Goal: Task Accomplishment & Management: Complete application form

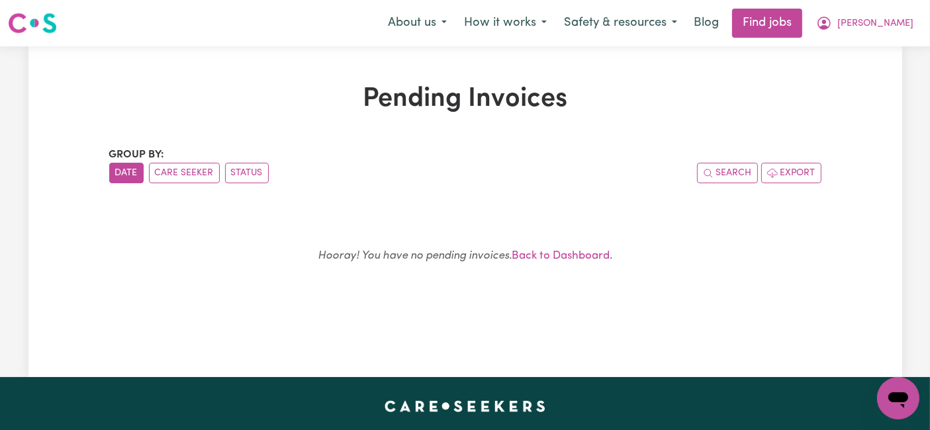
click at [331, 12] on div "Menu About us How it works Safety & resources Blog Find jobs [PERSON_NAME]" at bounding box center [465, 23] width 930 height 30
click at [887, 34] on button "[PERSON_NAME]" at bounding box center [864, 23] width 114 height 28
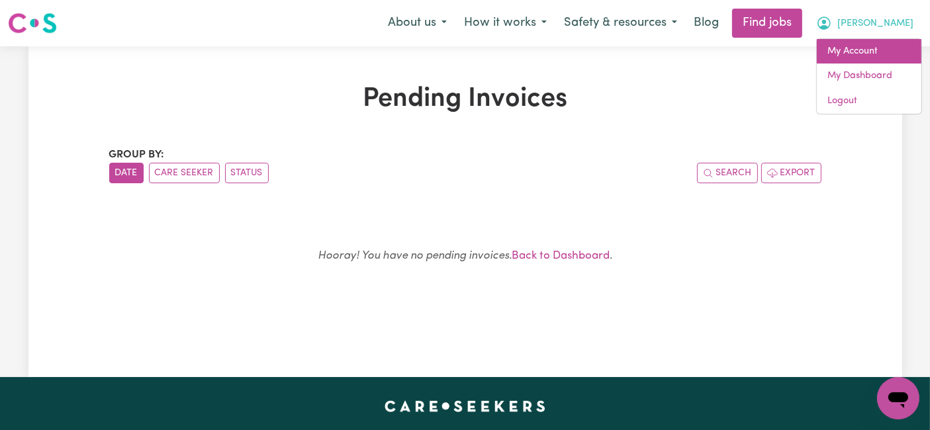
click at [858, 49] on link "My Account" at bounding box center [868, 51] width 105 height 25
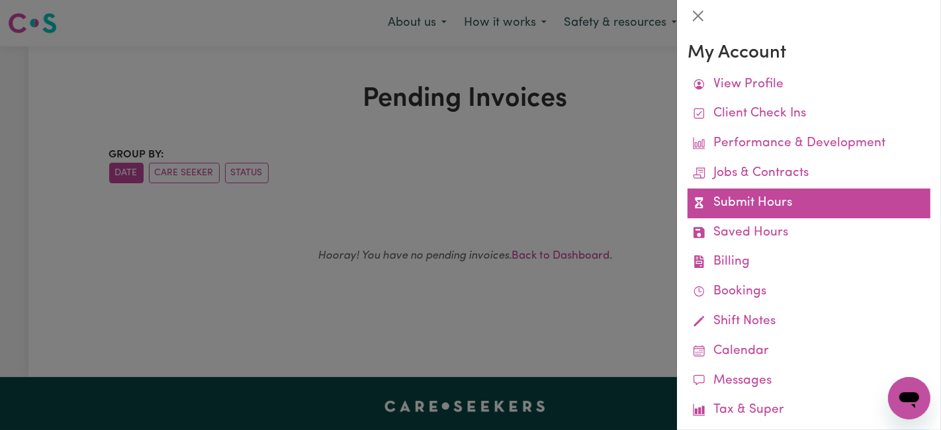
click at [737, 210] on link "Submit Hours" at bounding box center [808, 204] width 243 height 30
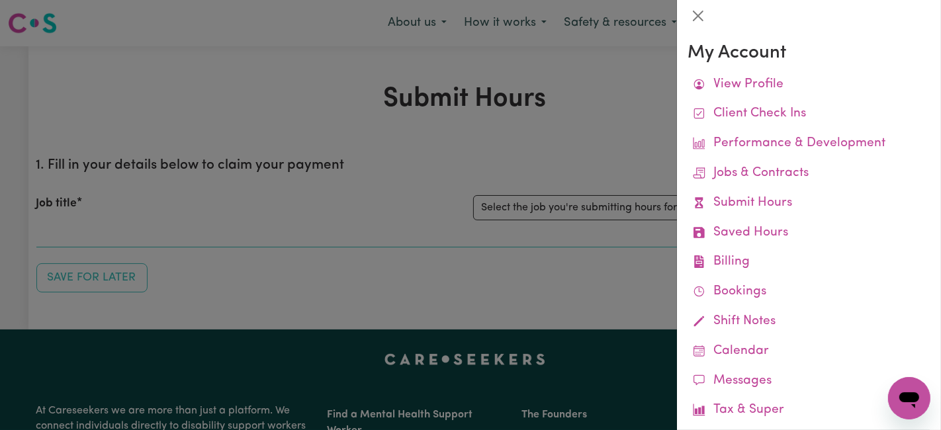
click at [630, 223] on div at bounding box center [470, 215] width 941 height 430
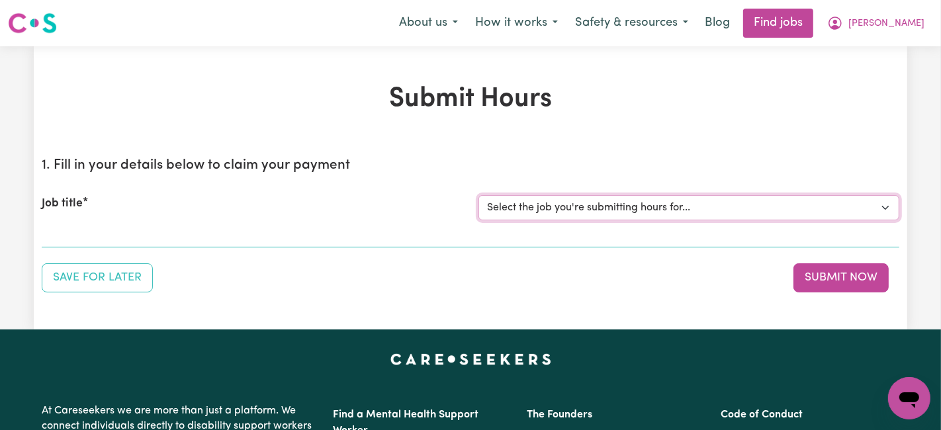
click at [614, 207] on select "Select the job you're submitting hours for... [[PERSON_NAME] (Han) Vu - NDIS Nu…" at bounding box center [688, 207] width 421 height 25
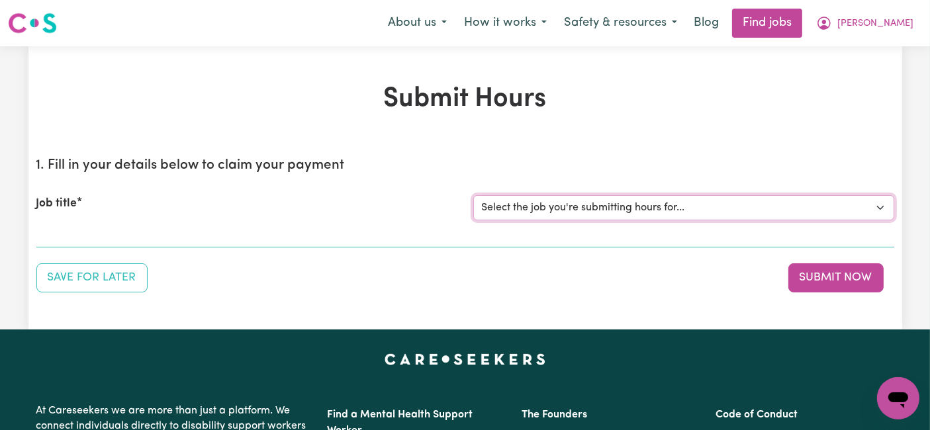
select select "2686"
click at [473, 195] on select "Select the job you're submitting hours for... [[PERSON_NAME] (Han) Vu - NDIS Nu…" at bounding box center [683, 207] width 421 height 25
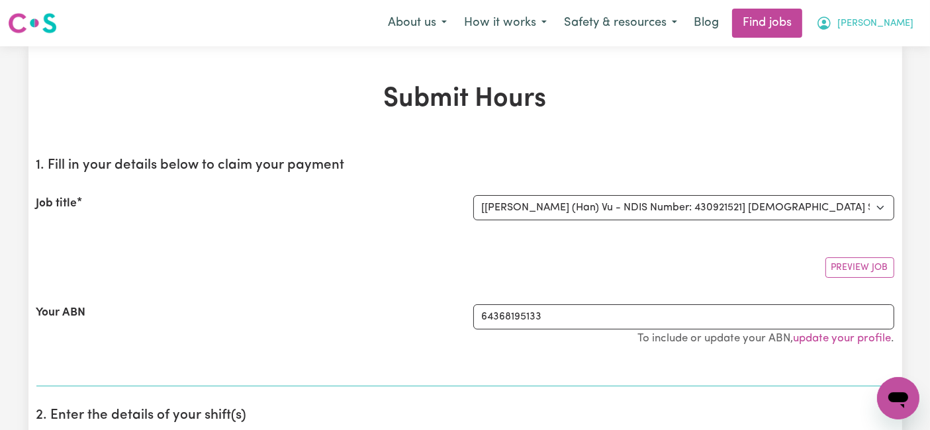
click at [908, 27] on span "[PERSON_NAME]" at bounding box center [875, 24] width 76 height 15
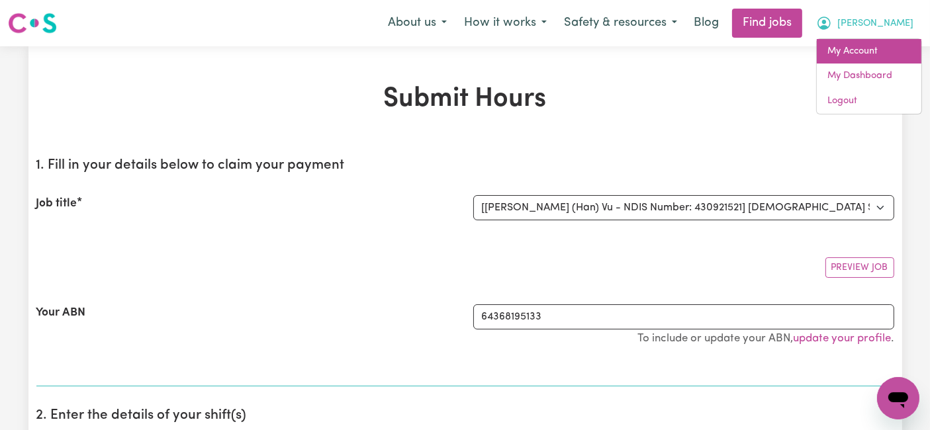
click at [869, 52] on link "My Account" at bounding box center [868, 51] width 105 height 25
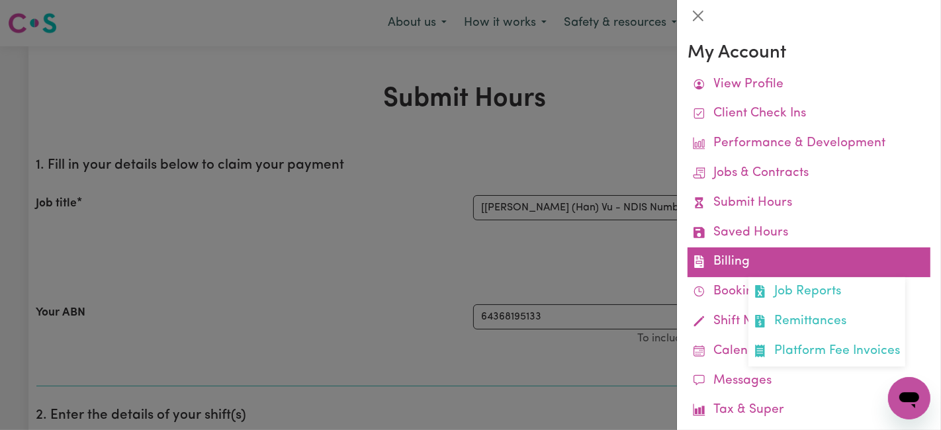
click at [750, 257] on link "Billing Job Reports Remittances Platform Fee Invoices" at bounding box center [808, 262] width 243 height 30
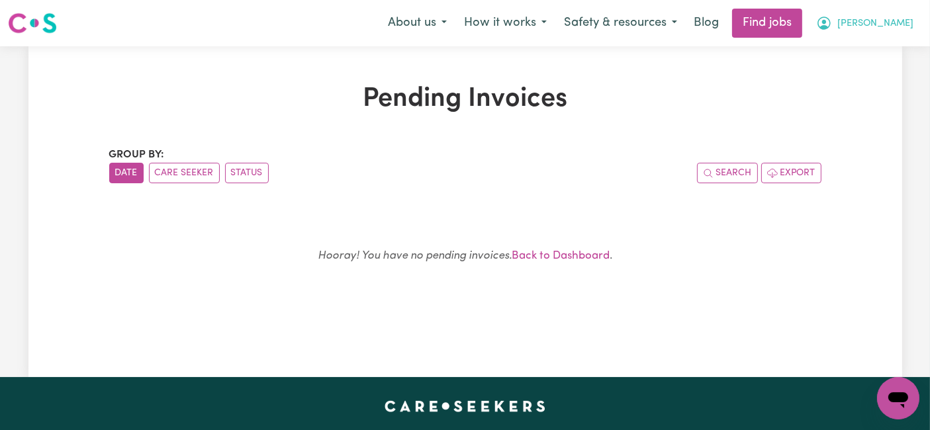
click at [895, 24] on span "[PERSON_NAME]" at bounding box center [875, 24] width 76 height 15
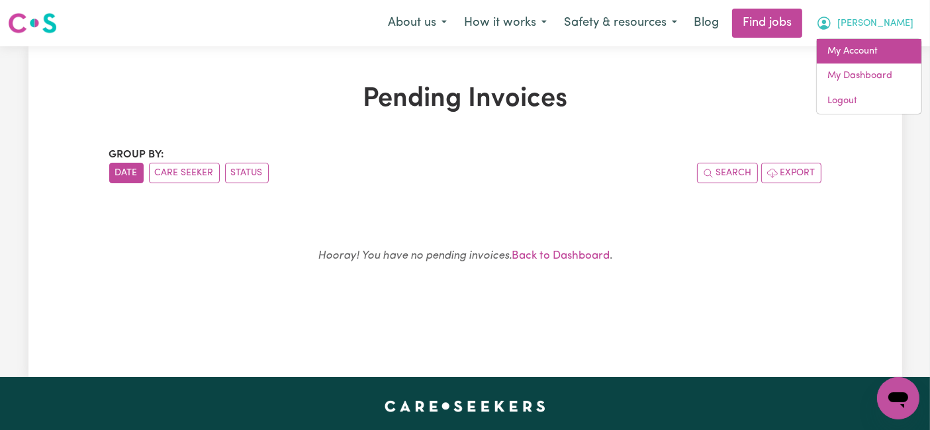
click at [889, 42] on link "My Account" at bounding box center [868, 51] width 105 height 25
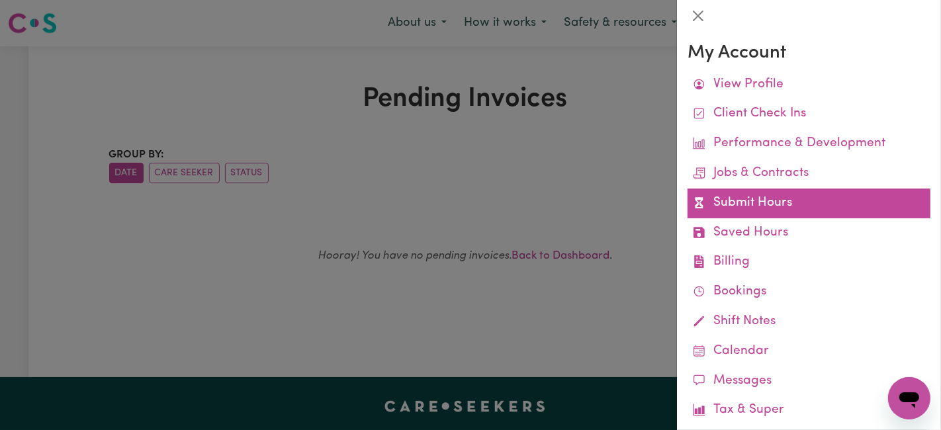
click at [781, 202] on link "Submit Hours" at bounding box center [808, 204] width 243 height 30
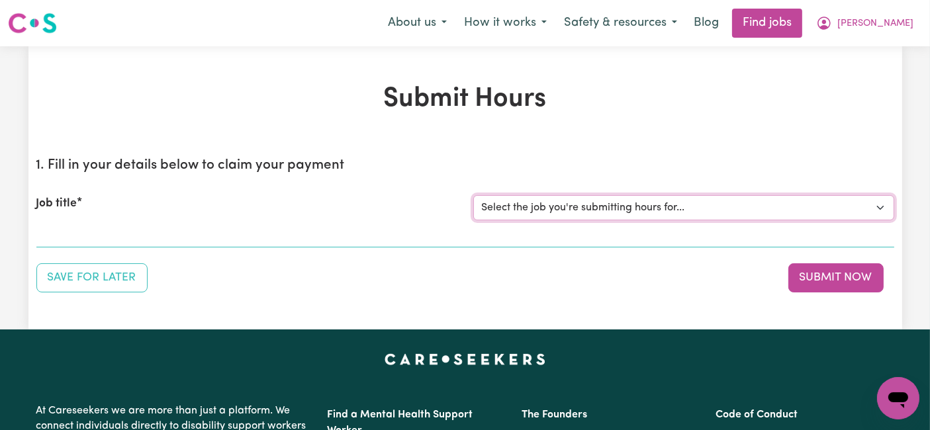
click at [574, 210] on select "Select the job you're submitting hours for... [[PERSON_NAME] (Han) Vu - NDIS Nu…" at bounding box center [683, 207] width 421 height 25
select select "2686"
click at [473, 195] on select "Select the job you're submitting hours for... [[PERSON_NAME] (Han) Vu - NDIS Nu…" at bounding box center [683, 207] width 421 height 25
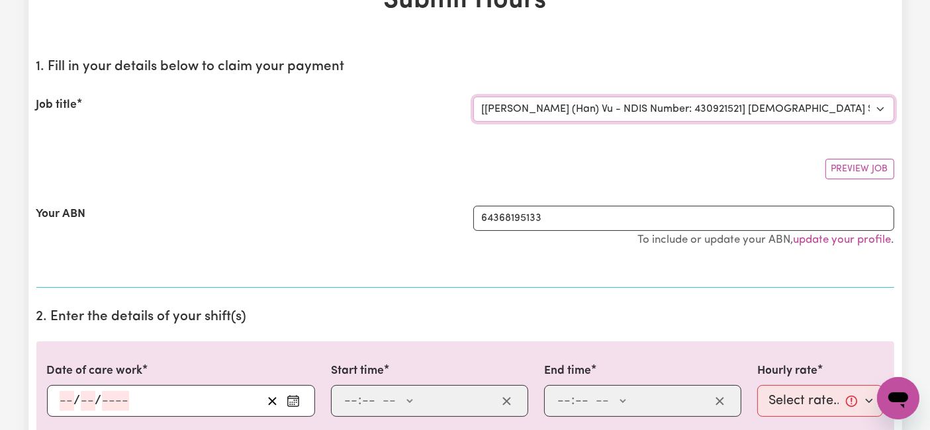
scroll to position [147, 0]
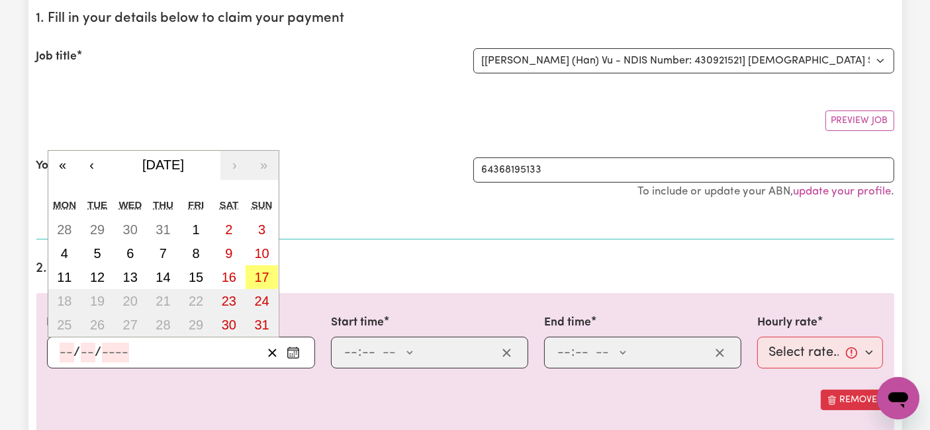
click at [73, 353] on input "number" at bounding box center [67, 353] width 15 height 20
click at [76, 253] on button "4" at bounding box center [64, 253] width 33 height 24
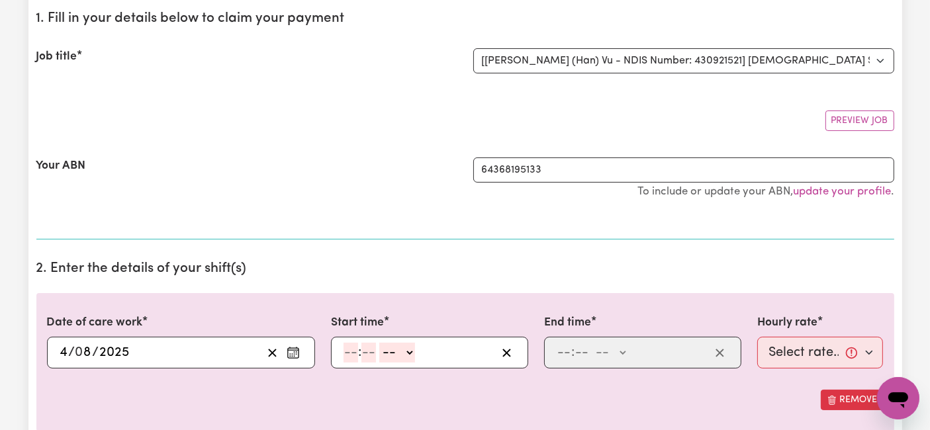
type input "[DATE]"
type input "4"
type input "8"
type input "2025"
click at [351, 351] on input "number" at bounding box center [350, 353] width 15 height 20
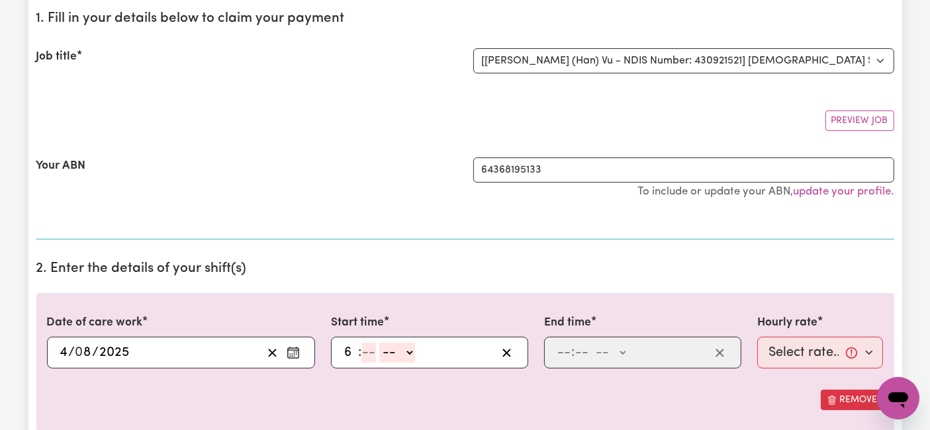
type input "6"
type input "0"
click at [395, 353] on select "-- AM PM" at bounding box center [395, 353] width 36 height 20
select select "am"
click at [377, 343] on select "-- AM PM" at bounding box center [395, 353] width 36 height 20
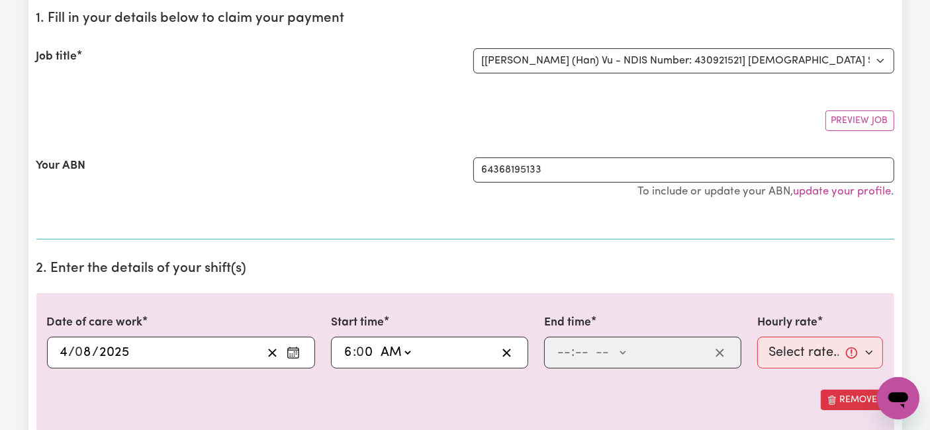
type input "06:00"
click at [561, 349] on input "number" at bounding box center [563, 353] width 15 height 20
type input "2"
type input "0"
click at [601, 353] on select "-- AM PM" at bounding box center [607, 353] width 36 height 20
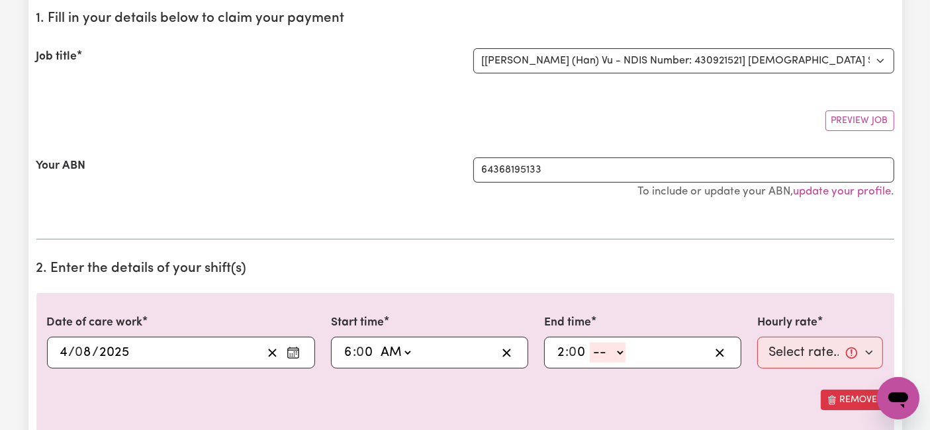
select select "pm"
click at [589, 343] on select "-- AM PM" at bounding box center [607, 353] width 36 height 20
type input "14:00"
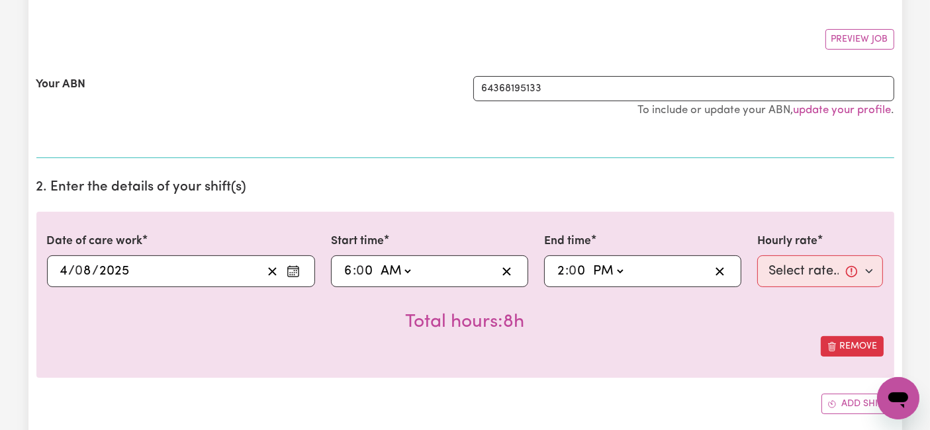
scroll to position [294, 0]
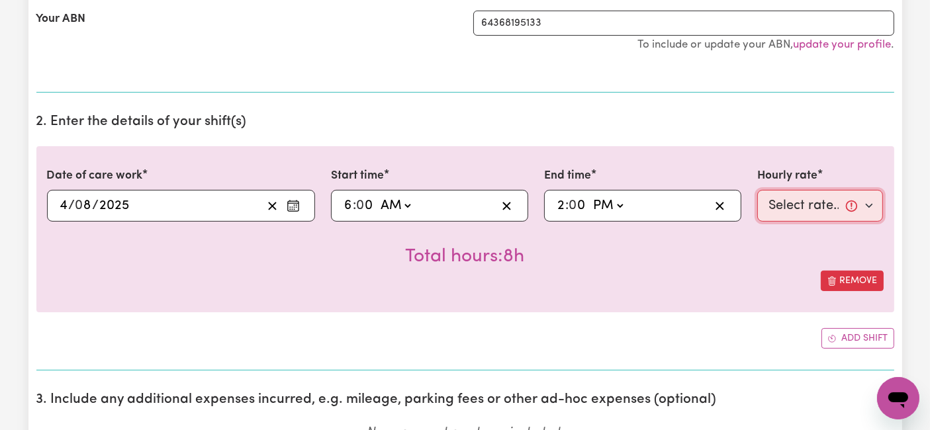
click at [832, 210] on select "Select rate... $54.21 (Weekday) $77.06 ([DATE]) $94.20 ([DATE]) $92.12 (Public …" at bounding box center [820, 206] width 126 height 32
select select "54.21-Weekday"
click at [757, 190] on select "Select rate... $54.21 (Weekday) $77.06 ([DATE]) $94.20 ([DATE]) $92.12 (Public …" at bounding box center [820, 206] width 126 height 32
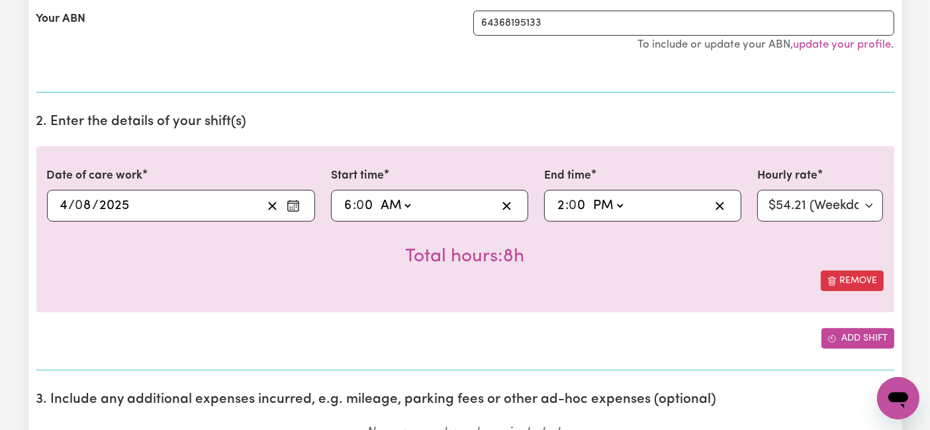
click at [836, 341] on button "Add shift" at bounding box center [857, 338] width 73 height 21
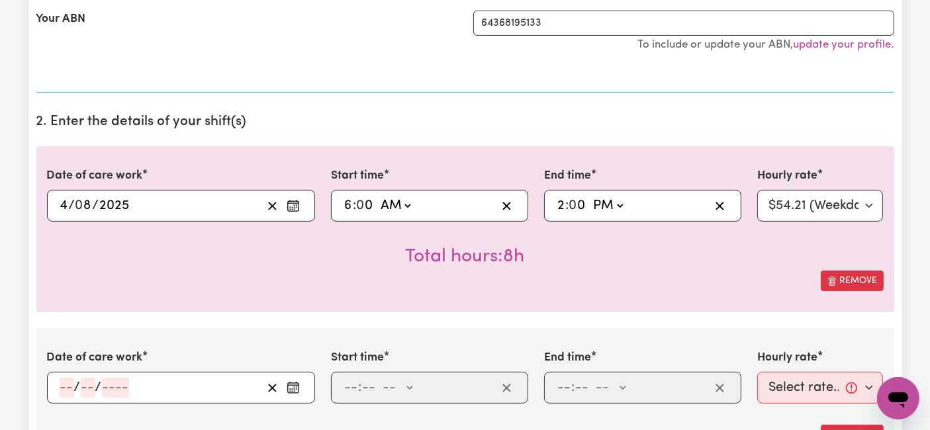
click at [68, 388] on input "number" at bounding box center [67, 388] width 15 height 20
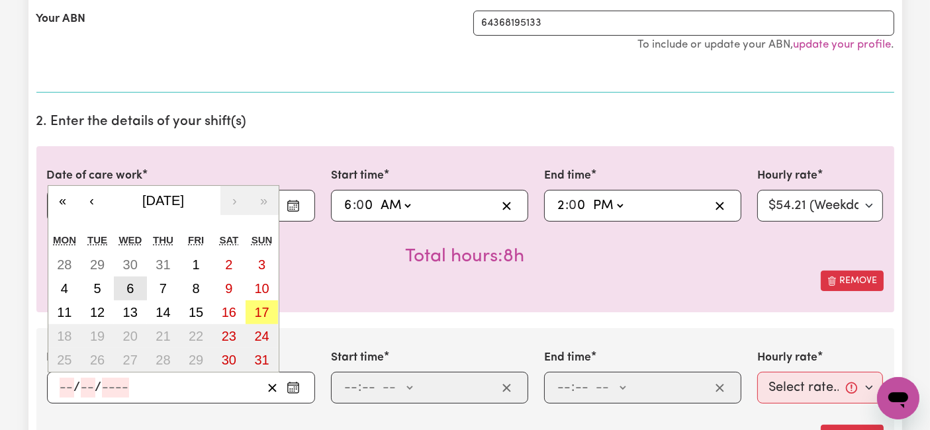
click at [134, 281] on button "6" at bounding box center [130, 289] width 33 height 24
type input "[DATE]"
type input "6"
type input "8"
type input "2025"
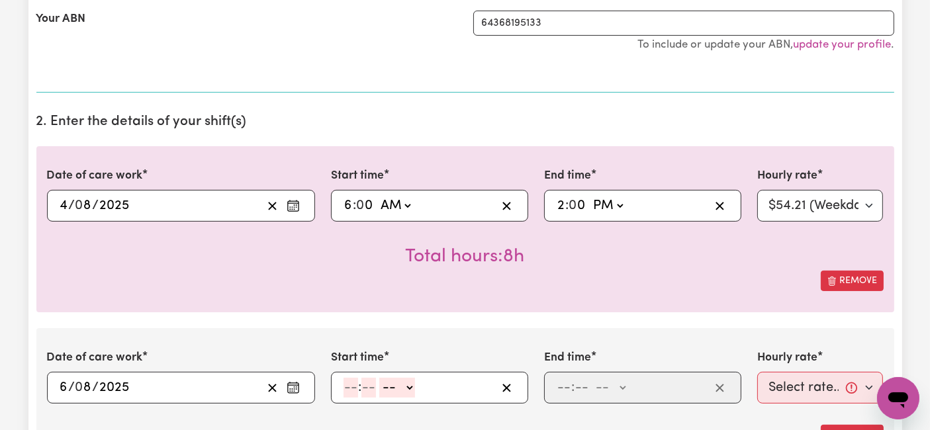
click at [351, 384] on input "number" at bounding box center [350, 388] width 15 height 20
type input "7"
type input "0"
click at [398, 386] on select "-- AM PM" at bounding box center [394, 388] width 36 height 20
select select "am"
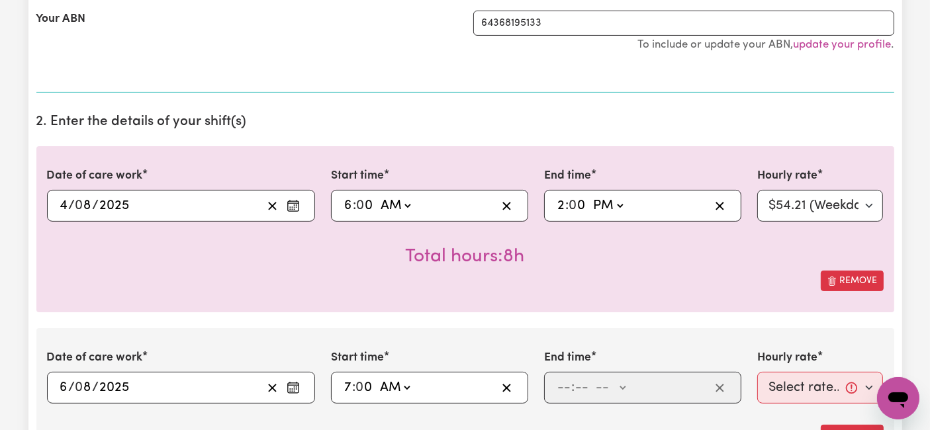
click at [376, 378] on select "-- AM PM" at bounding box center [394, 388] width 36 height 20
type input "07:00"
click at [561, 388] on input "number" at bounding box center [563, 388] width 15 height 20
type input "2"
type input "0"
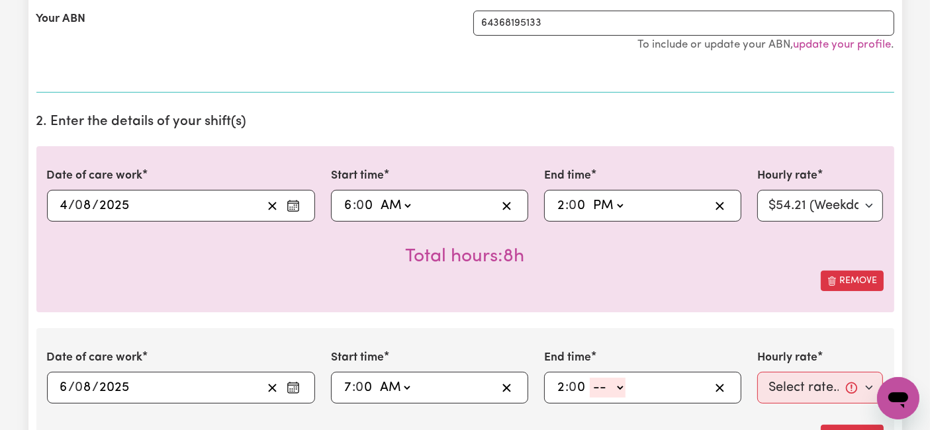
click at [609, 386] on select "-- AM PM" at bounding box center [607, 388] width 36 height 20
select select "am"
click at [589, 378] on select "-- AM PM" at bounding box center [607, 388] width 36 height 20
type input "02:00"
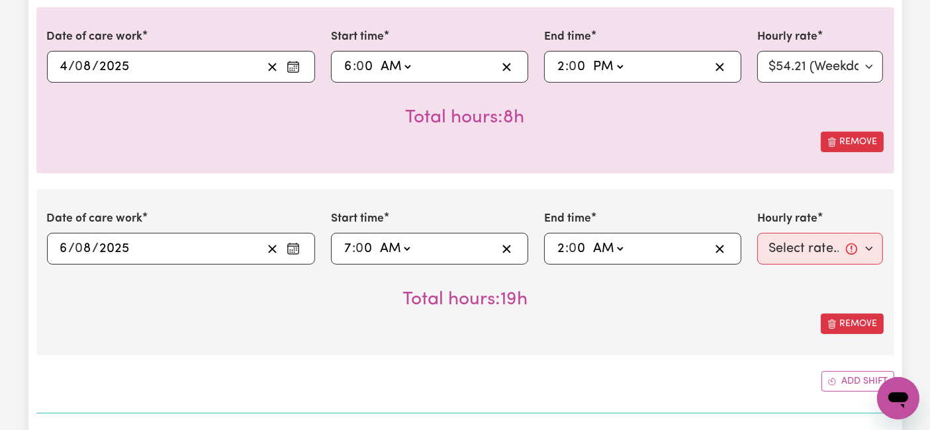
scroll to position [441, 0]
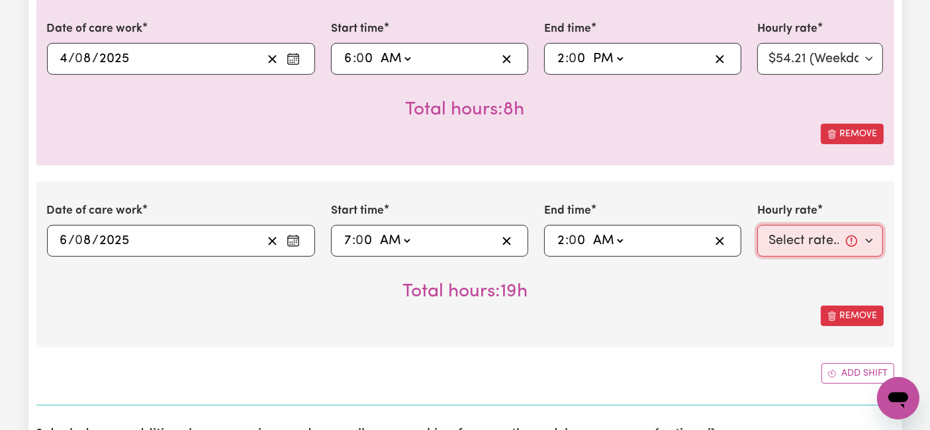
click at [802, 248] on select "Select rate... $54.21 (Weekday) $77.06 ([DATE]) $94.20 ([DATE]) $92.12 (Public …" at bounding box center [820, 241] width 126 height 32
select select "54.21-Weekday"
click at [757, 225] on select "Select rate... $54.21 (Weekday) $77.06 ([DATE]) $94.20 ([DATE]) $92.12 (Public …" at bounding box center [820, 241] width 126 height 32
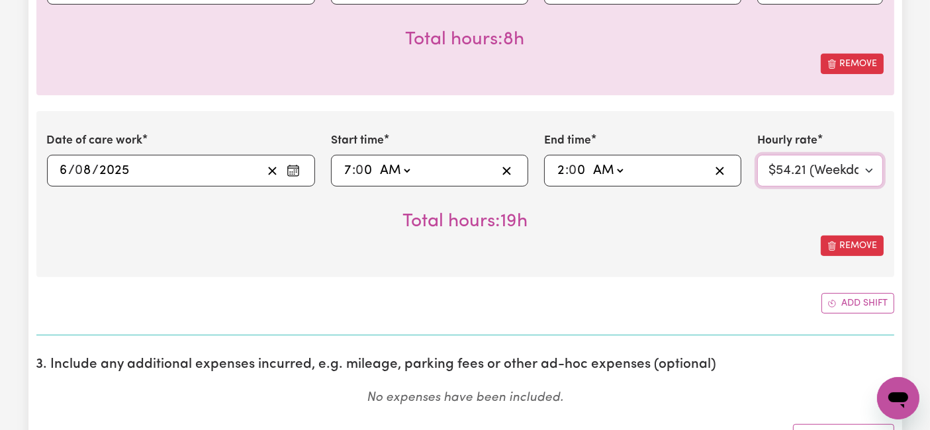
scroll to position [587, 0]
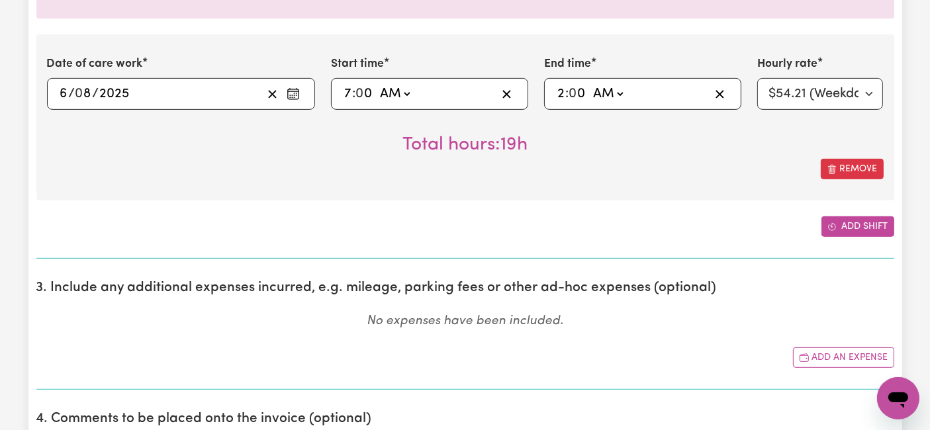
click at [840, 228] on button "Add shift" at bounding box center [857, 226] width 73 height 21
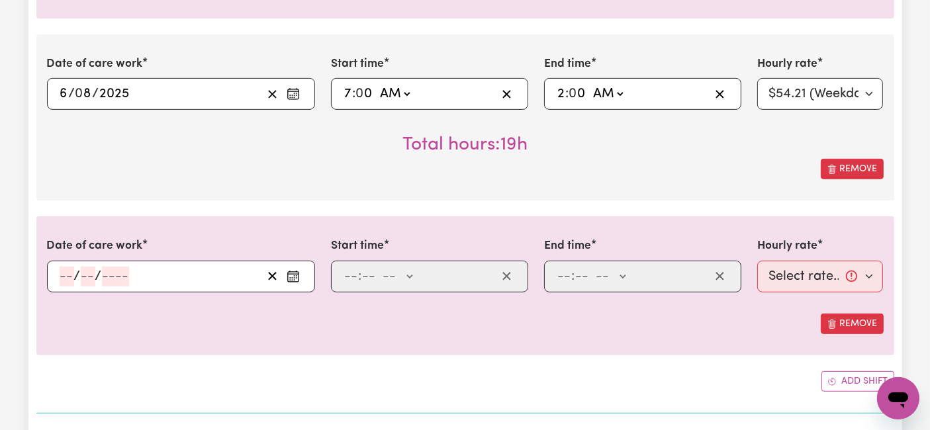
click at [66, 272] on input "number" at bounding box center [67, 277] width 15 height 20
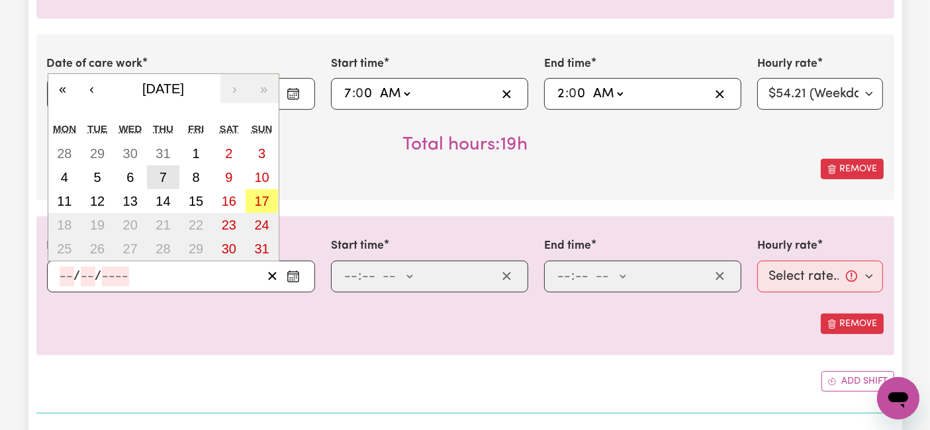
click at [172, 178] on button "7" at bounding box center [163, 177] width 33 height 24
type input "[DATE]"
type input "7"
type input "8"
type input "2025"
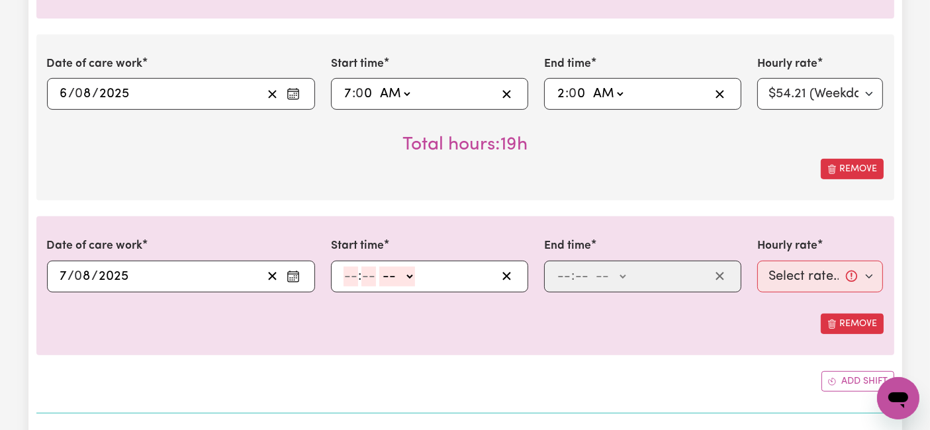
click at [353, 281] on input "number" at bounding box center [350, 277] width 15 height 20
type input "7"
type input "0"
click at [385, 280] on select "-- AM PM" at bounding box center [394, 277] width 36 height 20
select select "am"
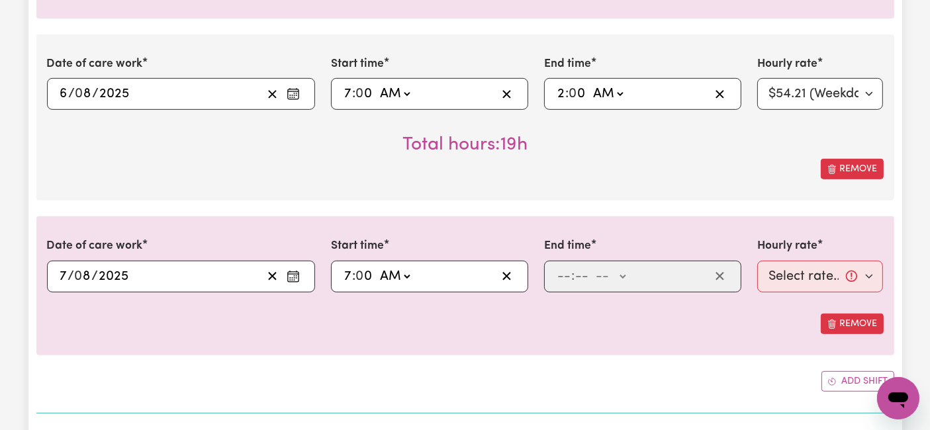
click at [376, 267] on select "-- AM PM" at bounding box center [394, 277] width 36 height 20
type input "07:00"
click at [561, 275] on input "number" at bounding box center [563, 277] width 15 height 20
type input "2"
type input "0"
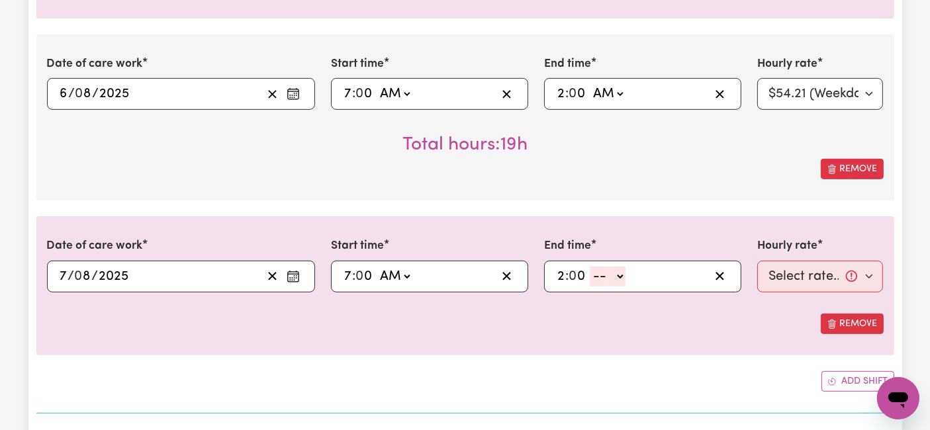
drag, startPoint x: 612, startPoint y: 275, endPoint x: 611, endPoint y: 282, distance: 8.0
click at [612, 275] on select "-- AM PM" at bounding box center [607, 277] width 36 height 20
select select "pm"
click at [589, 267] on select "-- AM PM" at bounding box center [607, 277] width 36 height 20
type input "14:00"
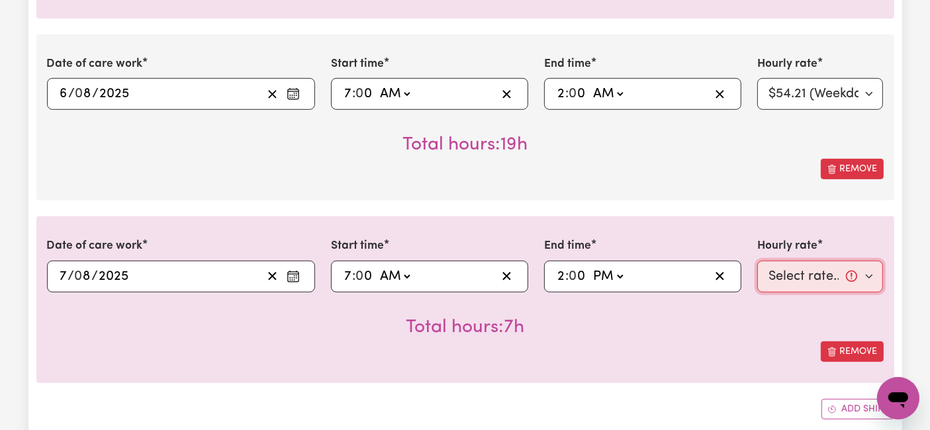
drag, startPoint x: 820, startPoint y: 281, endPoint x: 791, endPoint y: 292, distance: 31.2
click at [820, 280] on select "Select rate... $54.21 (Weekday) $77.06 ([DATE]) $94.20 ([DATE]) $92.12 (Public …" at bounding box center [820, 277] width 126 height 32
select select "54.21-Weekday"
click at [757, 261] on select "Select rate... $54.21 (Weekday) $77.06 ([DATE]) $94.20 ([DATE]) $92.12 (Public …" at bounding box center [820, 277] width 126 height 32
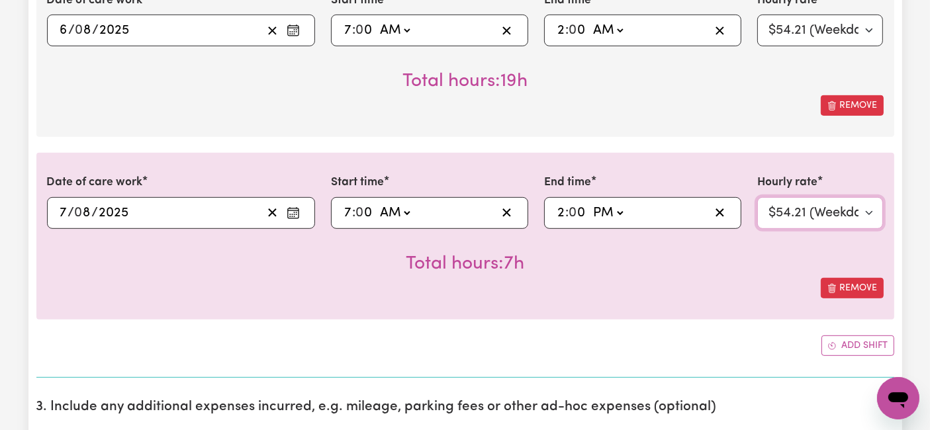
scroll to position [735, 0]
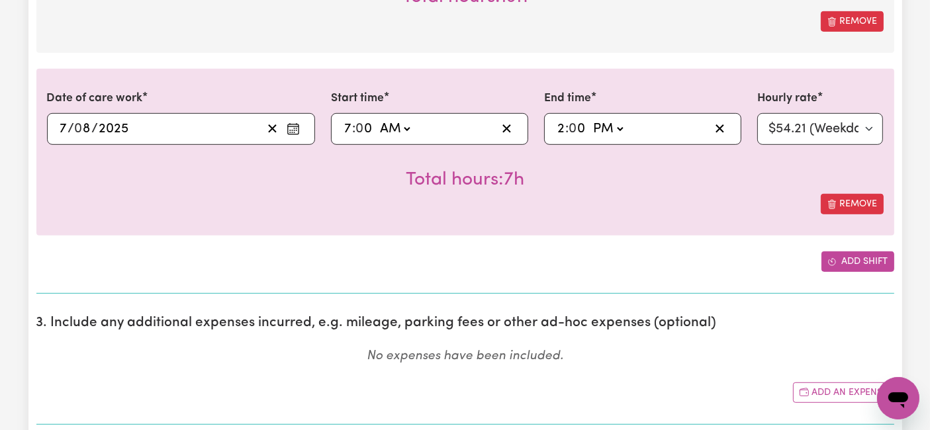
click at [848, 263] on button "Add shift" at bounding box center [857, 261] width 73 height 21
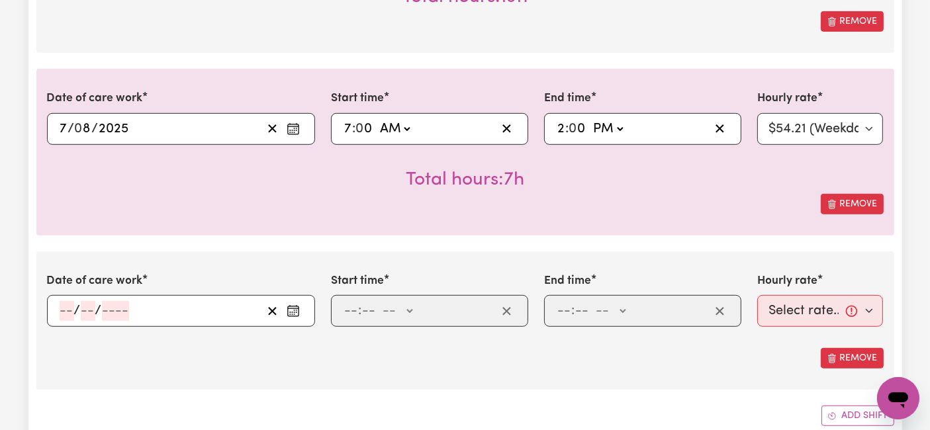
click at [69, 308] on input "number" at bounding box center [67, 311] width 15 height 20
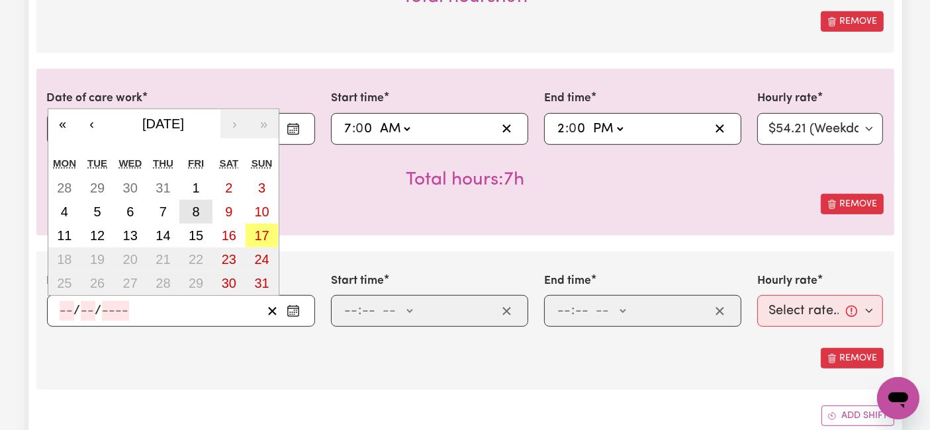
click at [200, 210] on button "8" at bounding box center [195, 212] width 33 height 24
type input "[DATE]"
type input "8"
type input "2025"
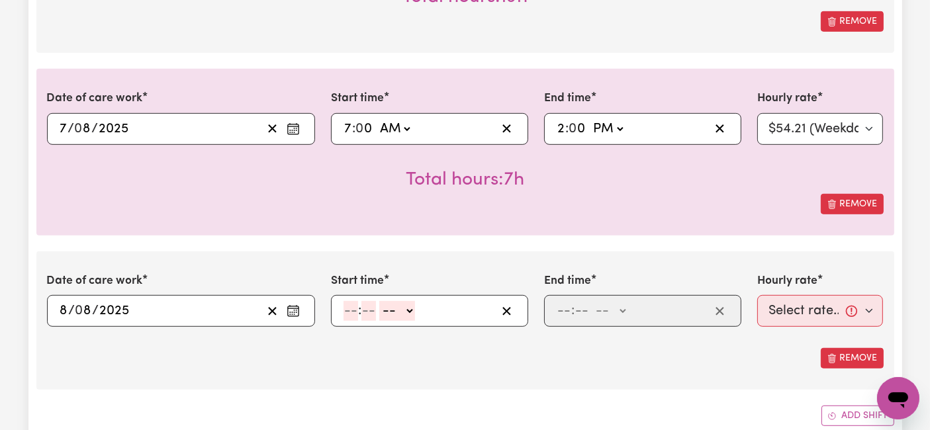
click at [349, 310] on input "number" at bounding box center [350, 311] width 15 height 20
type input "8"
type input "0"
click at [410, 312] on select "-- AM PM" at bounding box center [395, 311] width 36 height 20
select select "pm"
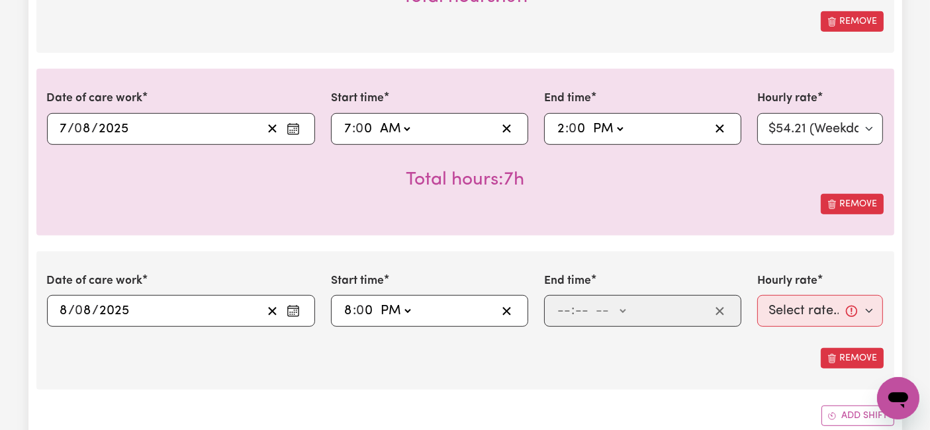
click at [377, 301] on select "-- AM PM" at bounding box center [395, 311] width 36 height 20
type input "20:00"
click at [565, 308] on input "number" at bounding box center [563, 311] width 15 height 20
type input "10"
type input "0"
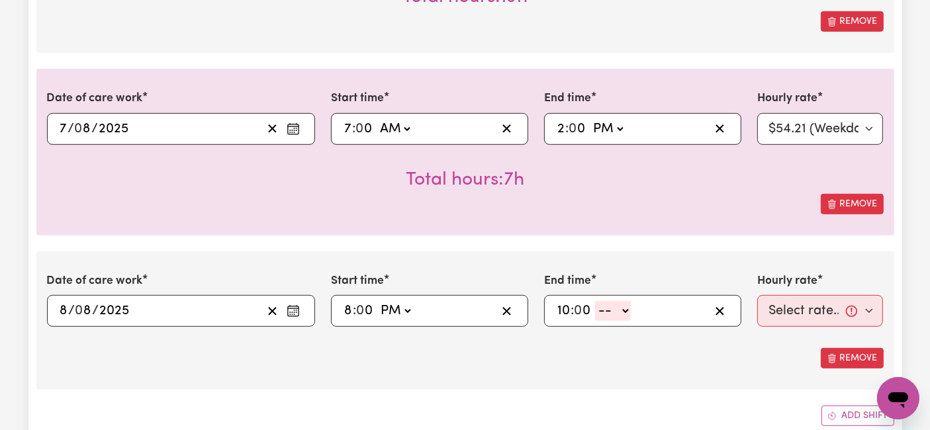
click at [609, 310] on select "-- AM PM" at bounding box center [613, 311] width 36 height 20
select select "pm"
click at [595, 301] on select "-- AM PM" at bounding box center [613, 311] width 36 height 20
type input "22:00"
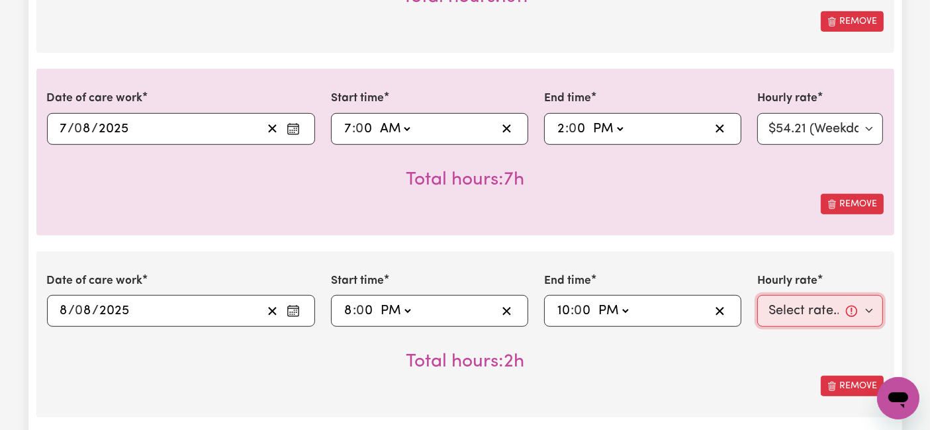
click at [781, 297] on select "Select rate... $54.21 (Weekday) $77.06 ([DATE]) $94.20 ([DATE]) $92.12 (Public …" at bounding box center [820, 311] width 126 height 32
select select "66.67-EveningCare"
click at [757, 295] on select "Select rate... $54.21 (Weekday) $77.06 ([DATE]) $94.20 ([DATE]) $92.12 (Public …" at bounding box center [820, 311] width 126 height 32
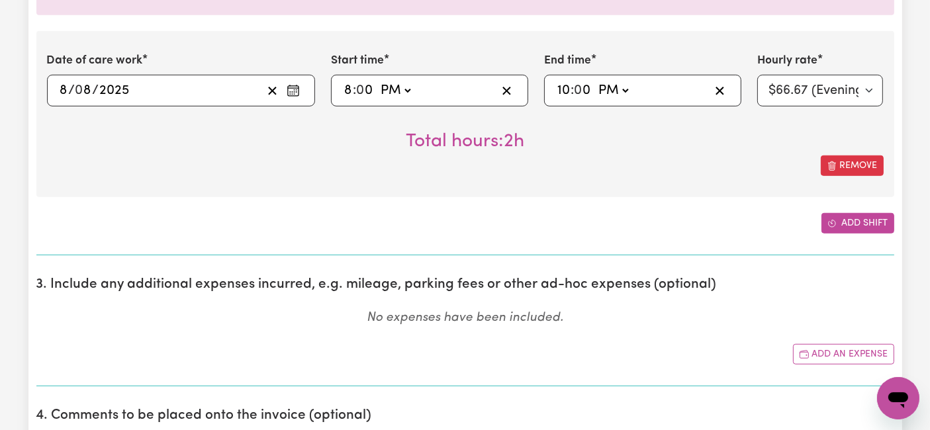
click at [852, 224] on button "Add shift" at bounding box center [857, 223] width 73 height 21
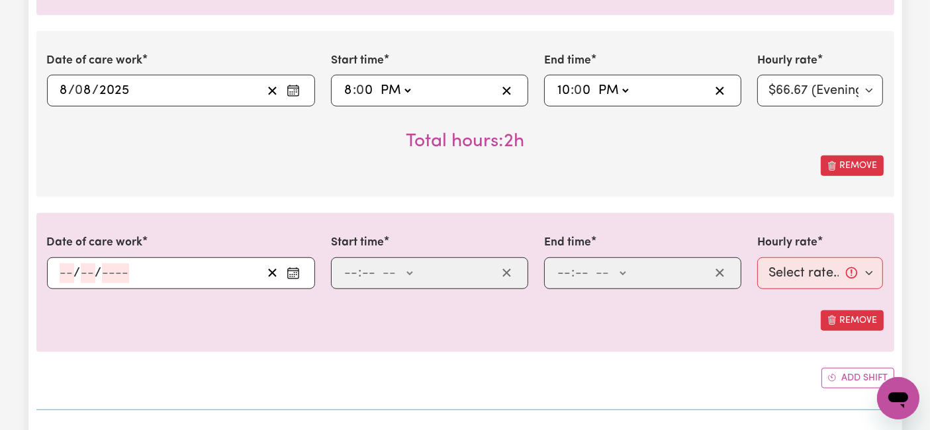
click at [65, 277] on input "number" at bounding box center [67, 273] width 15 height 20
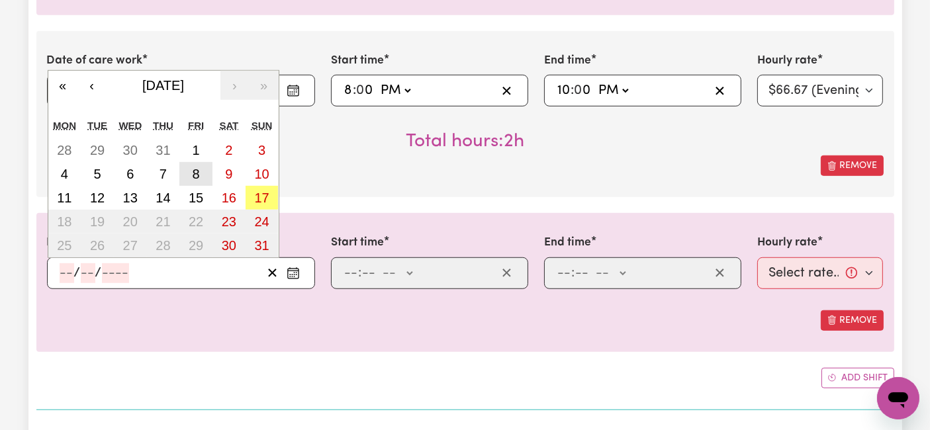
click at [189, 165] on button "8" at bounding box center [195, 174] width 33 height 24
type input "[DATE]"
type input "8"
type input "2025"
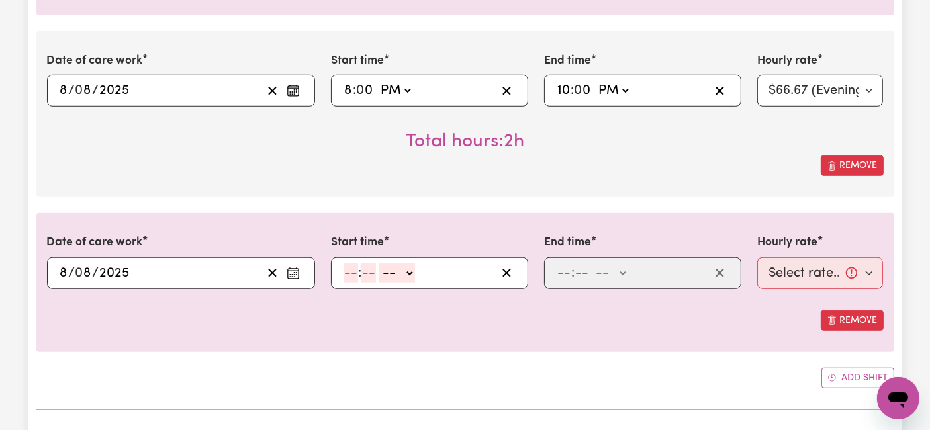
click at [355, 269] on input "number" at bounding box center [350, 273] width 15 height 20
type input "10"
type input "0"
click at [394, 267] on select "-- AM PM" at bounding box center [400, 273] width 36 height 20
select select "pm"
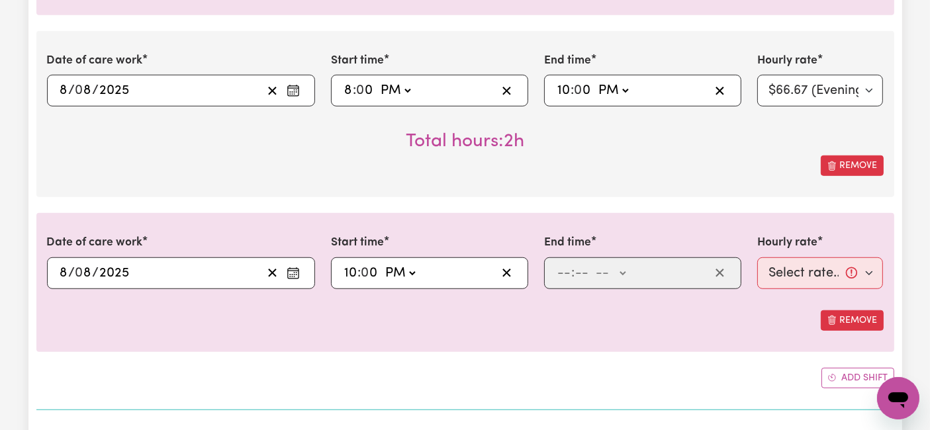
click at [382, 263] on select "-- AM PM" at bounding box center [400, 273] width 36 height 20
type input "22:00"
click at [565, 275] on input "number" at bounding box center [563, 273] width 15 height 20
type input "6"
type input "0"
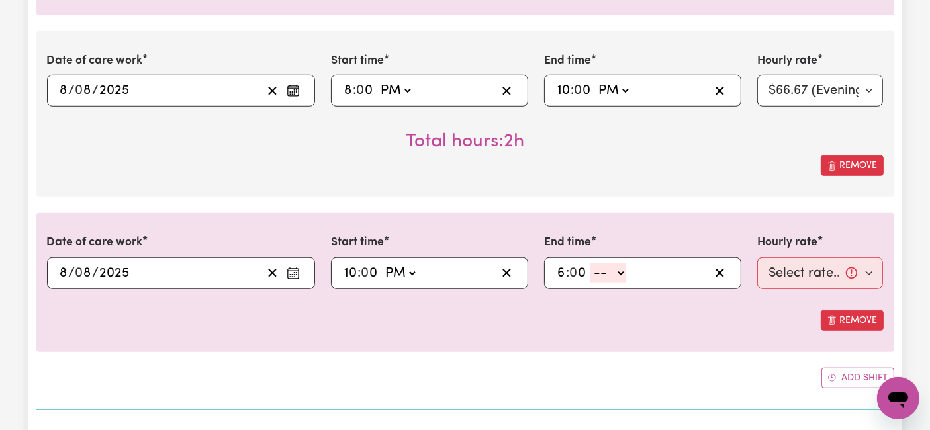
click at [598, 275] on select "-- AM PM" at bounding box center [608, 273] width 36 height 20
select select "am"
click at [590, 263] on select "-- AM PM" at bounding box center [608, 273] width 36 height 20
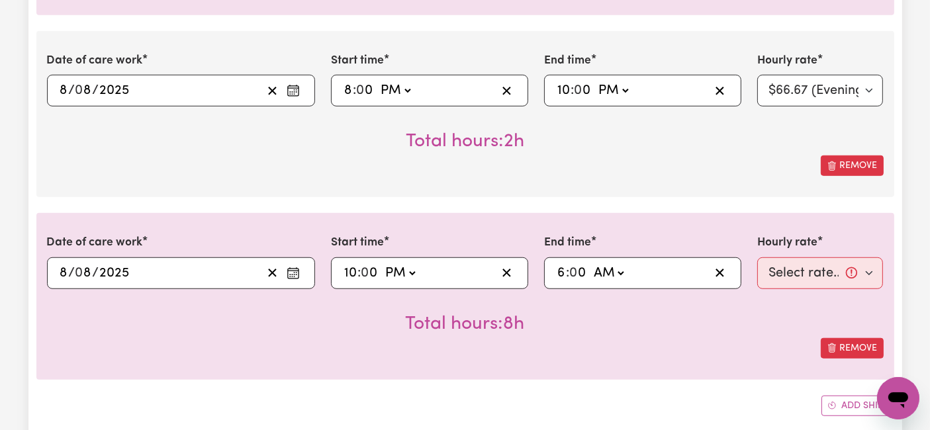
type input "06:00"
click at [810, 273] on select "Select rate... $54.21 (Weekday) $77.06 ([DATE]) $94.20 ([DATE]) $92.12 (Public …" at bounding box center [820, 273] width 126 height 32
select select "31.51-Overnight"
click at [757, 257] on select "Select rate... $54.21 (Weekday) $77.06 ([DATE]) $94.20 ([DATE]) $92.12 (Public …" at bounding box center [820, 273] width 126 height 32
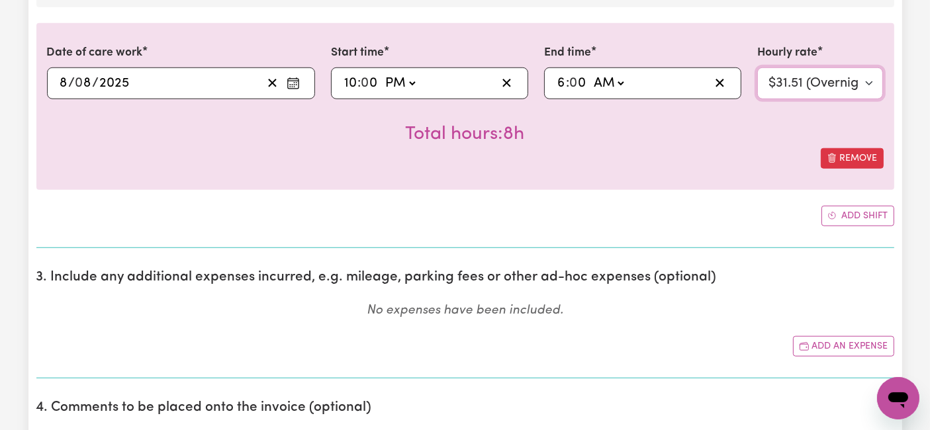
scroll to position [1176, 0]
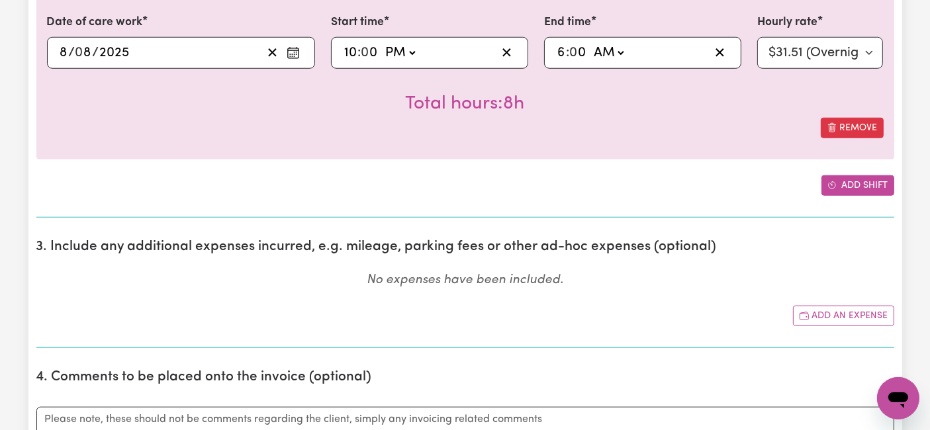
click at [845, 185] on button "Add shift" at bounding box center [857, 185] width 73 height 21
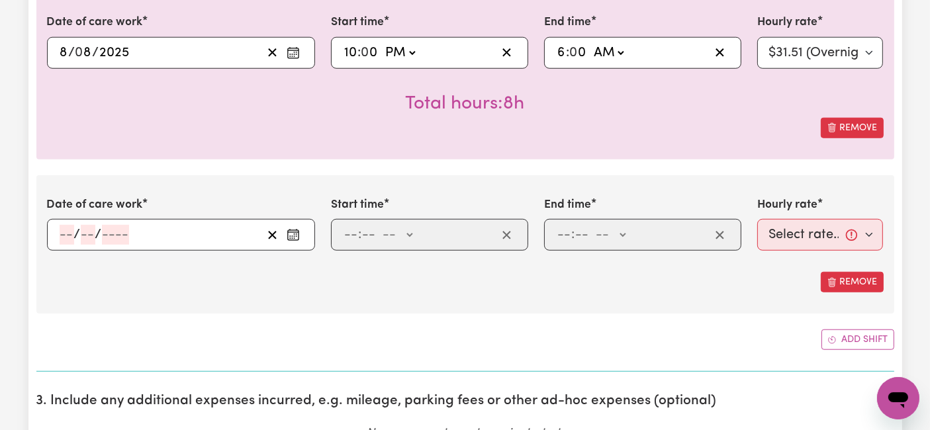
click at [70, 233] on input "number" at bounding box center [67, 235] width 15 height 20
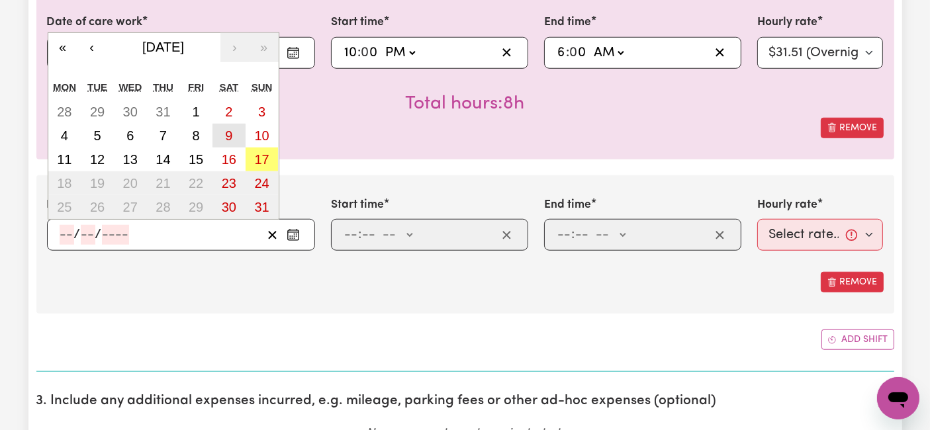
click at [227, 137] on abbr "9" at bounding box center [228, 135] width 7 height 15
type input "[DATE]"
type input "9"
type input "8"
type input "2025"
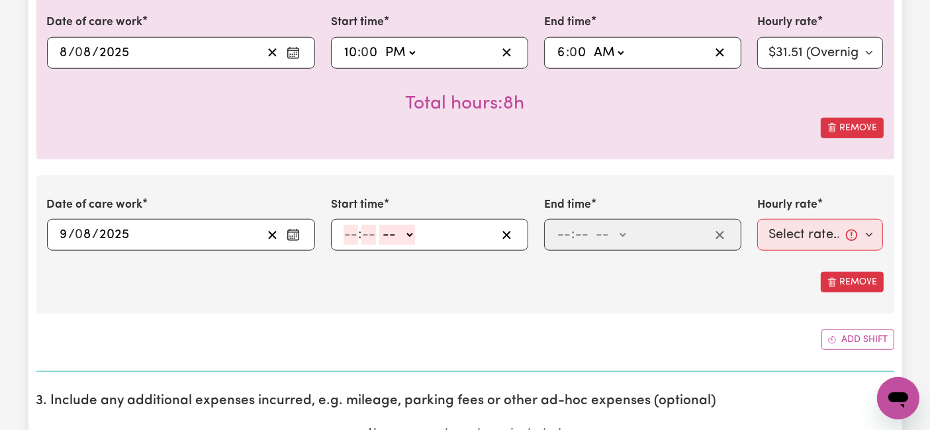
click at [351, 228] on input "number" at bounding box center [350, 235] width 15 height 20
type input "6"
type input "0"
click at [392, 238] on select "-- AM PM" at bounding box center [395, 235] width 36 height 20
select select "am"
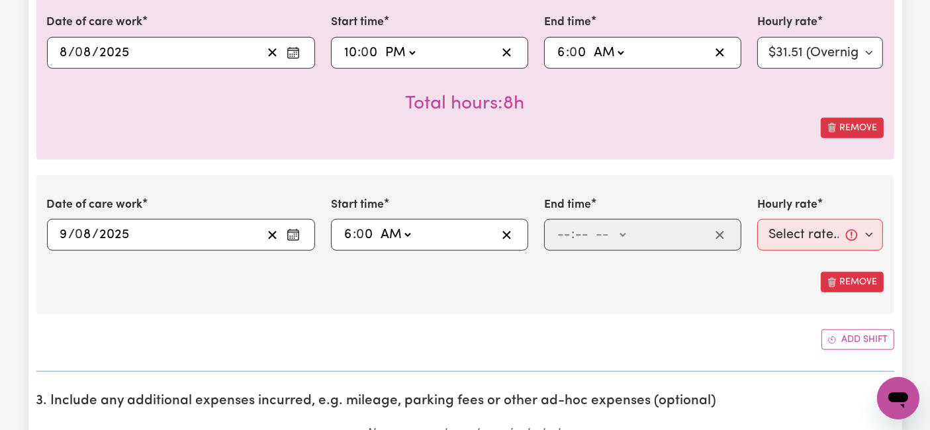
click at [377, 225] on select "-- AM PM" at bounding box center [395, 235] width 36 height 20
type input "06:00"
click at [568, 237] on input "number" at bounding box center [563, 235] width 15 height 20
type input "2"
type input "0"
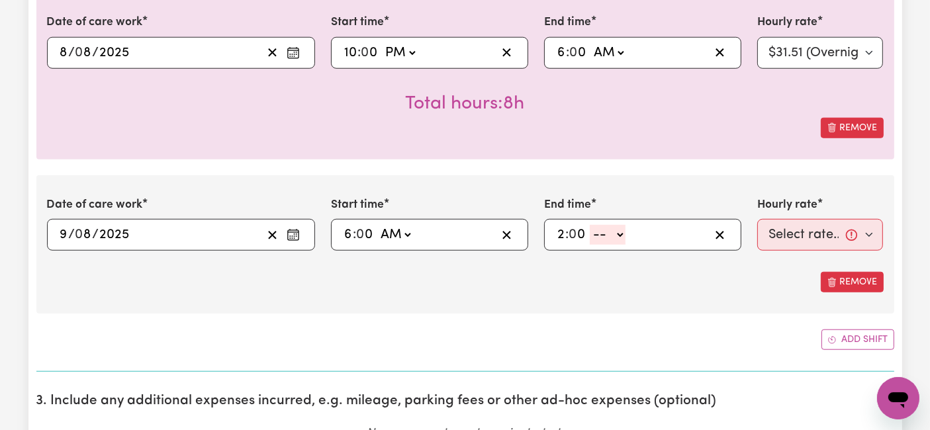
click at [608, 238] on select "-- AM PM" at bounding box center [607, 235] width 36 height 20
select select "pm"
click at [589, 225] on select "-- AM PM" at bounding box center [607, 235] width 36 height 20
type input "14:00"
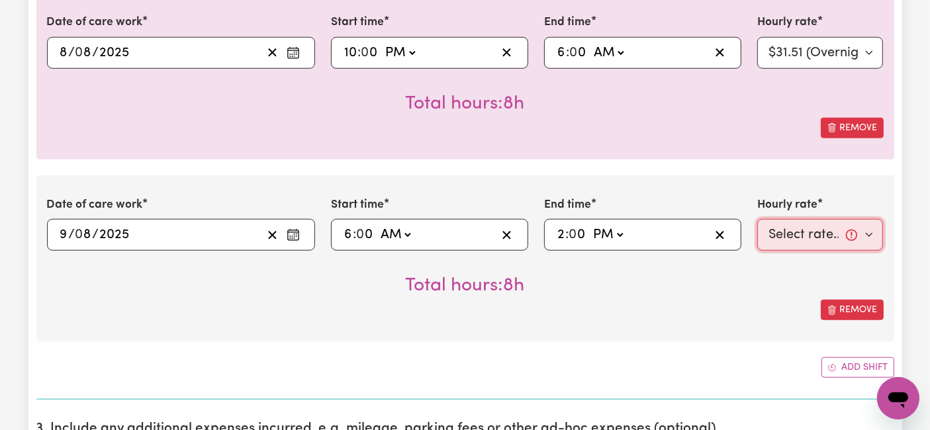
click at [782, 220] on select "Select rate... $54.21 (Weekday) $77.06 ([DATE]) $94.20 ([DATE]) $92.12 (Public …" at bounding box center [820, 235] width 126 height 32
select select "77.06-[DATE]"
click at [757, 219] on select "Select rate... $54.21 (Weekday) $77.06 ([DATE]) $94.20 ([DATE]) $92.12 (Public …" at bounding box center [820, 235] width 126 height 32
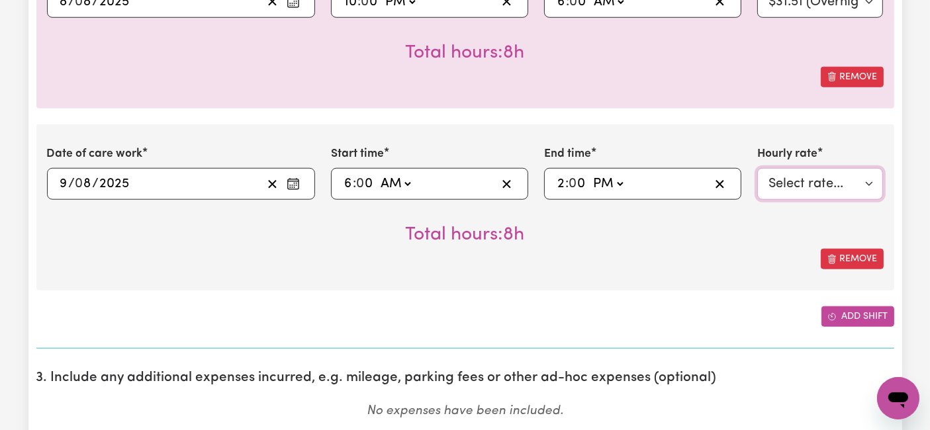
scroll to position [1249, 0]
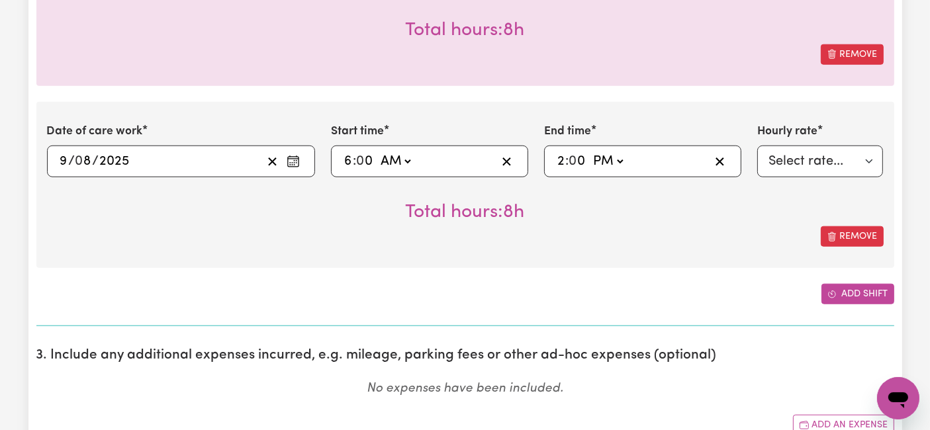
drag, startPoint x: 850, startPoint y: 286, endPoint x: 363, endPoint y: 265, distance: 487.4
click at [850, 286] on button "Add shift" at bounding box center [857, 294] width 73 height 21
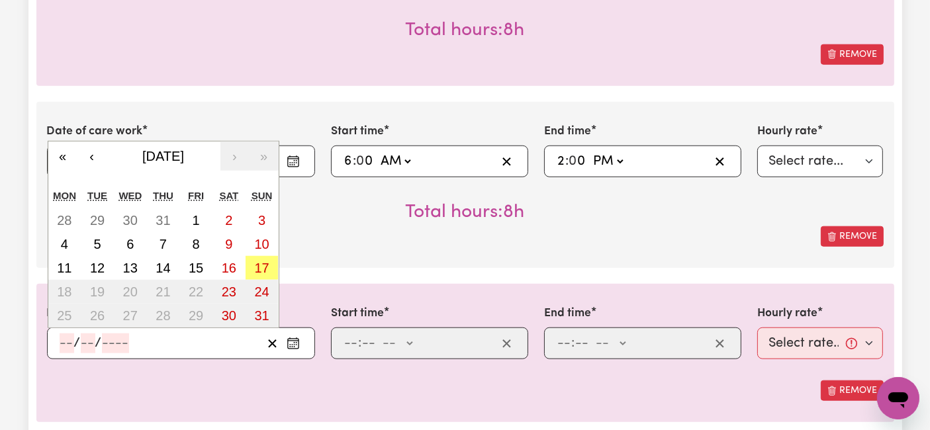
click at [66, 338] on input "number" at bounding box center [67, 343] width 15 height 20
click at [263, 242] on abbr "10" at bounding box center [261, 244] width 15 height 15
type input "[DATE]"
type input "10"
type input "8"
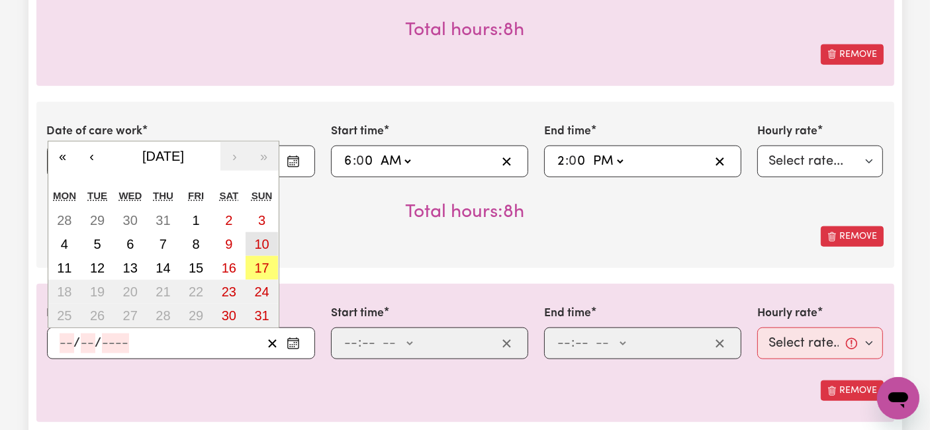
type input "2025"
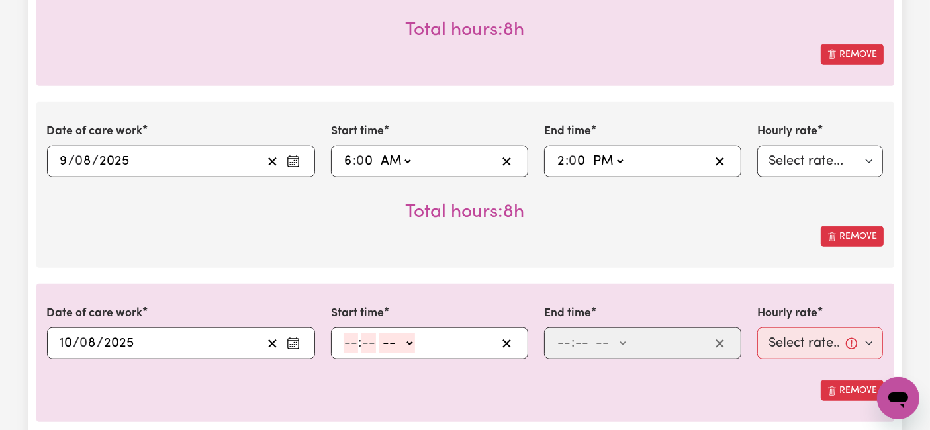
click at [346, 342] on input "number" at bounding box center [350, 343] width 15 height 20
type input "6"
type input "0"
click at [346, 342] on input "6" at bounding box center [347, 343] width 9 height 20
click at [392, 339] on select "-- AM PM" at bounding box center [395, 343] width 36 height 20
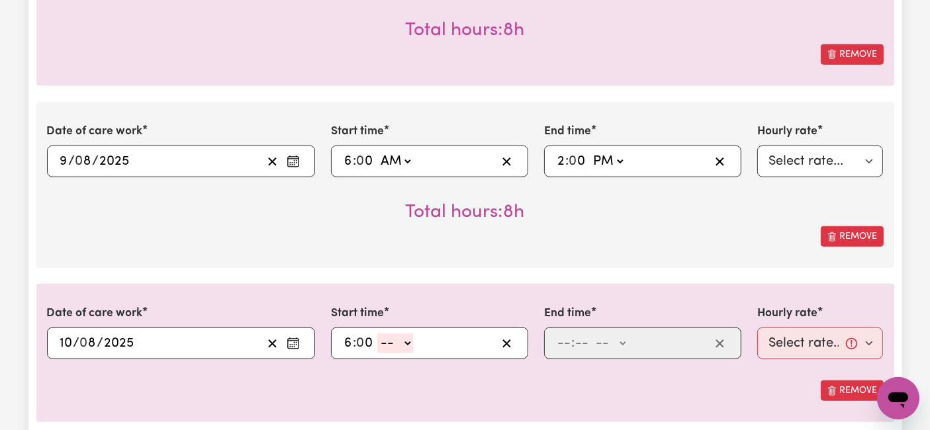
select select "pm"
click at [377, 333] on select "-- AM PM" at bounding box center [395, 343] width 36 height 20
type input "18:00"
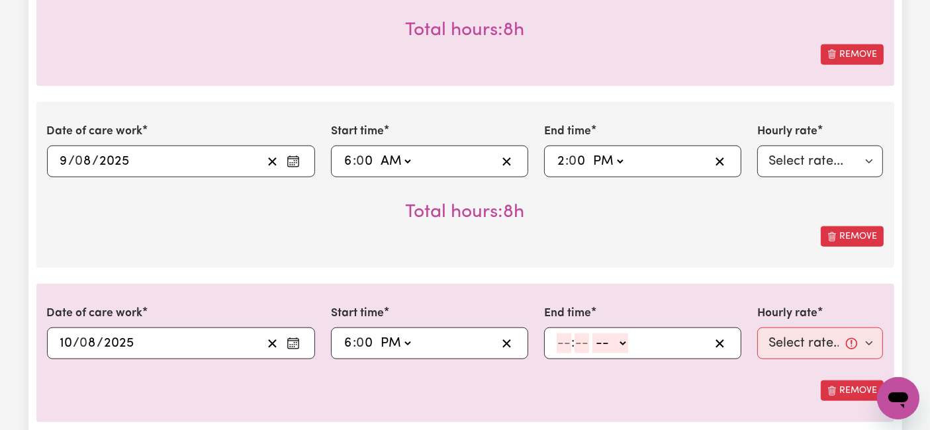
click at [560, 344] on input "number" at bounding box center [563, 343] width 15 height 20
type input "10"
type input "0"
click at [612, 348] on select "-- AM PM" at bounding box center [613, 343] width 36 height 20
select select "pm"
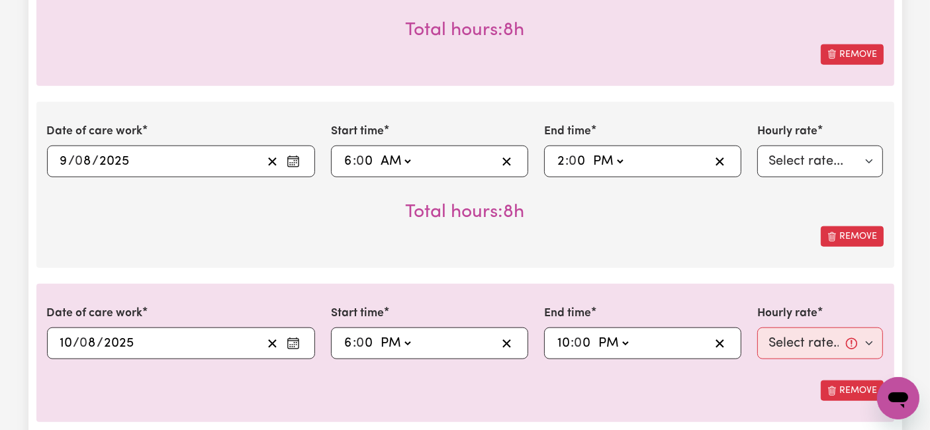
click at [595, 333] on select "-- AM PM" at bounding box center [613, 343] width 36 height 20
type input "22:00"
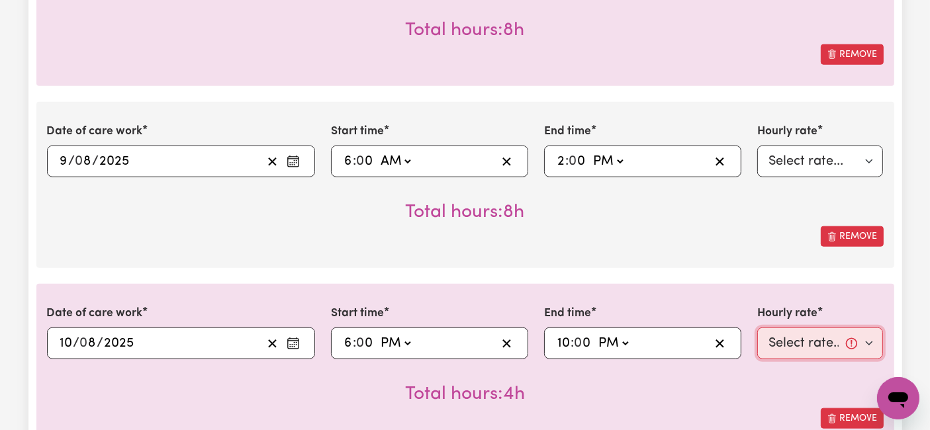
click at [868, 332] on select "Select rate... $54.21 (Weekday) $77.06 ([DATE]) $94.20 ([DATE]) $92.12 (Public …" at bounding box center [820, 343] width 126 height 32
select select "94.2-[DATE]"
click at [757, 327] on select "Select rate... $54.21 (Weekday) $77.06 ([DATE]) $94.20 ([DATE]) $92.12 (Public …" at bounding box center [820, 343] width 126 height 32
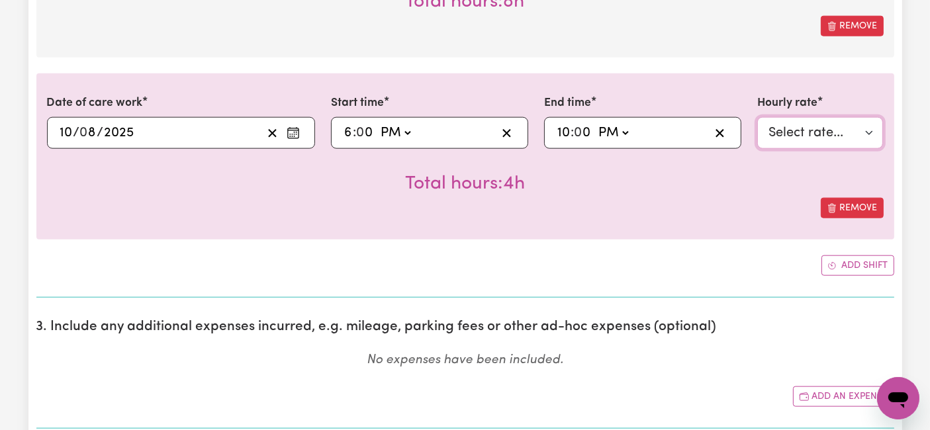
scroll to position [1470, 0]
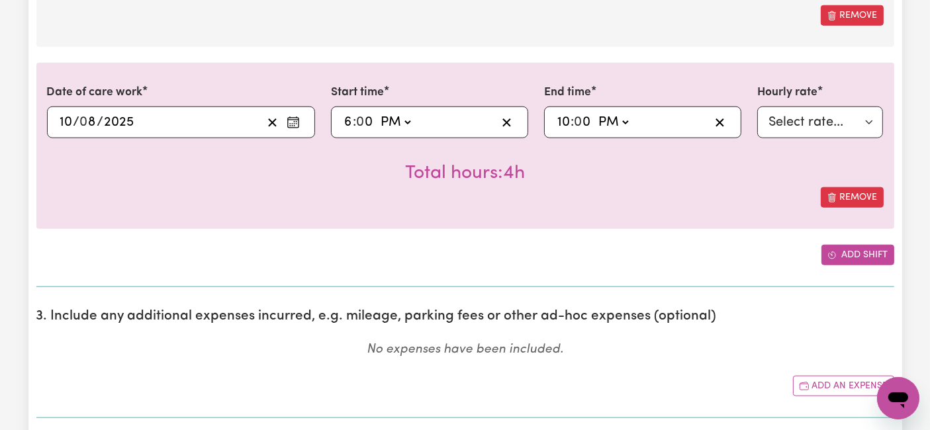
click at [832, 258] on span "Add another shift" at bounding box center [831, 255] width 9 height 14
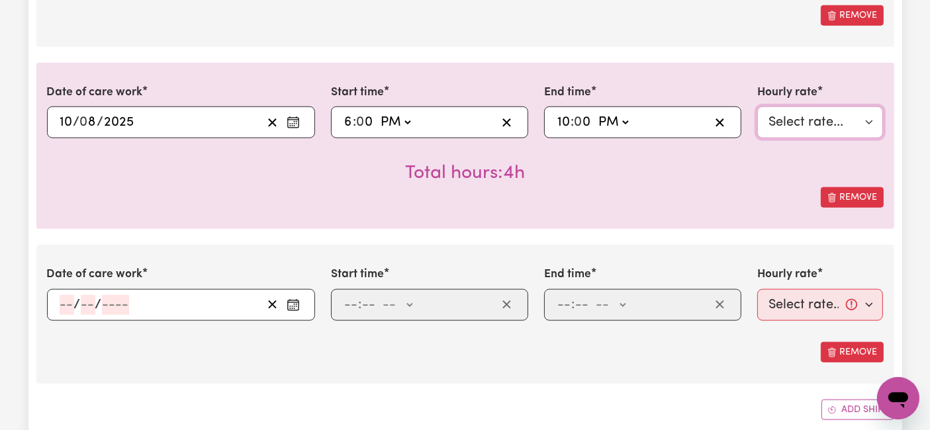
click at [819, 116] on select "Select rate... $54.21 (Weekday) $77.06 ([DATE]) $94.20 ([DATE]) $92.12 (Public …" at bounding box center [820, 123] width 126 height 32
click at [62, 300] on input "number" at bounding box center [67, 305] width 15 height 20
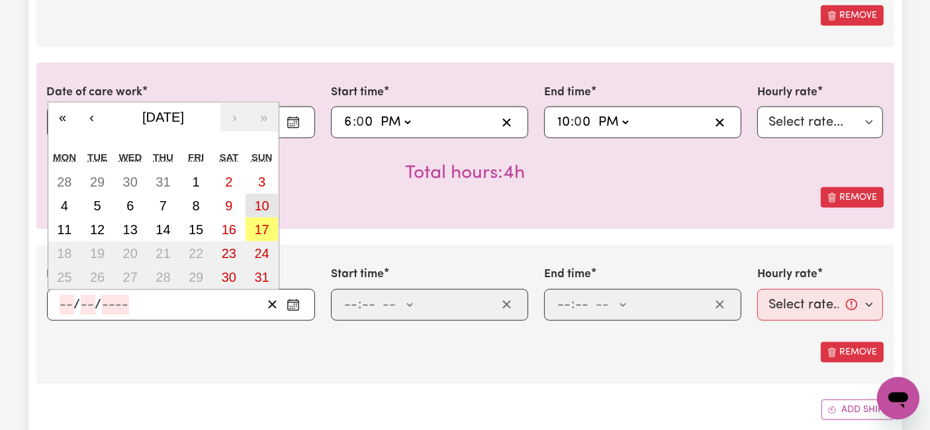
click at [275, 196] on button "10" at bounding box center [261, 206] width 33 height 24
type input "[DATE]"
type input "10"
type input "8"
type input "2025"
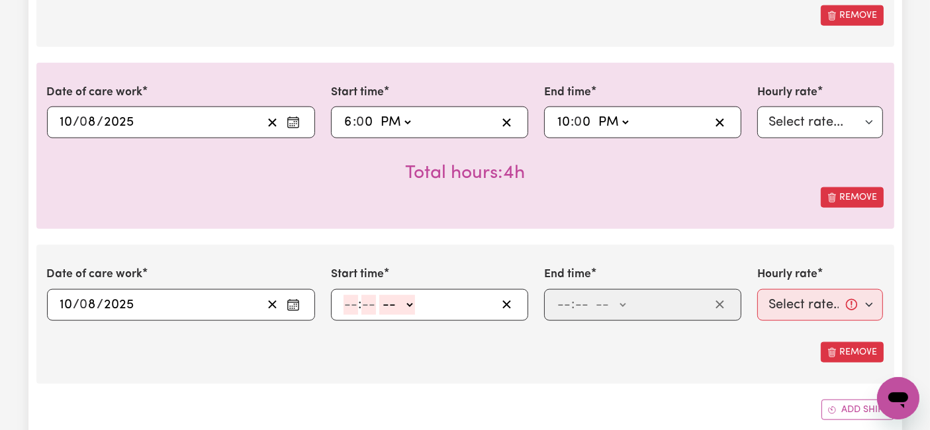
click at [355, 295] on input "number" at bounding box center [350, 305] width 15 height 20
type input "10"
type input "0"
click at [347, 120] on input "6" at bounding box center [347, 122] width 9 height 20
type input "20:00"
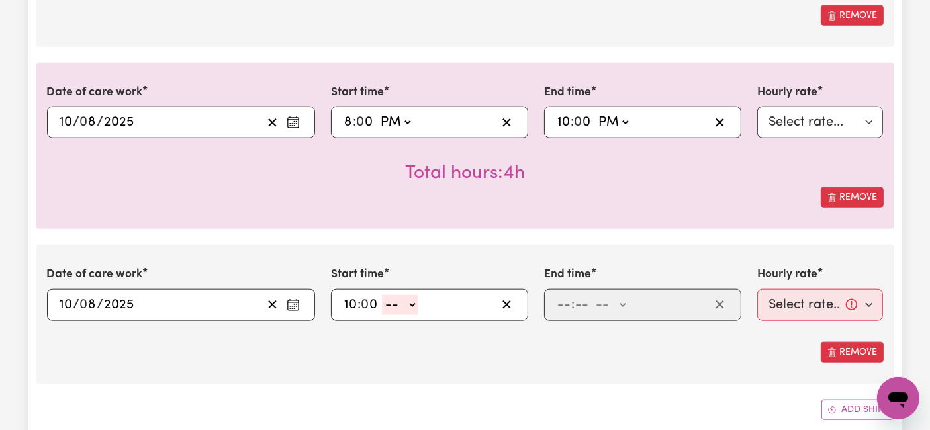
type input "8"
drag, startPoint x: 393, startPoint y: 302, endPoint x: 392, endPoint y: 309, distance: 7.3
click at [393, 302] on select "-- AM PM" at bounding box center [400, 305] width 36 height 20
select select "pm"
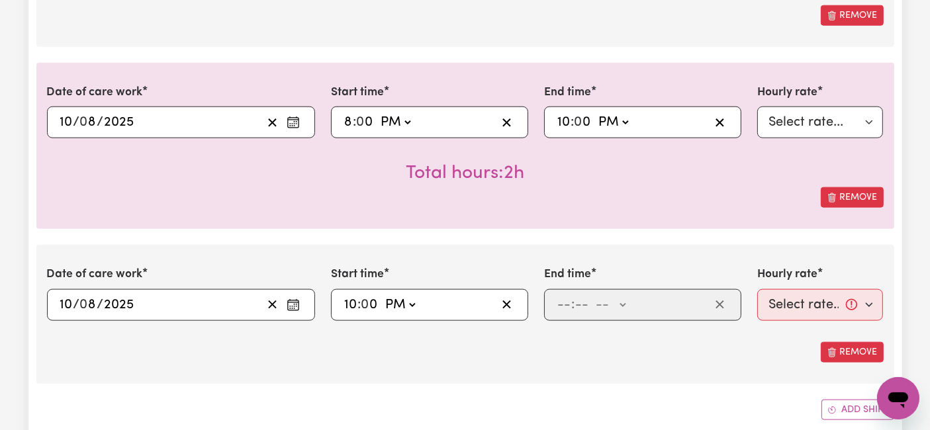
click at [382, 295] on select "-- AM PM" at bounding box center [400, 305] width 36 height 20
type input "22:00"
click at [558, 302] on input "number" at bounding box center [563, 305] width 15 height 20
type input "6"
type input "0"
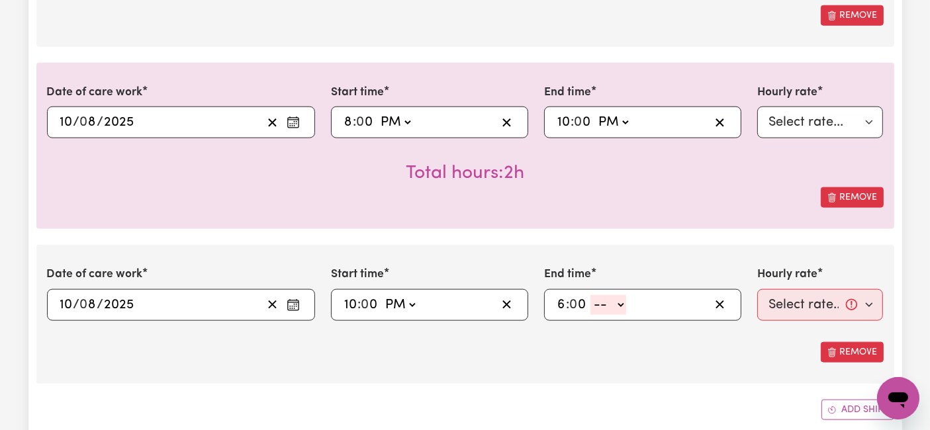
click at [611, 304] on select "-- AM PM" at bounding box center [608, 305] width 36 height 20
select select "am"
click at [590, 295] on select "-- AM PM" at bounding box center [608, 305] width 36 height 20
type input "06:00"
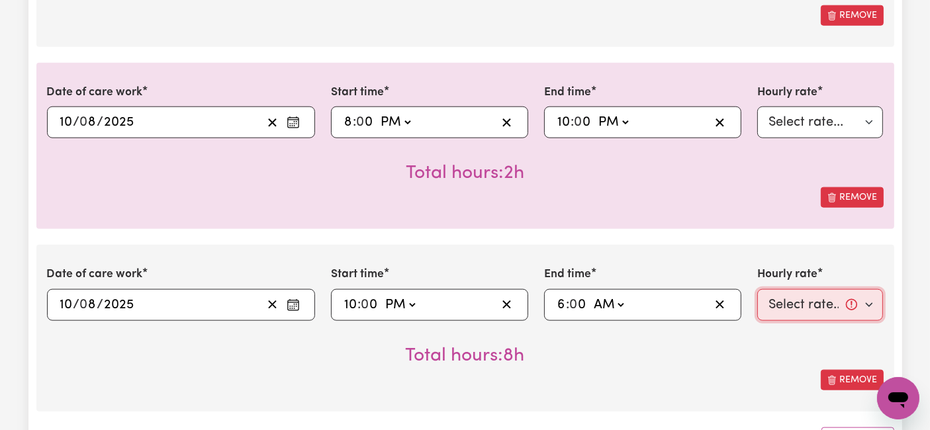
drag, startPoint x: 793, startPoint y: 296, endPoint x: 796, endPoint y: 308, distance: 12.8
click at [793, 296] on select "Select rate... $54.21 (Weekday) $77.06 ([DATE]) $94.20 ([DATE]) $92.12 (Public …" at bounding box center [820, 305] width 126 height 32
select select "31.51-Overnight"
click at [757, 289] on select "Select rate... $54.21 (Weekday) $77.06 ([DATE]) $94.20 ([DATE]) $92.12 (Public …" at bounding box center [820, 305] width 126 height 32
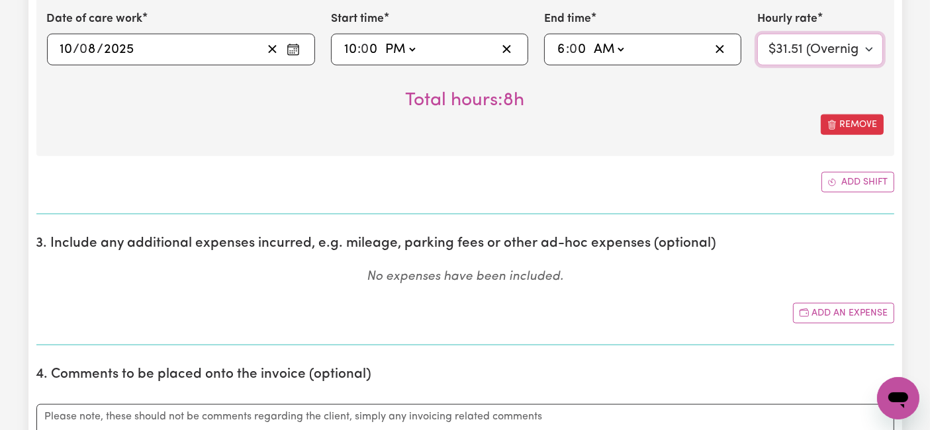
scroll to position [1764, 0]
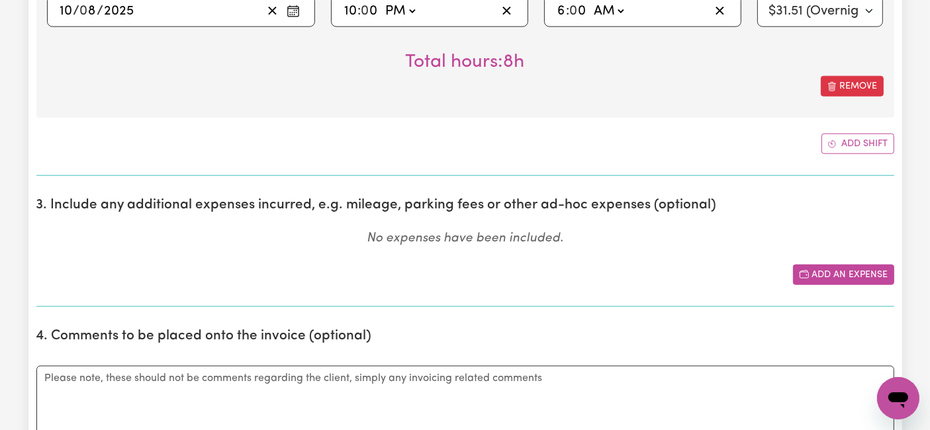
click at [834, 266] on button "Add an expense" at bounding box center [843, 275] width 101 height 21
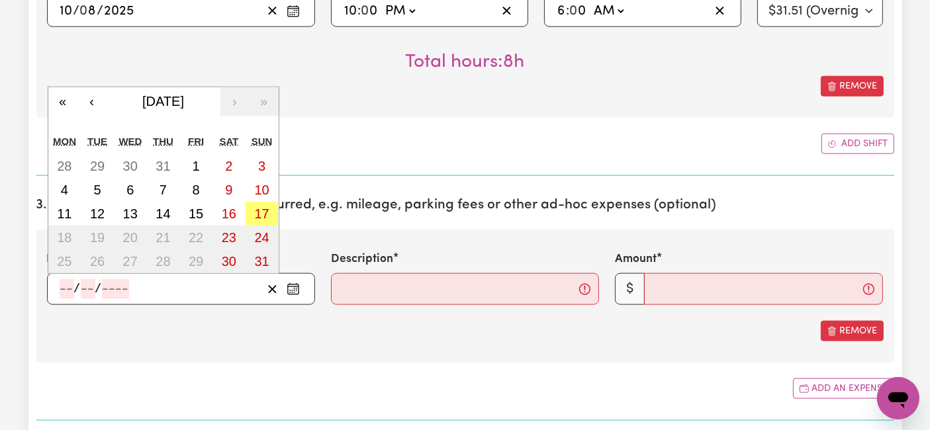
click at [72, 284] on input "number" at bounding box center [67, 289] width 15 height 20
click at [140, 187] on button "6" at bounding box center [130, 190] width 33 height 24
type input "[DATE]"
type input "6"
type input "8"
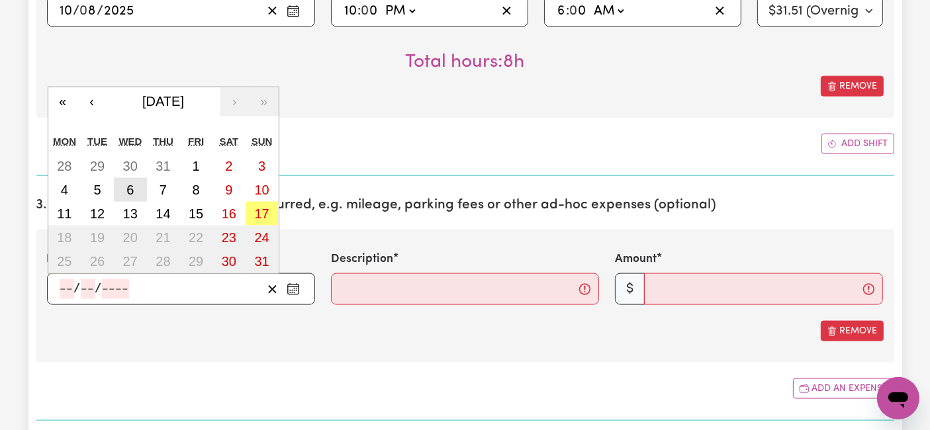
type input "2025"
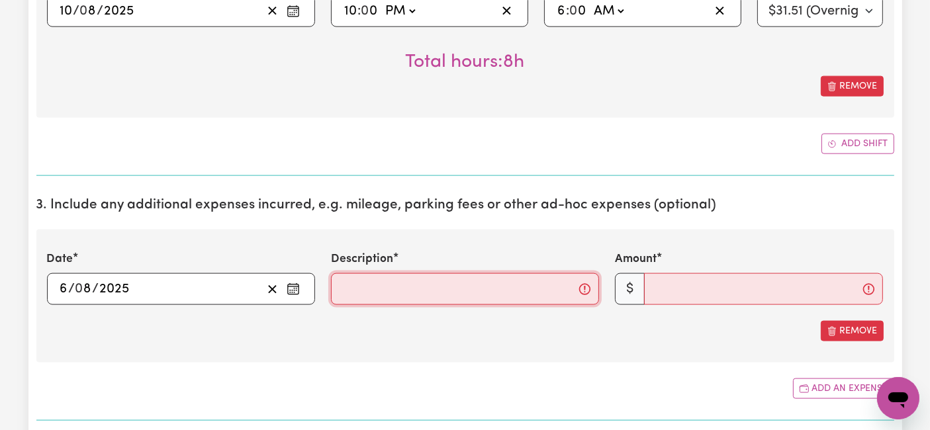
click at [361, 290] on input "Description" at bounding box center [465, 289] width 268 height 32
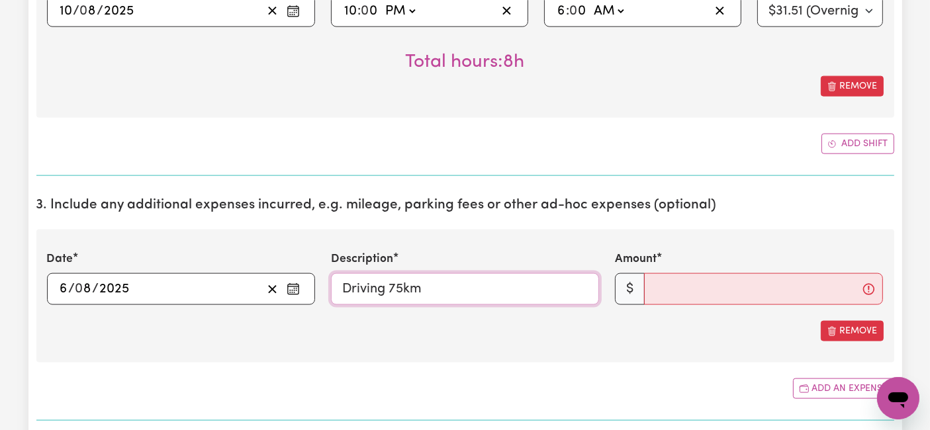
type input "Driving 75km"
click at [697, 288] on input "Amount" at bounding box center [763, 289] width 239 height 32
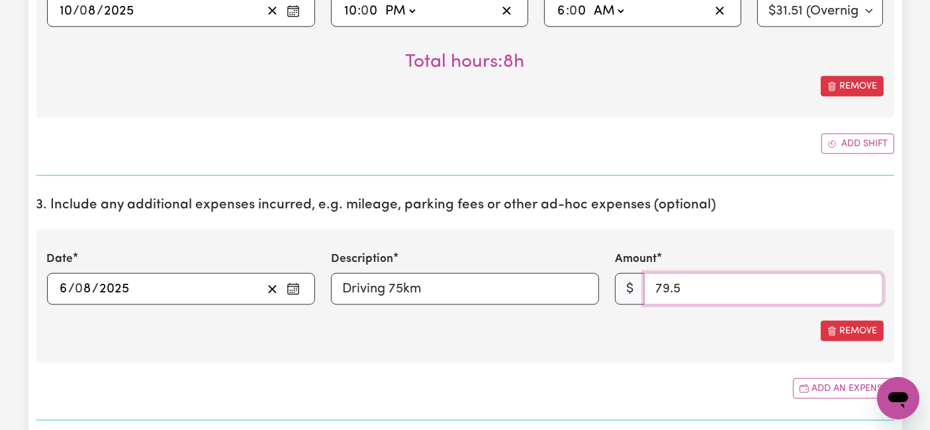
type input "79.5"
click at [658, 354] on div "Date [DATE] 6 / 0 8 / 2025 « ‹ [DATE] › » Mon Tue Wed Thu Fri Sat Sun 28 29 30 …" at bounding box center [464, 296] width 857 height 133
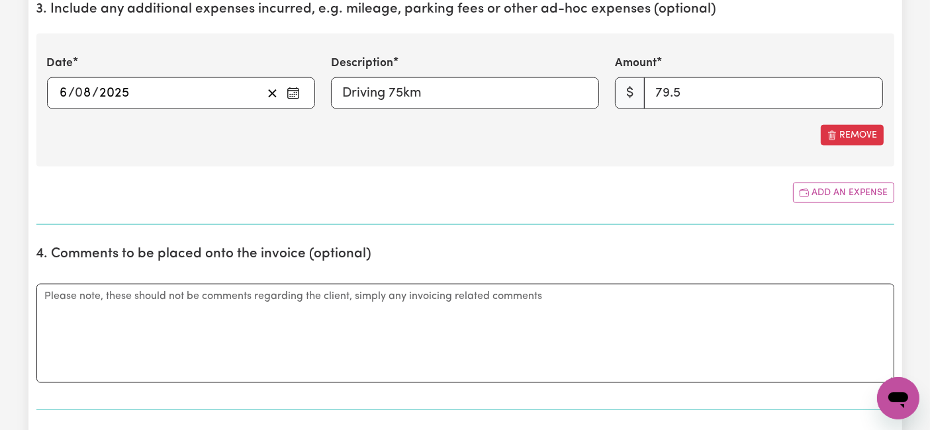
scroll to position [1985, 0]
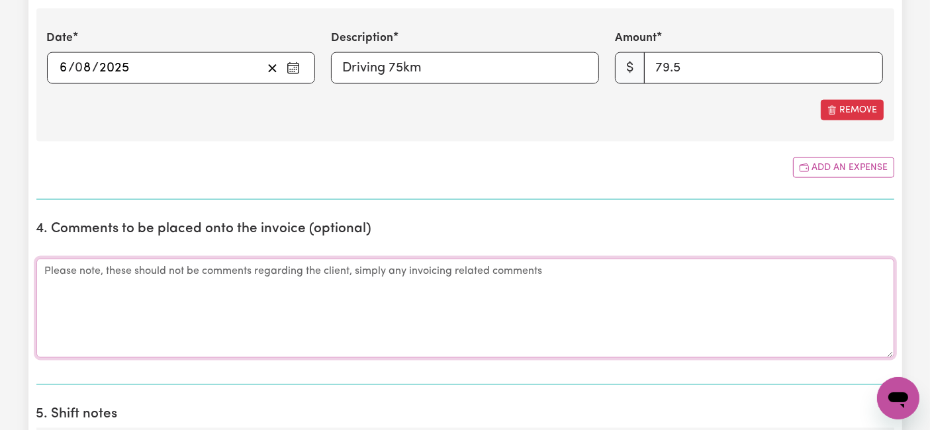
click at [181, 281] on textarea "Comments" at bounding box center [464, 308] width 857 height 99
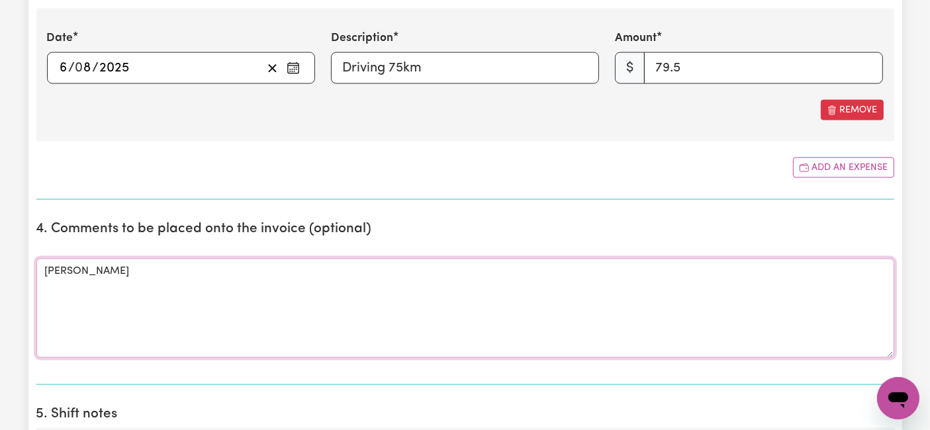
drag, startPoint x: 271, startPoint y: 293, endPoint x: 0, endPoint y: 278, distance: 271.7
paste textarea "l 2/7/6565 0:22 IP – Dol sitam conse adipisc 0:90 EL – Sedd ei, tem in.7 utlabo…"
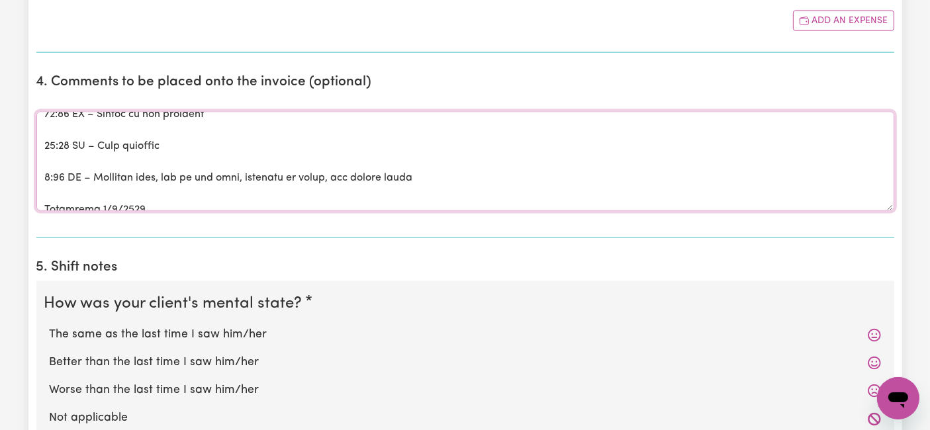
scroll to position [0, 0]
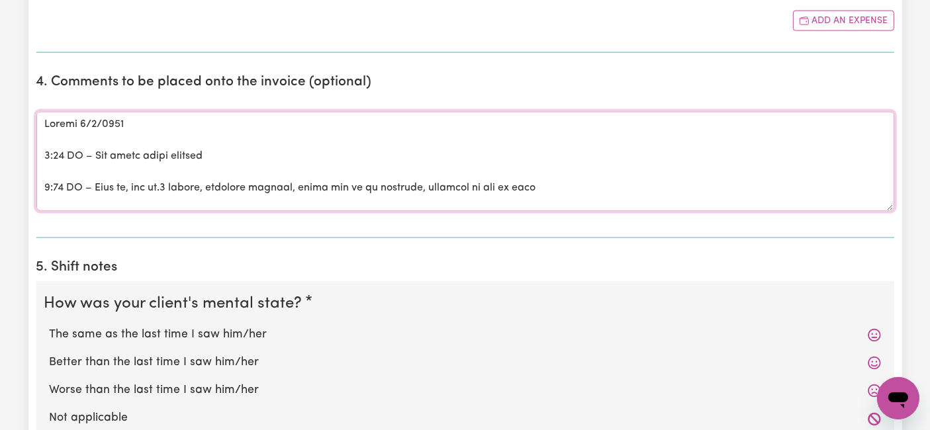
click at [108, 161] on textarea "Comments" at bounding box center [464, 161] width 857 height 99
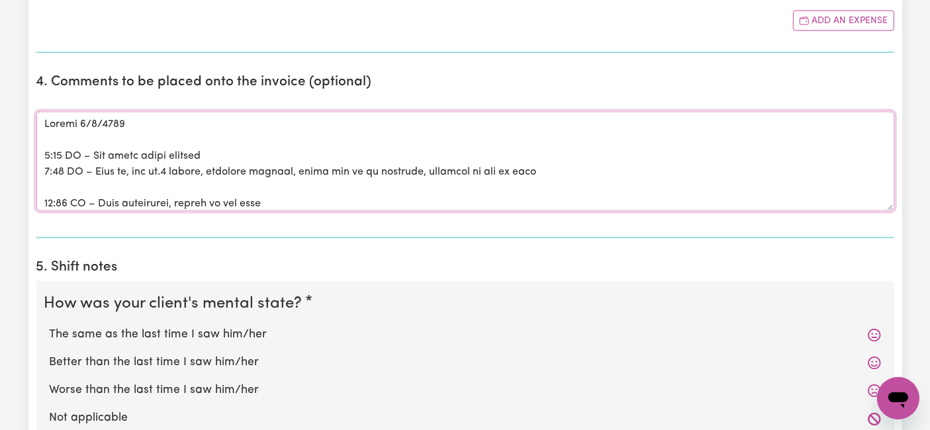
click at [81, 177] on textarea "Comments" at bounding box center [464, 161] width 857 height 99
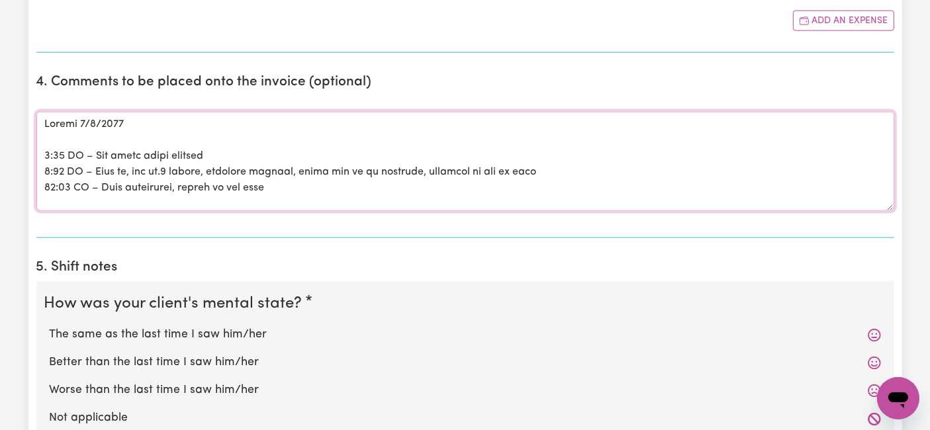
click at [77, 137] on textarea "Comments" at bounding box center [464, 161] width 857 height 99
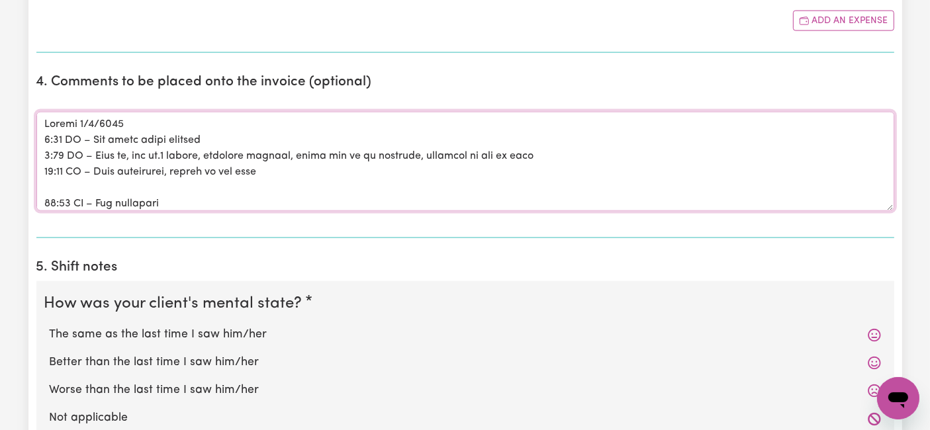
click at [81, 179] on textarea "Comments" at bounding box center [464, 161] width 857 height 99
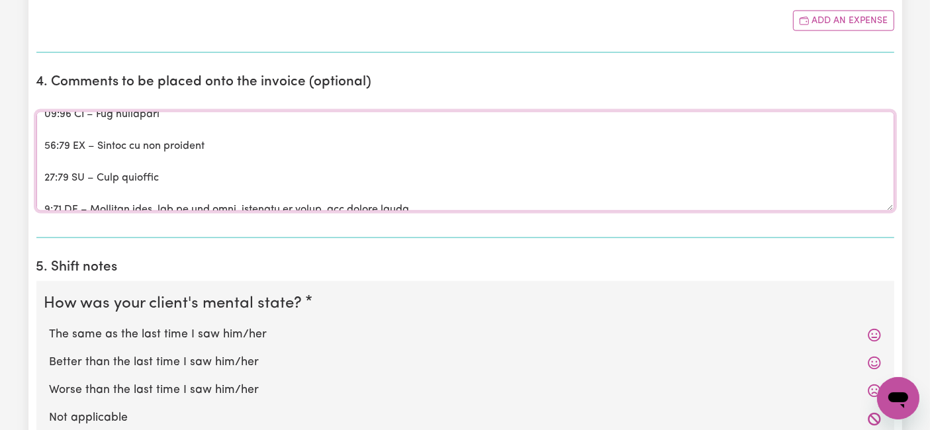
click at [87, 128] on textarea "Comments" at bounding box center [464, 161] width 857 height 99
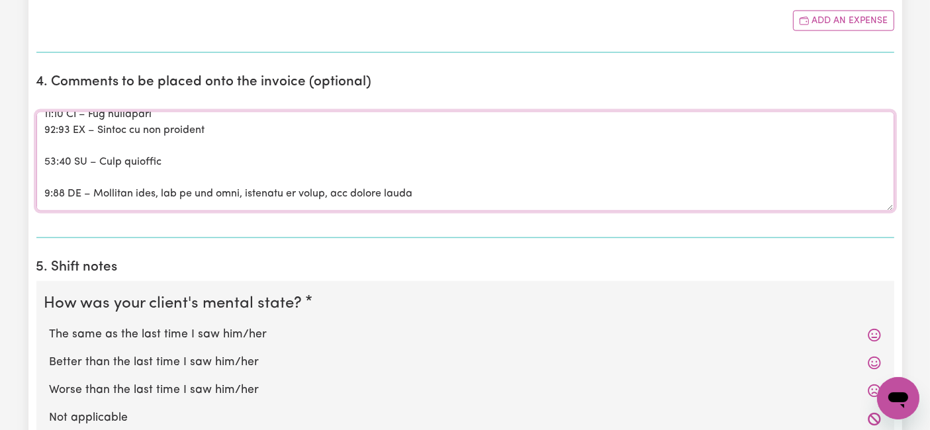
scroll to position [58, 0]
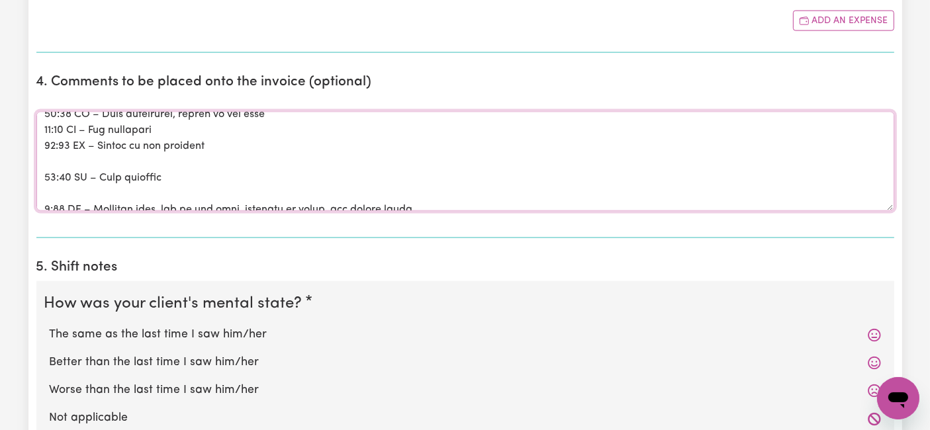
click at [72, 153] on textarea "Comments" at bounding box center [464, 161] width 857 height 99
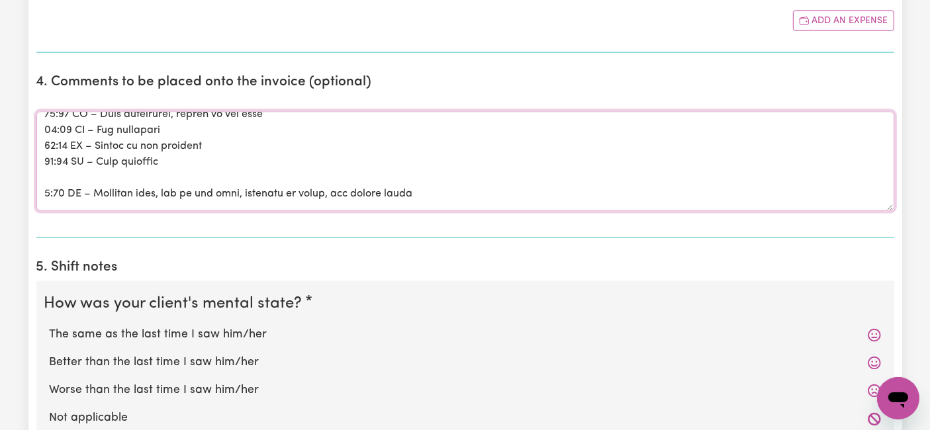
click at [77, 178] on textarea "Comments" at bounding box center [464, 161] width 857 height 99
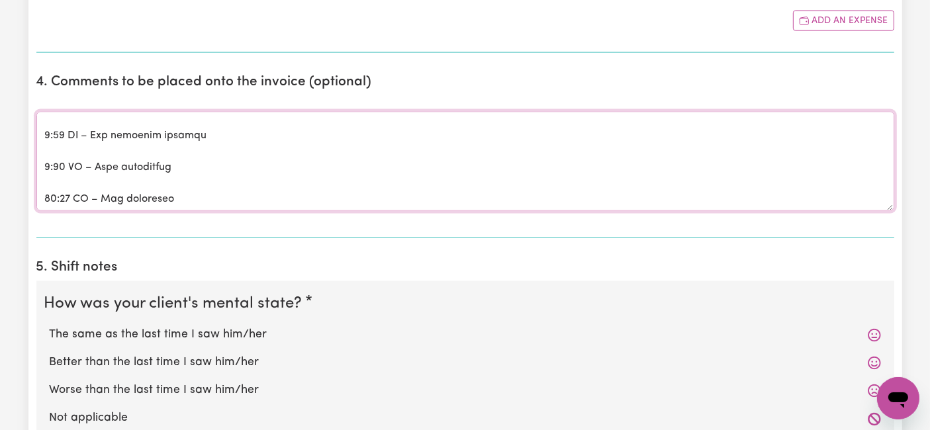
scroll to position [204, 0]
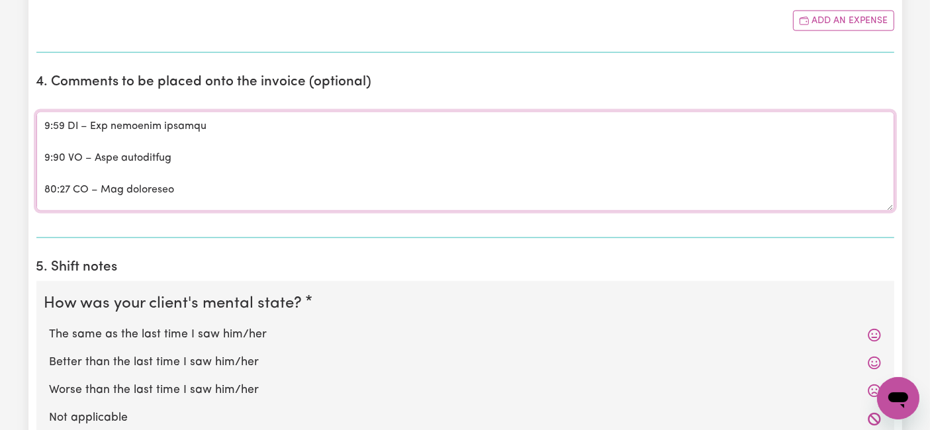
click at [79, 170] on textarea "Comments" at bounding box center [464, 161] width 857 height 99
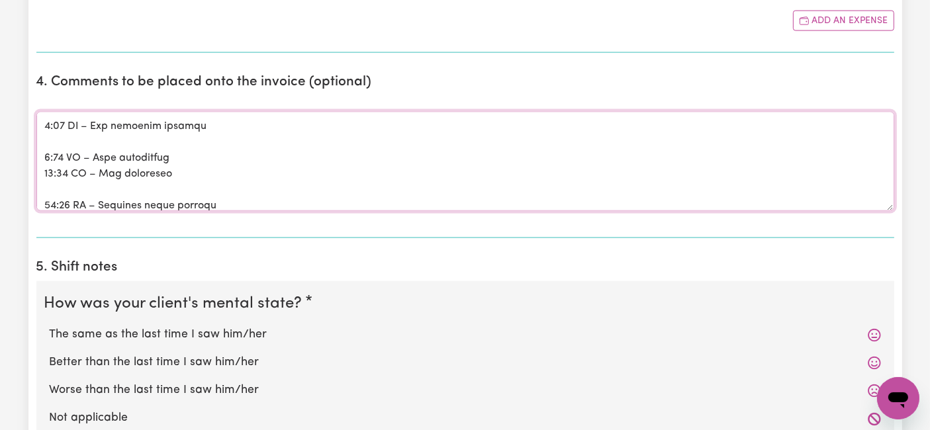
click at [87, 137] on textarea "Comments" at bounding box center [464, 161] width 857 height 99
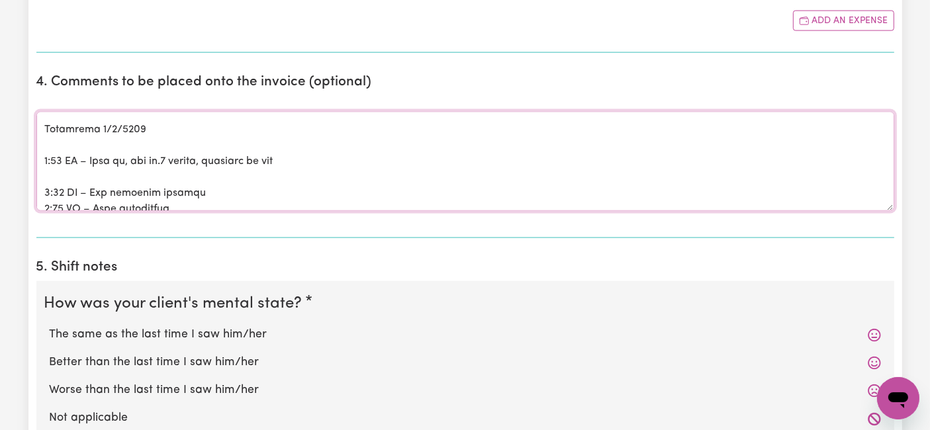
scroll to position [115, 0]
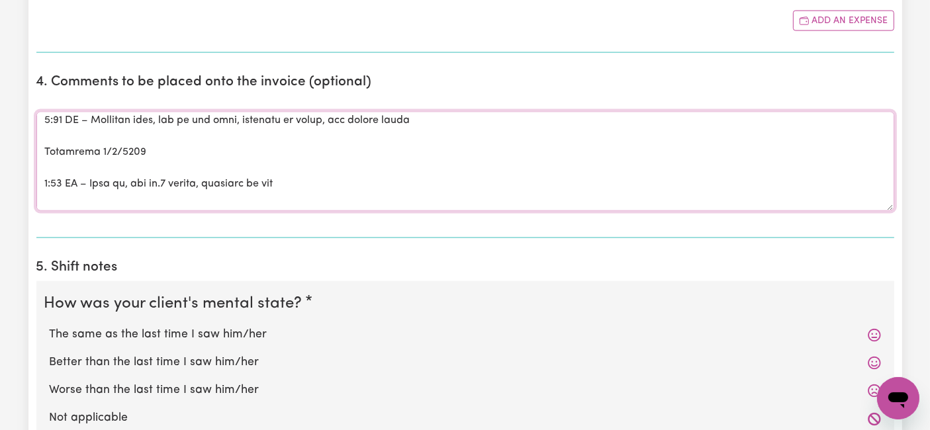
click at [77, 163] on textarea "Comments" at bounding box center [464, 161] width 857 height 99
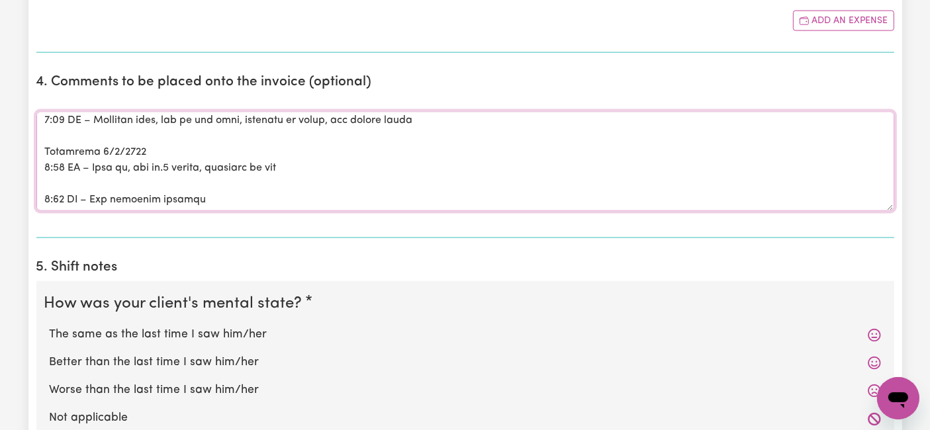
click at [69, 169] on textarea "Comments" at bounding box center [464, 161] width 857 height 99
click at [69, 177] on textarea "Comments" at bounding box center [464, 161] width 857 height 99
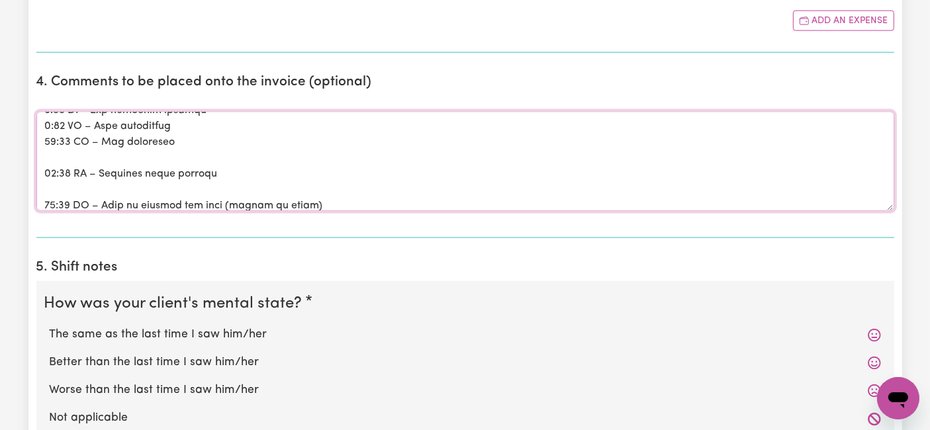
click at [65, 152] on textarea "Comments" at bounding box center [464, 161] width 857 height 99
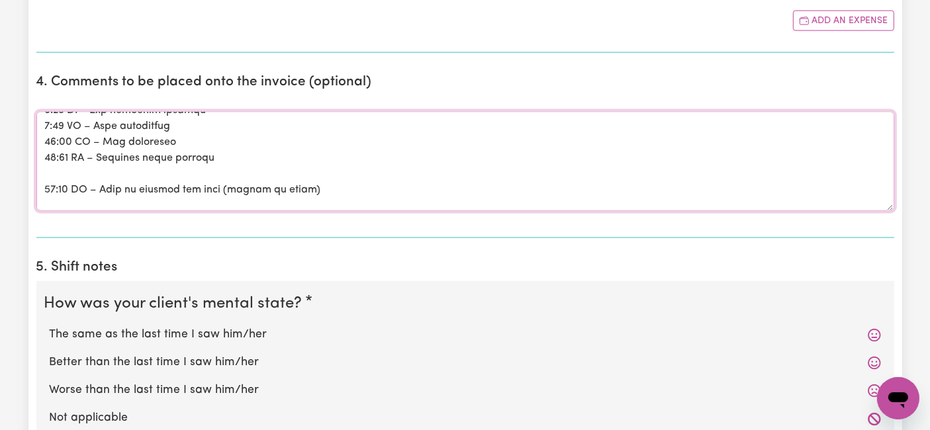
click at [63, 167] on textarea "Comments" at bounding box center [464, 161] width 857 height 99
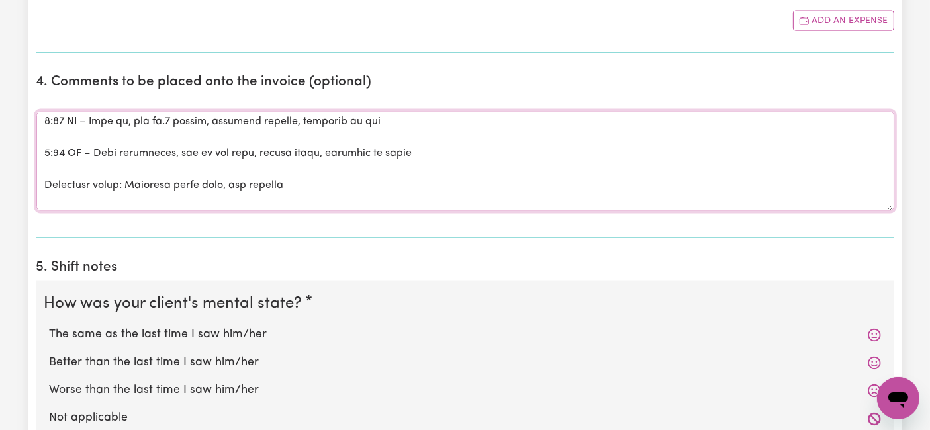
click at [62, 136] on textarea "Comments" at bounding box center [464, 161] width 857 height 99
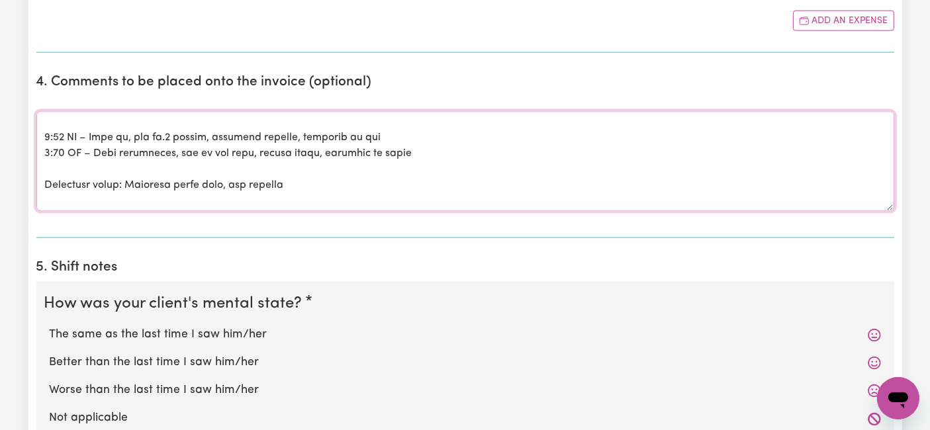
scroll to position [247, 0]
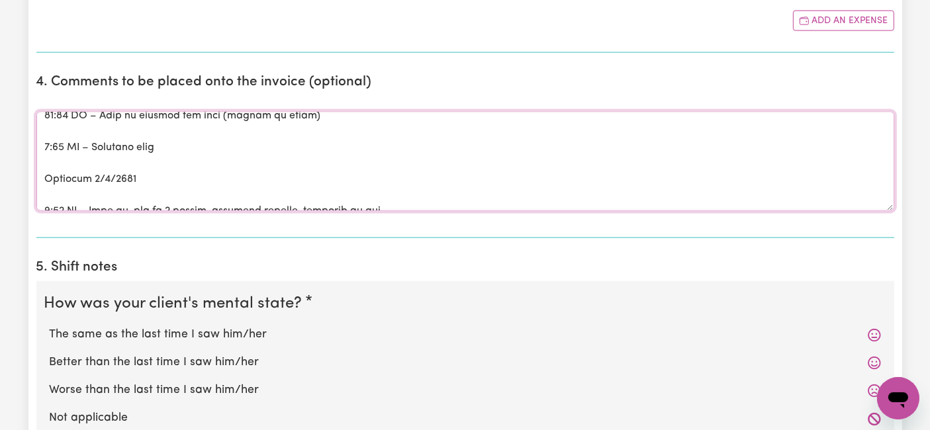
click at [69, 130] on textarea "Comments" at bounding box center [464, 161] width 857 height 99
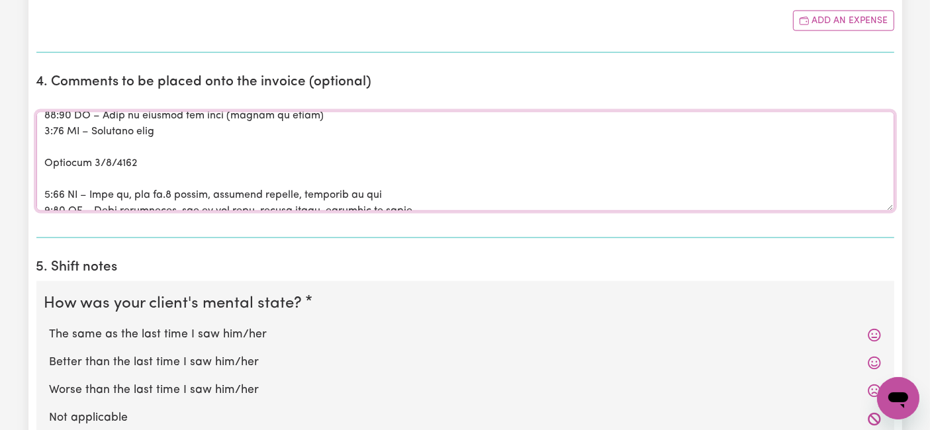
scroll to position [230, 0]
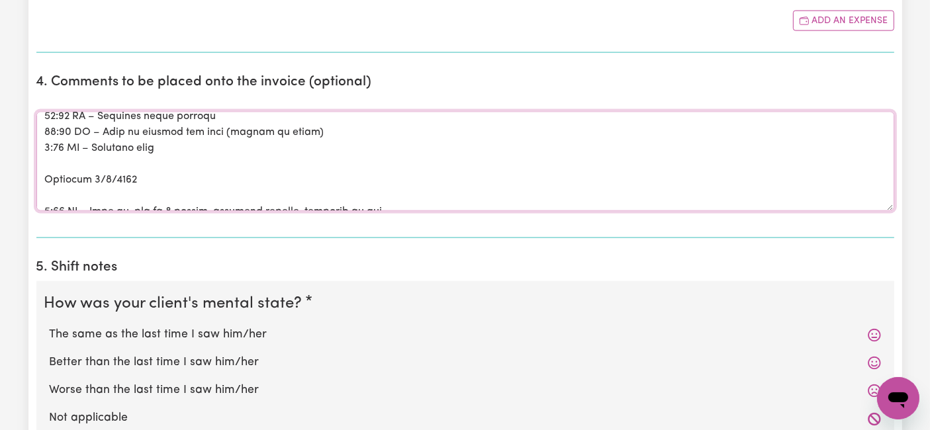
click at [56, 157] on textarea "Comments" at bounding box center [464, 161] width 857 height 99
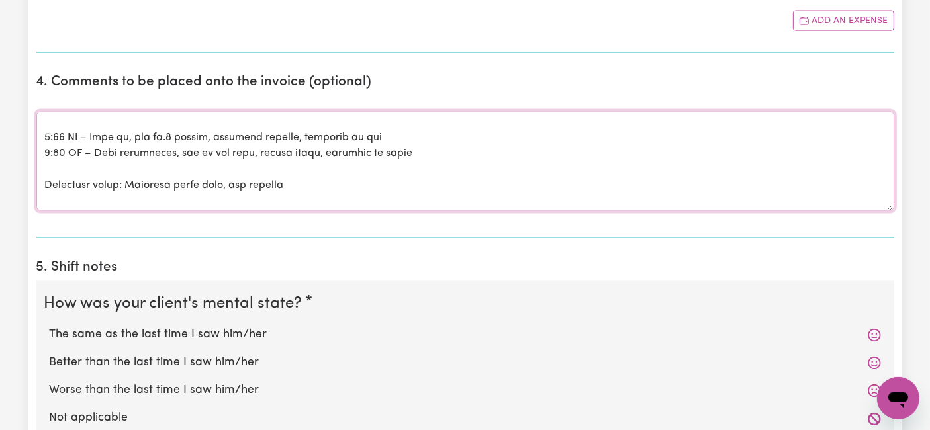
click at [56, 116] on textarea "Comments" at bounding box center [464, 161] width 857 height 99
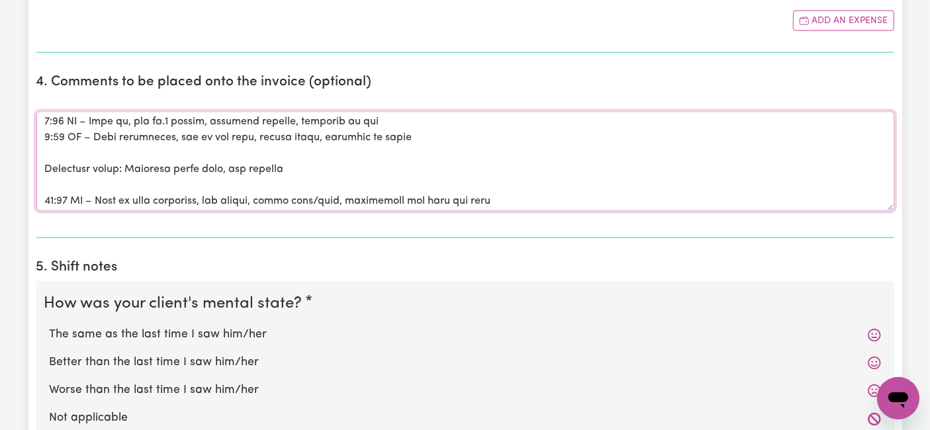
scroll to position [288, 0]
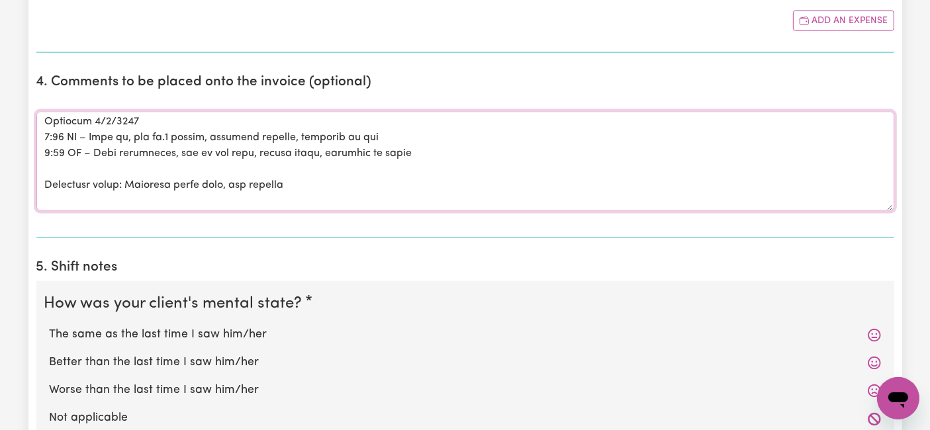
click at [56, 158] on textarea "Comments" at bounding box center [464, 161] width 857 height 99
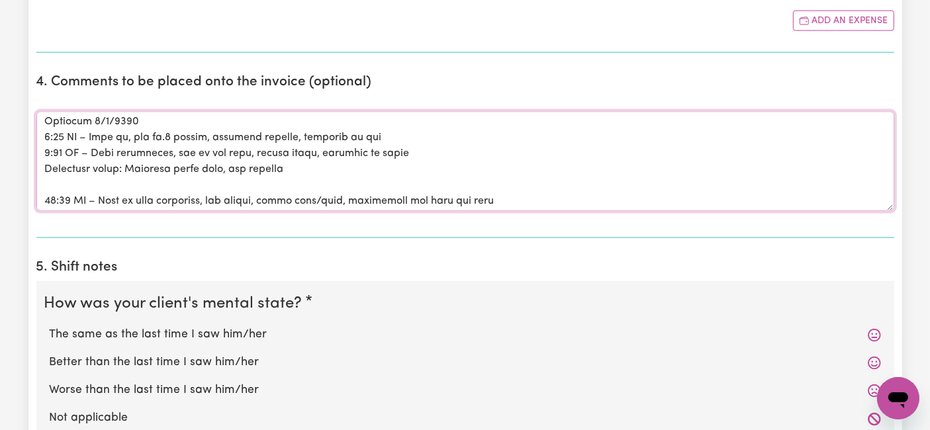
click at [67, 182] on textarea "Comments" at bounding box center [464, 161] width 857 height 99
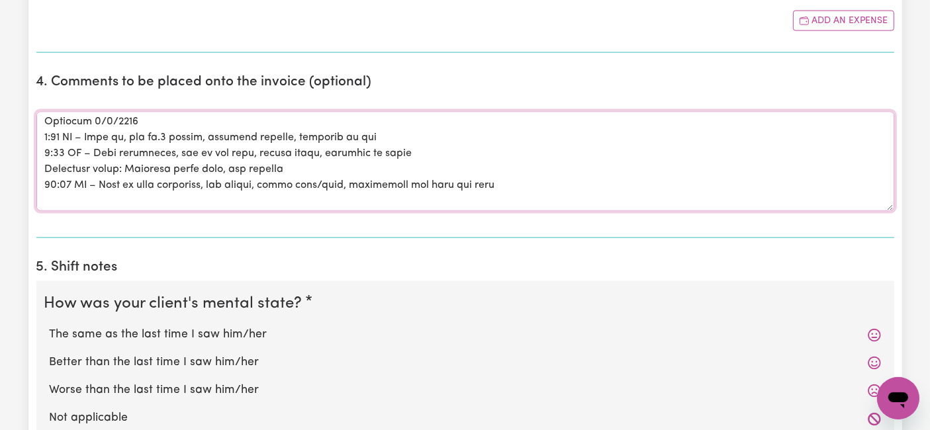
click at [65, 192] on textarea "Comments" at bounding box center [464, 161] width 857 height 99
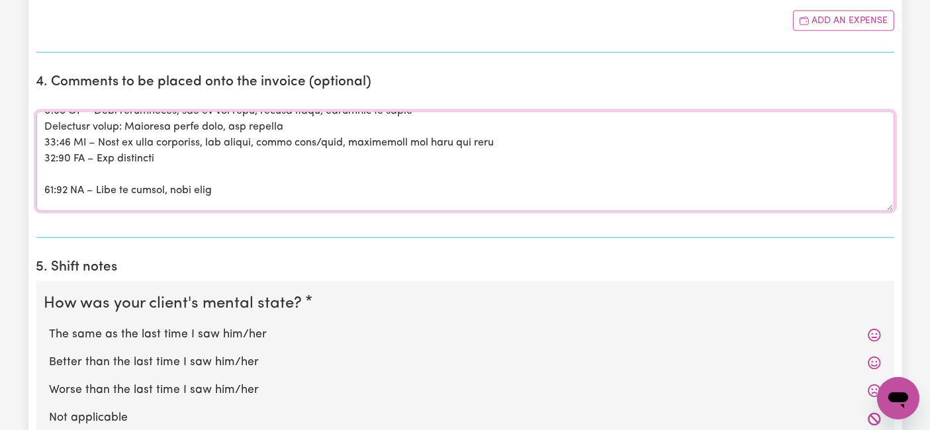
scroll to position [362, 0]
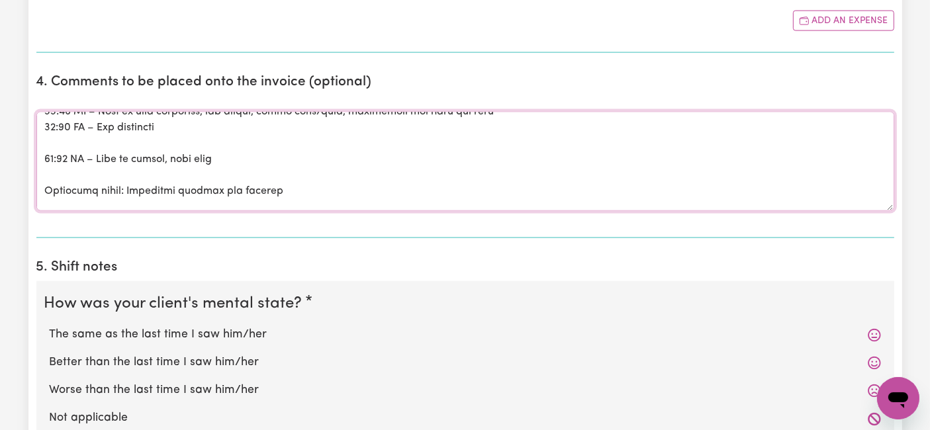
click at [71, 173] on textarea "Comments" at bounding box center [464, 161] width 857 height 99
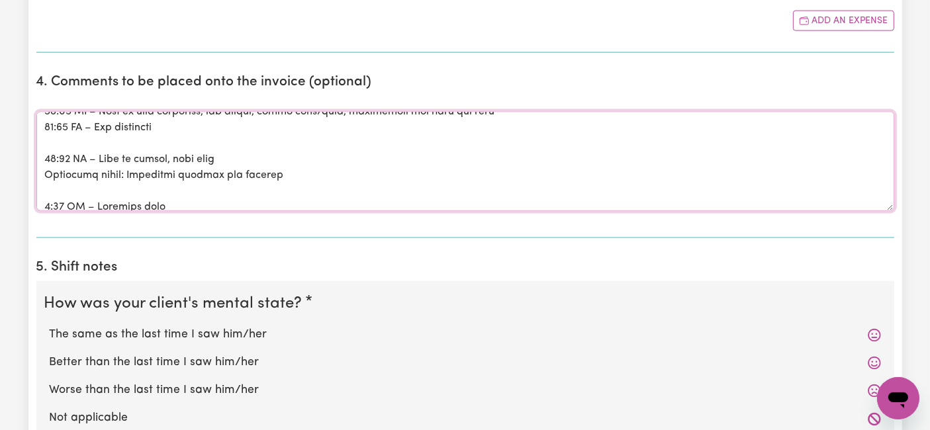
click at [65, 139] on textarea "Comments" at bounding box center [464, 161] width 857 height 99
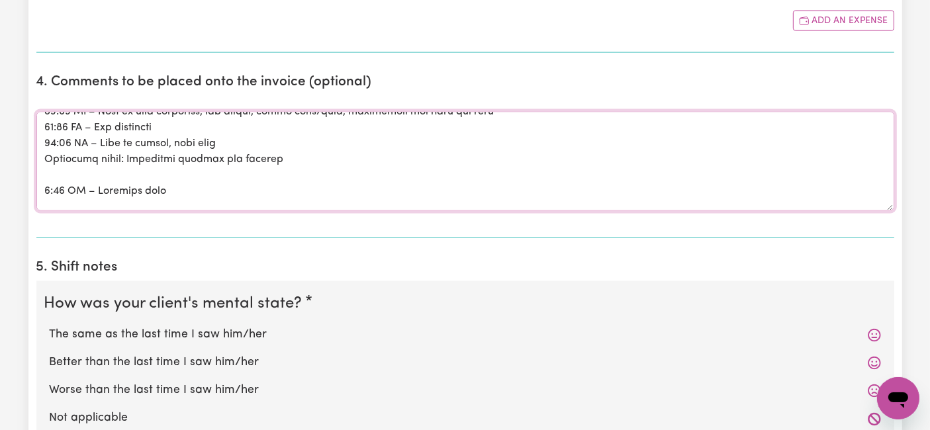
click at [64, 169] on textarea "Comments" at bounding box center [464, 161] width 857 height 99
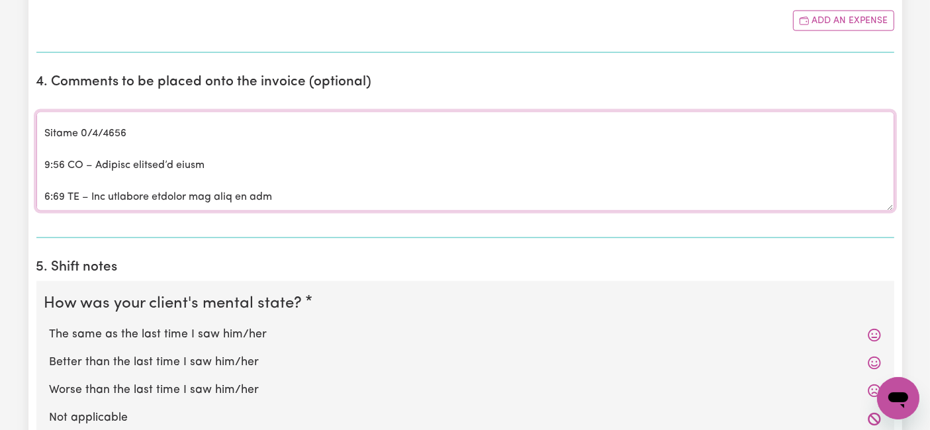
click at [62, 146] on textarea "Comments" at bounding box center [464, 161] width 857 height 99
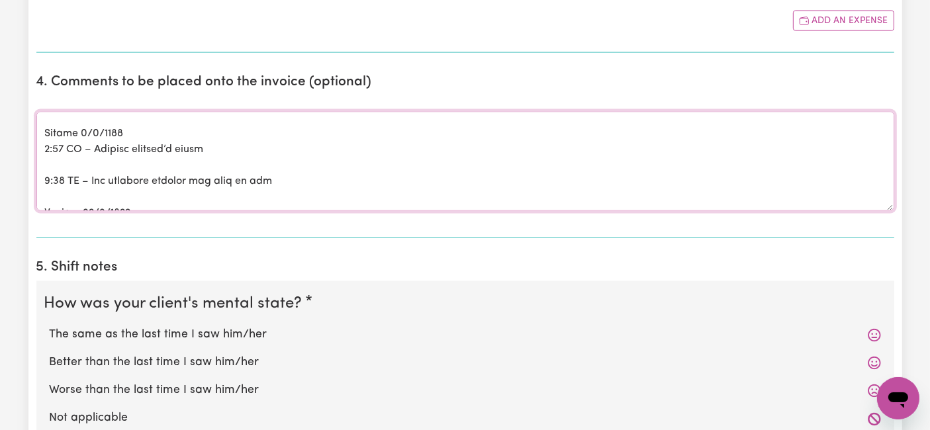
scroll to position [419, 0]
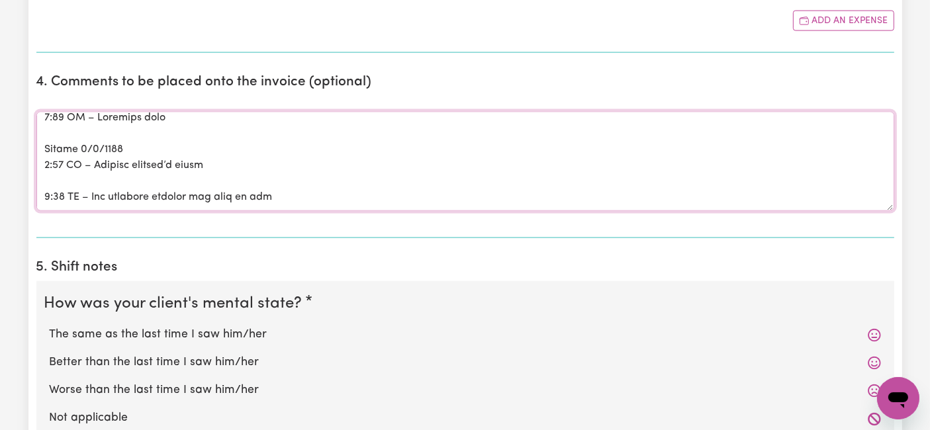
click at [58, 176] on textarea "Comments" at bounding box center [464, 161] width 857 height 99
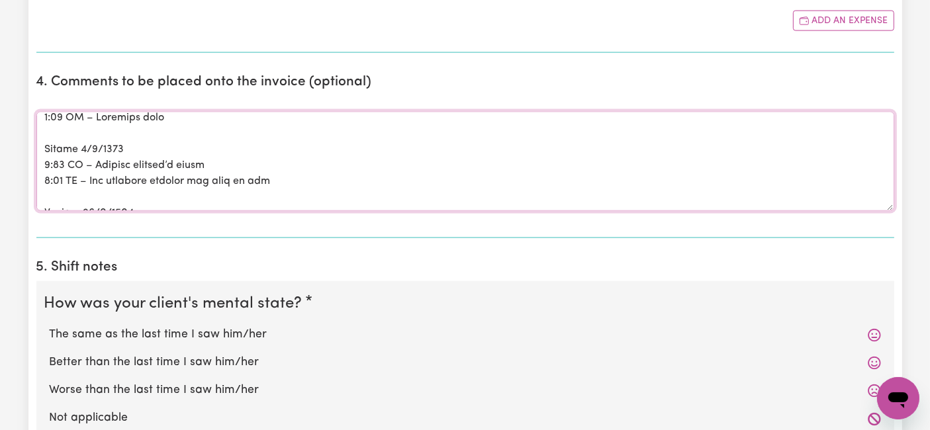
scroll to position [493, 0]
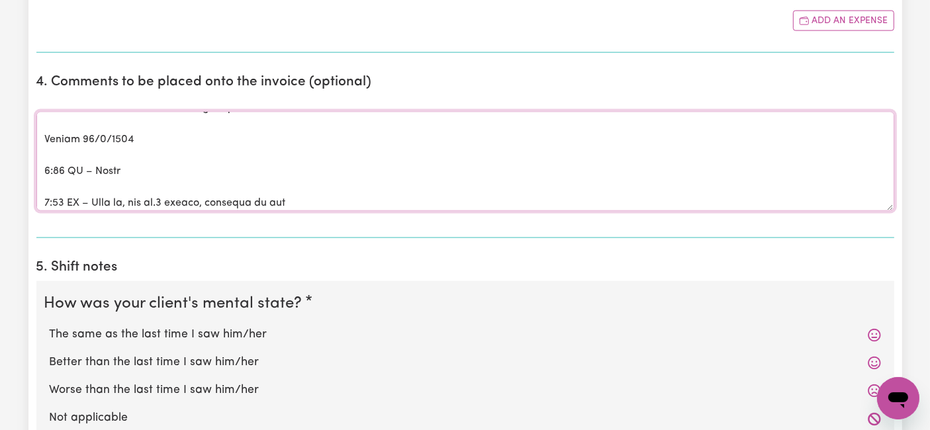
click at [50, 145] on textarea "Comments" at bounding box center [464, 161] width 857 height 99
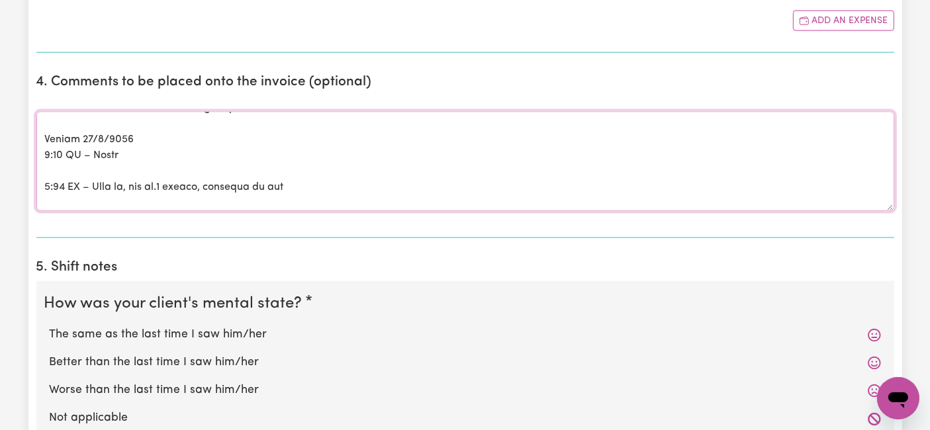
click at [55, 165] on textarea "Comments" at bounding box center [464, 161] width 857 height 99
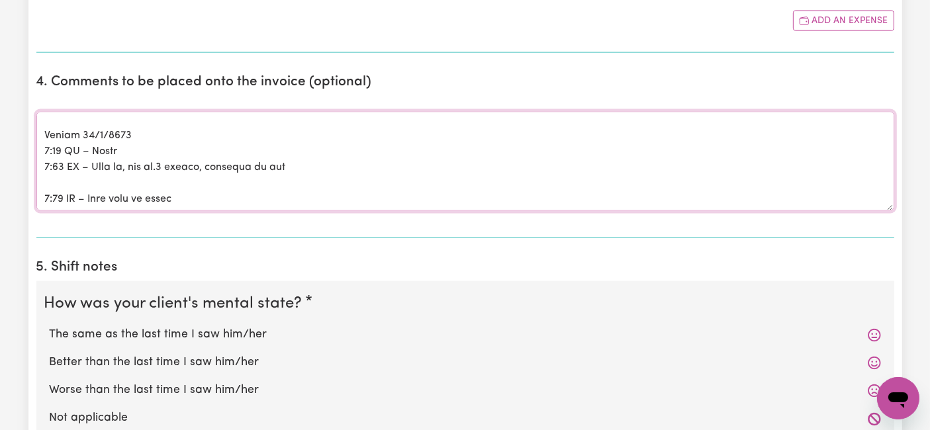
click at [64, 173] on textarea "Comments" at bounding box center [464, 161] width 857 height 99
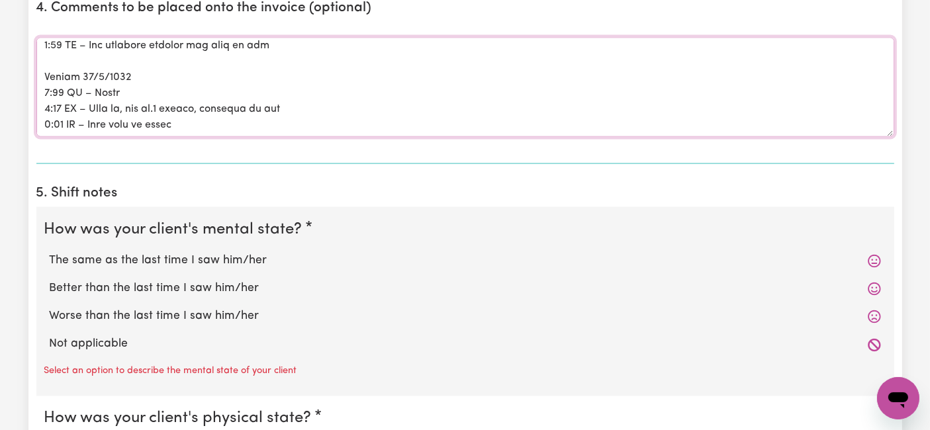
scroll to position [2278, 0]
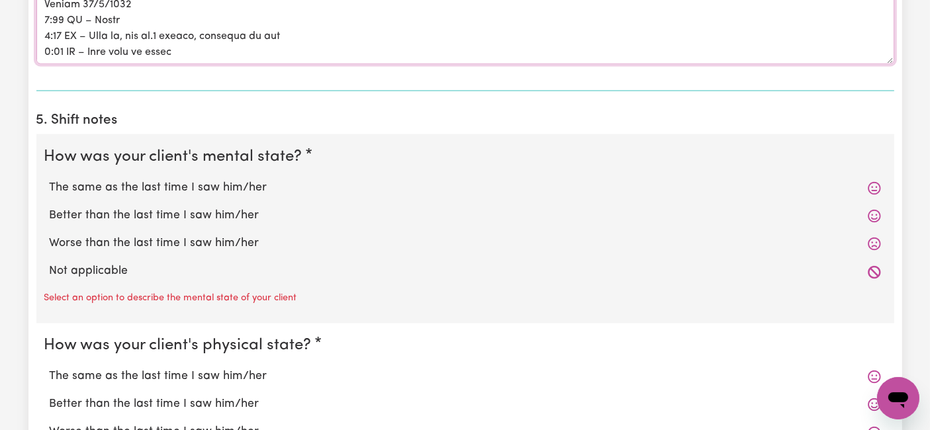
type textarea "Loremi 4/5/0472 5:11 DO – Sit ametc adipi elitsed 4:57 DO – Eius te, inc ut.2 l…"
click at [195, 179] on label "The same as the last time I saw him/her" at bounding box center [465, 187] width 831 height 17
click at [50, 179] on input "The same as the last time I saw him/her" at bounding box center [49, 179] width 1 height 1
radio input "true"
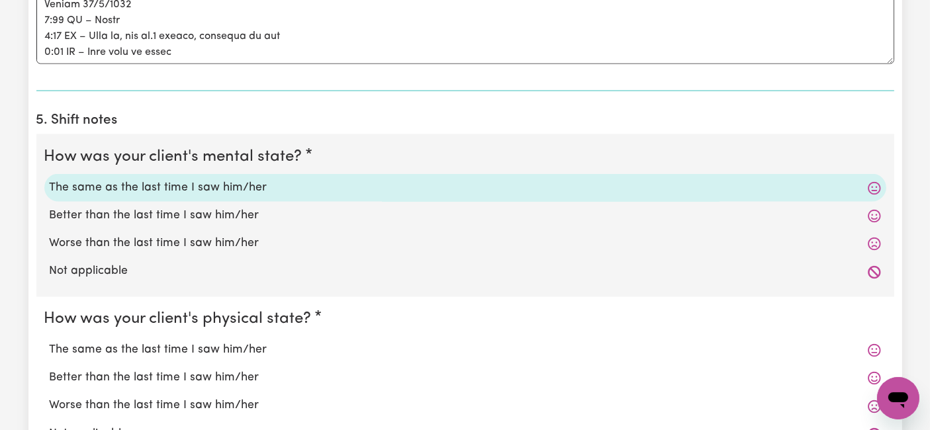
click at [175, 342] on label "The same as the last time I saw him/her" at bounding box center [465, 350] width 831 height 17
click at [50, 341] on input "The same as the last time I saw him/her" at bounding box center [49, 341] width 1 height 1
radio input "true"
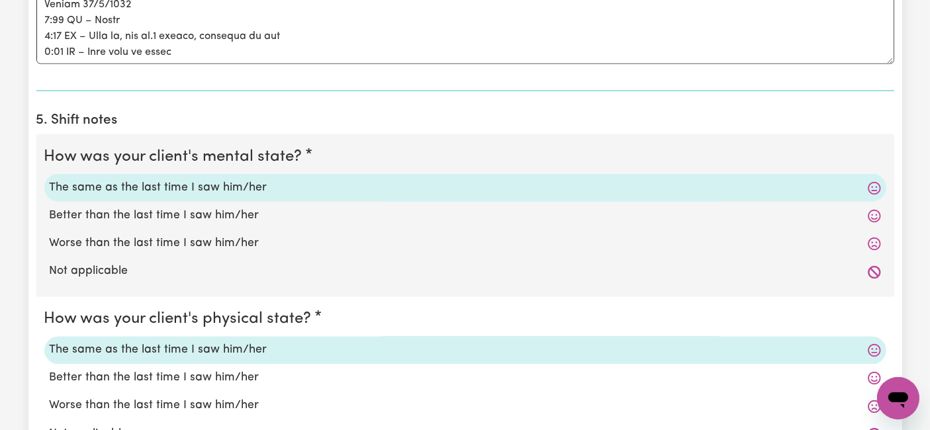
scroll to position [2499, 0]
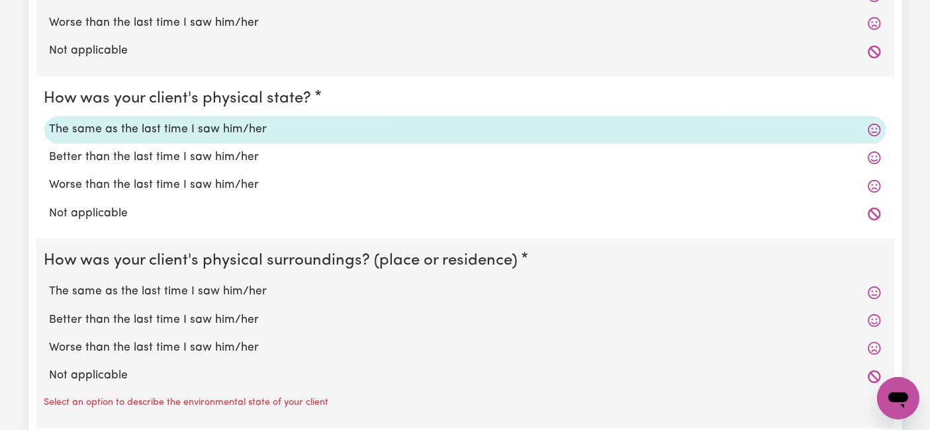
click at [155, 279] on div "The same as the last time I saw him/her" at bounding box center [465, 293] width 842 height 28
click at [152, 284] on label "The same as the last time I saw him/her" at bounding box center [465, 292] width 831 height 17
click at [50, 284] on input "The same as the last time I saw him/her" at bounding box center [49, 283] width 1 height 1
radio input "true"
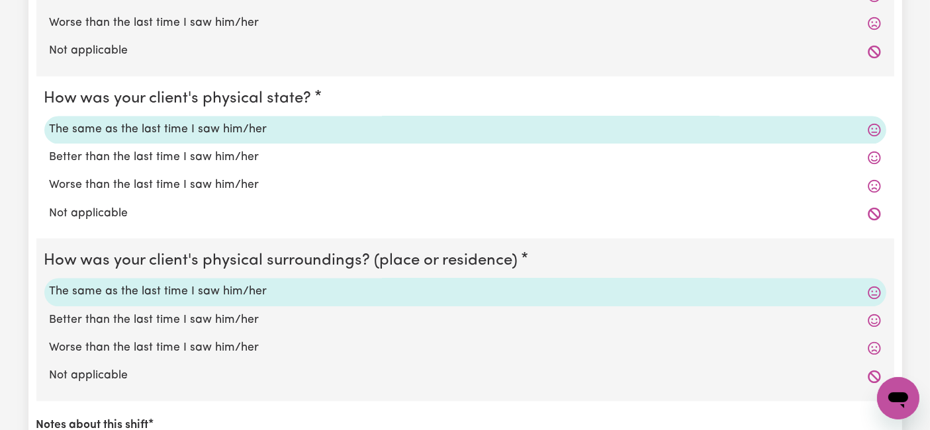
scroll to position [2720, 0]
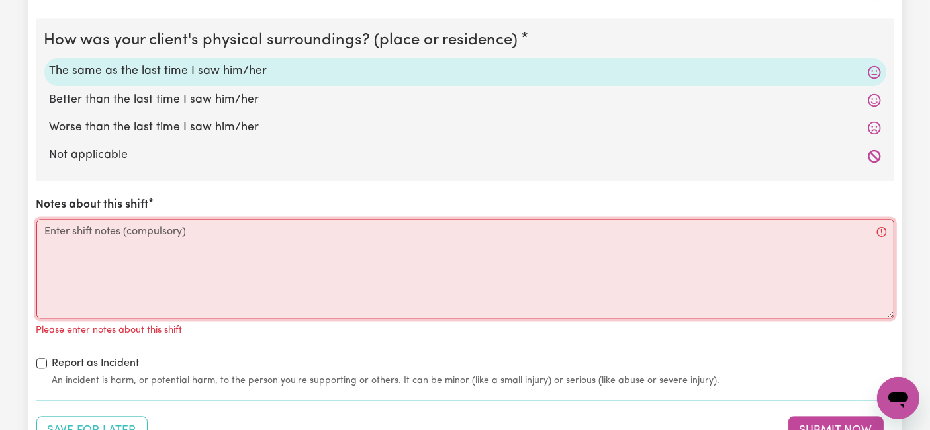
click at [147, 251] on textarea "Notes about this shift" at bounding box center [464, 268] width 857 height 99
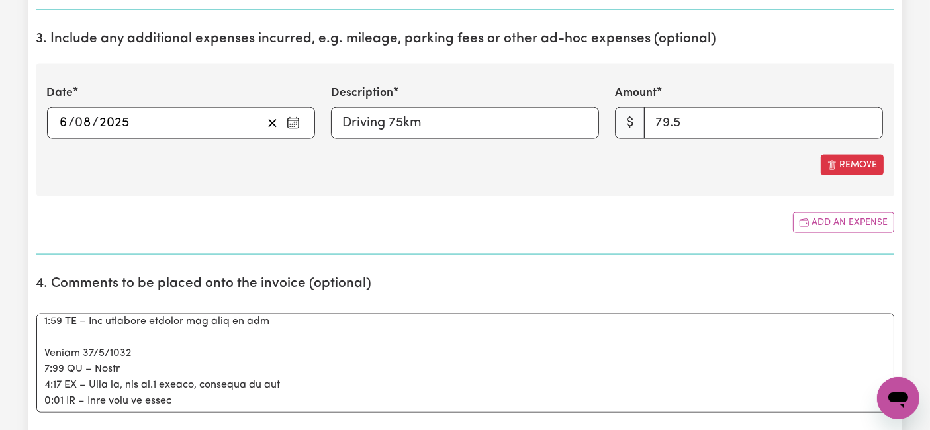
scroll to position [1985, 0]
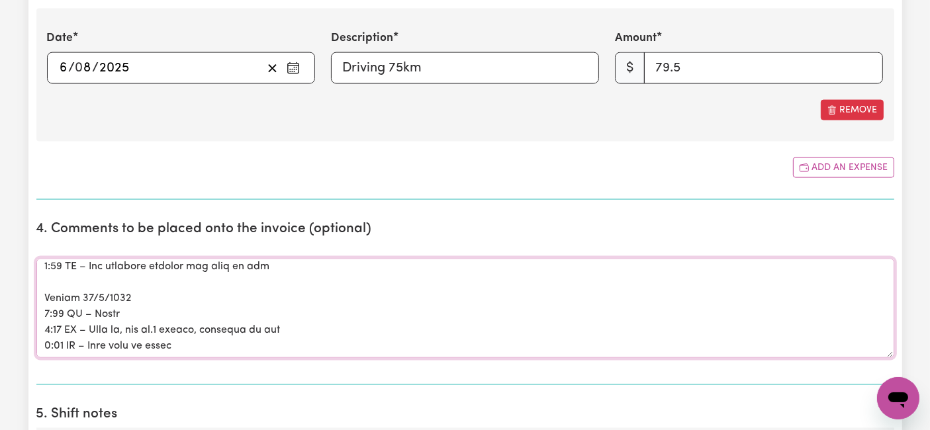
click at [306, 338] on textarea "Comments" at bounding box center [464, 308] width 857 height 99
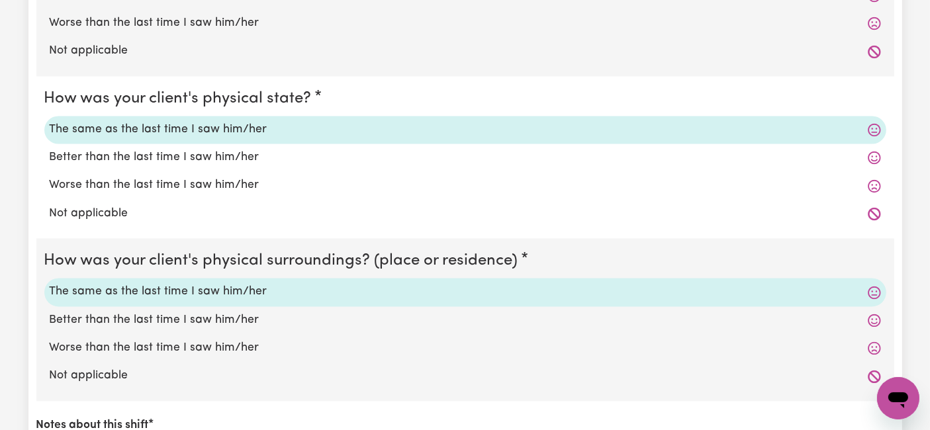
scroll to position [2867, 0]
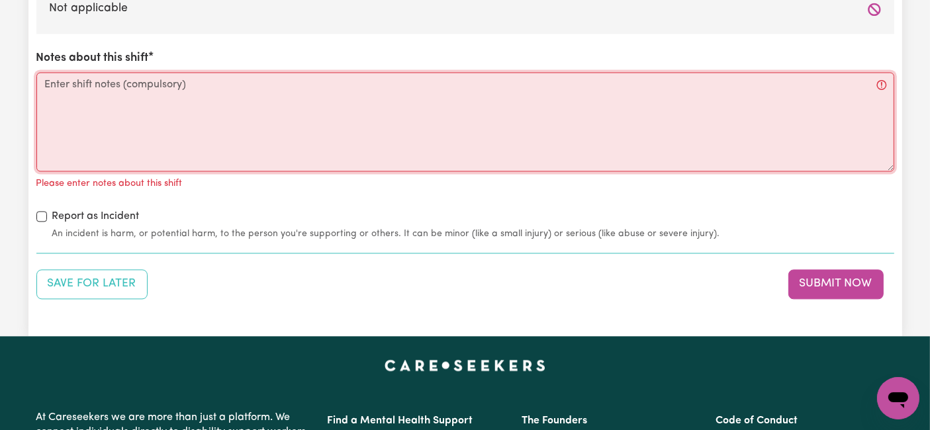
click at [187, 103] on textarea "Notes about this shift" at bounding box center [464, 121] width 857 height 99
paste textarea "Loremi 4/5/0472 5:11 DO – Sit ametc adipi elitsed 4:57 DO – Eius te, inc ut.2 l…"
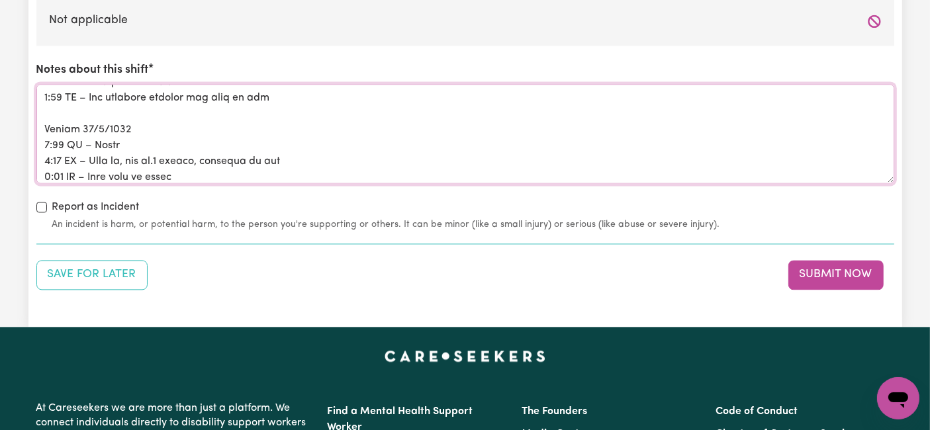
scroll to position [2940, 0]
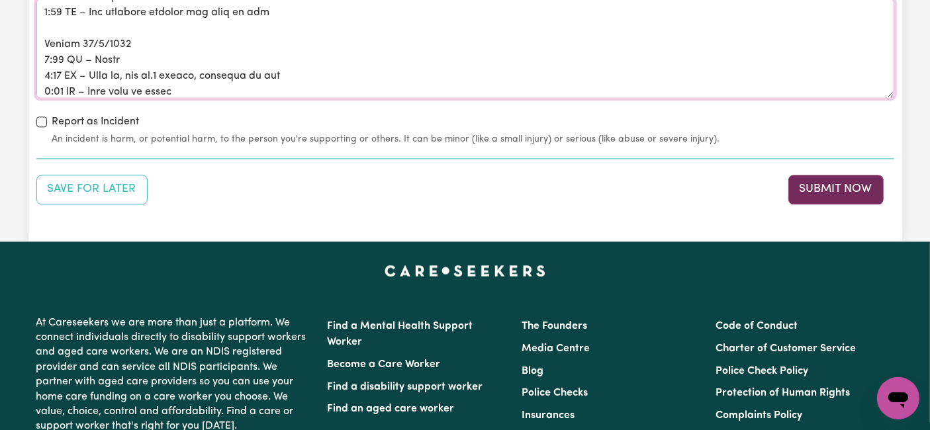
type textarea "Loremi 4/5/0472 5:11 DO – Sit ametc adipi elitsed 4:57 DO – Eius te, inc ut.2 l…"
click at [824, 175] on button "Submit Now" at bounding box center [835, 189] width 95 height 29
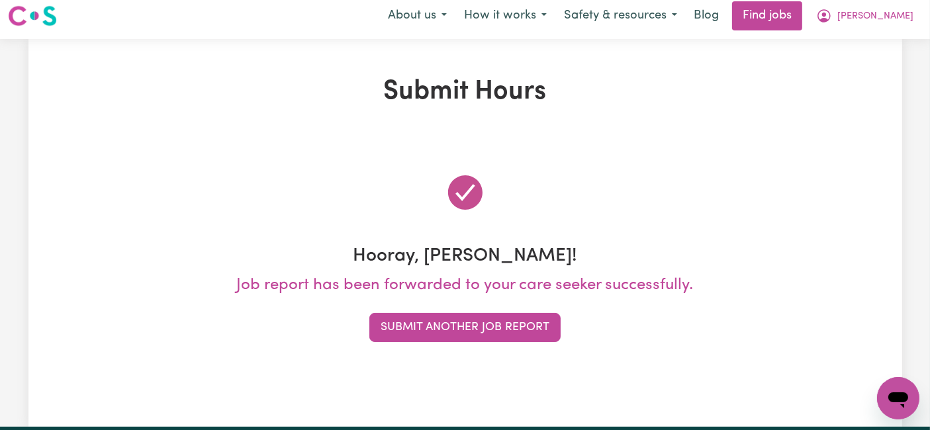
scroll to position [0, 0]
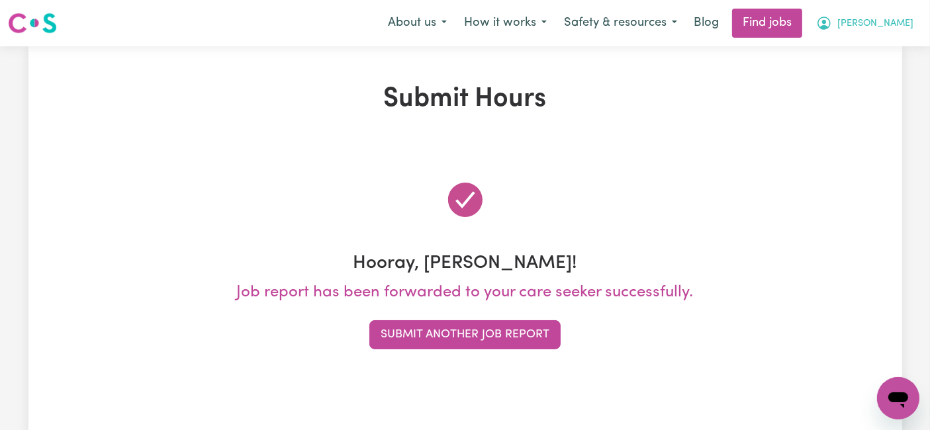
click at [879, 20] on span "[PERSON_NAME]" at bounding box center [875, 24] width 76 height 15
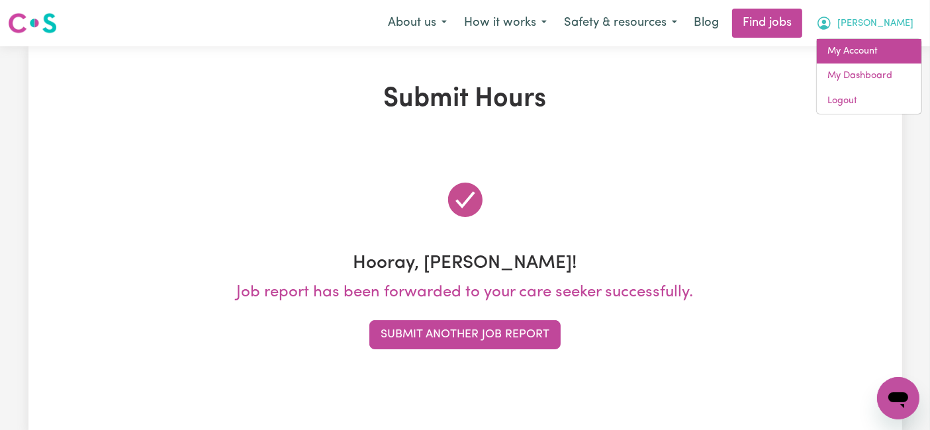
click at [871, 48] on link "My Account" at bounding box center [868, 51] width 105 height 25
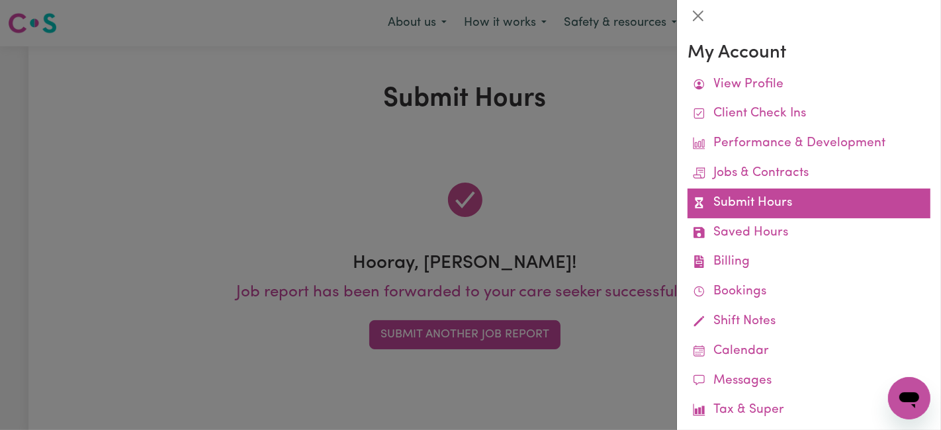
click at [747, 201] on link "Submit Hours" at bounding box center [808, 204] width 243 height 30
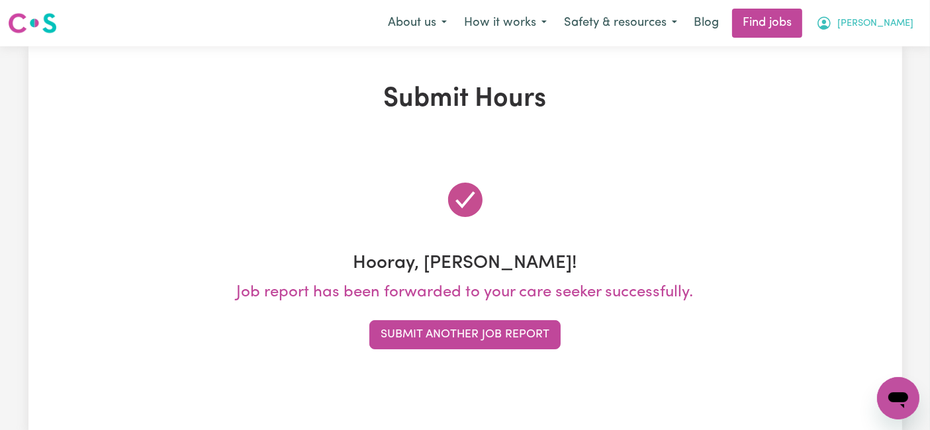
click at [883, 19] on span "[PERSON_NAME]" at bounding box center [875, 24] width 76 height 15
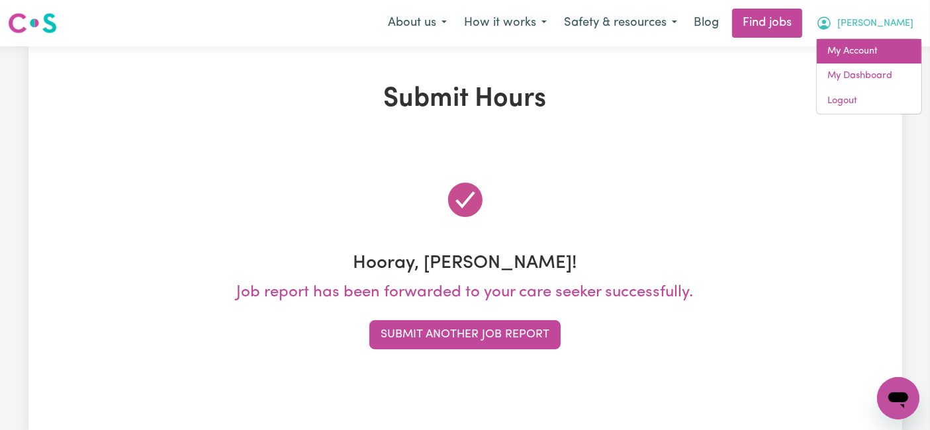
click at [849, 43] on link "My Account" at bounding box center [868, 51] width 105 height 25
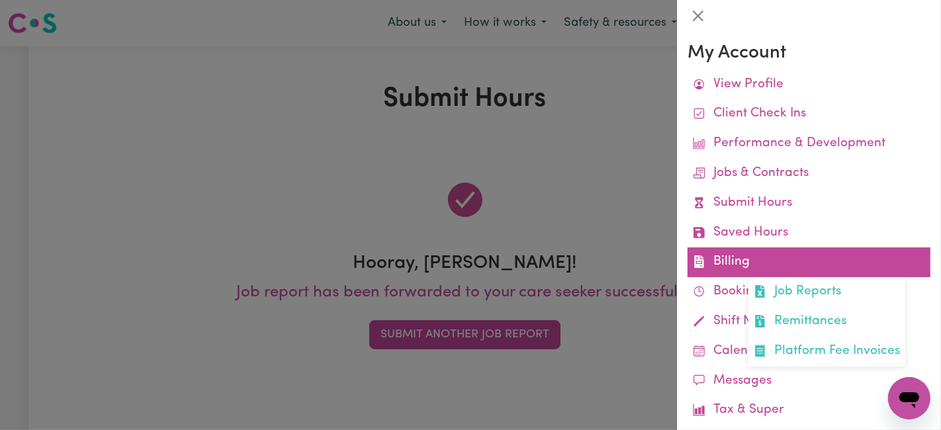
click at [766, 258] on link "Billing Job Reports Remittances Platform Fee Invoices" at bounding box center [808, 262] width 243 height 30
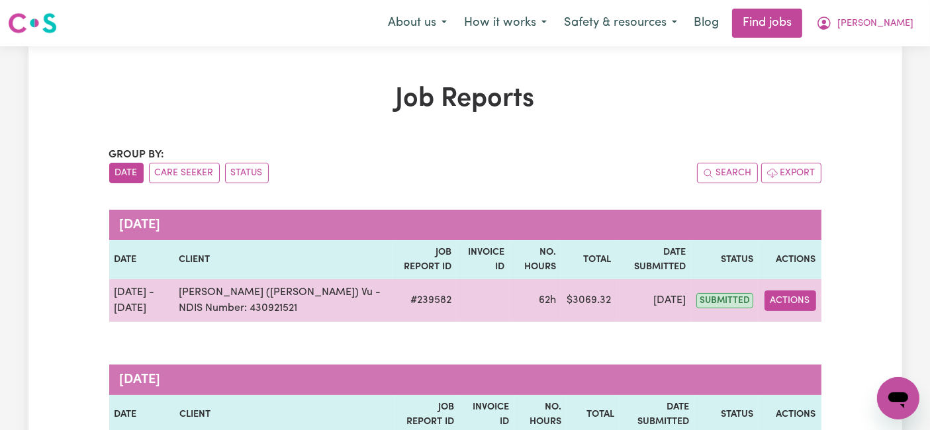
click at [784, 300] on button "Actions" at bounding box center [790, 300] width 52 height 21
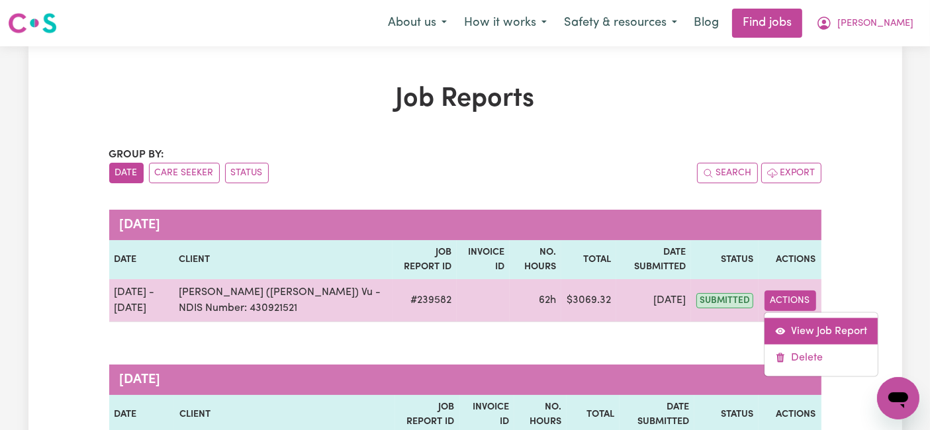
click at [795, 325] on link "View Job Report" at bounding box center [820, 331] width 113 height 26
select select "pm"
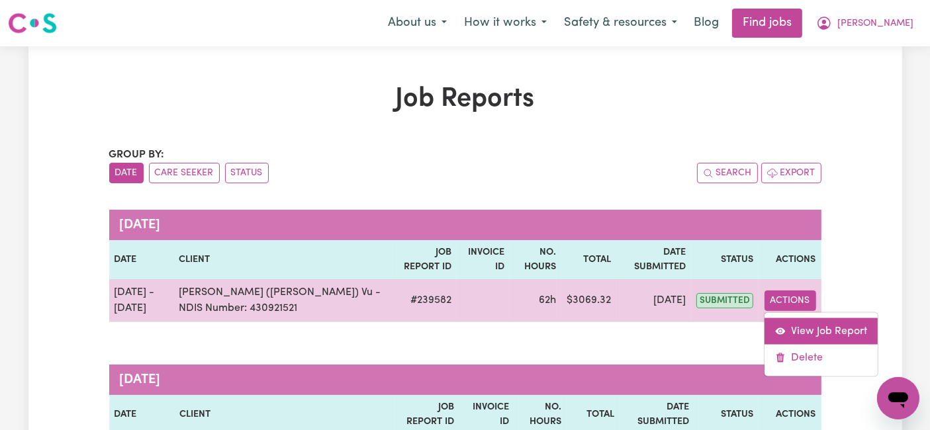
select select "pm"
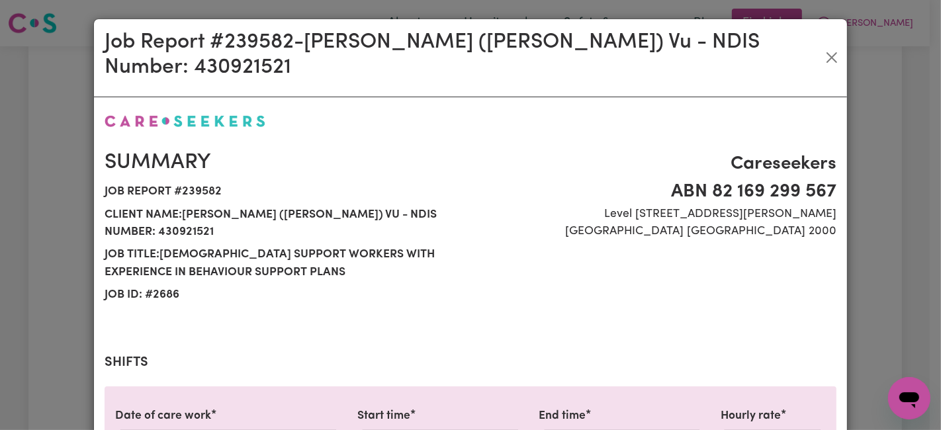
select select "54.21-Weekday"
select select "66.67-EveningCare"
select select "31.51-Overnight"
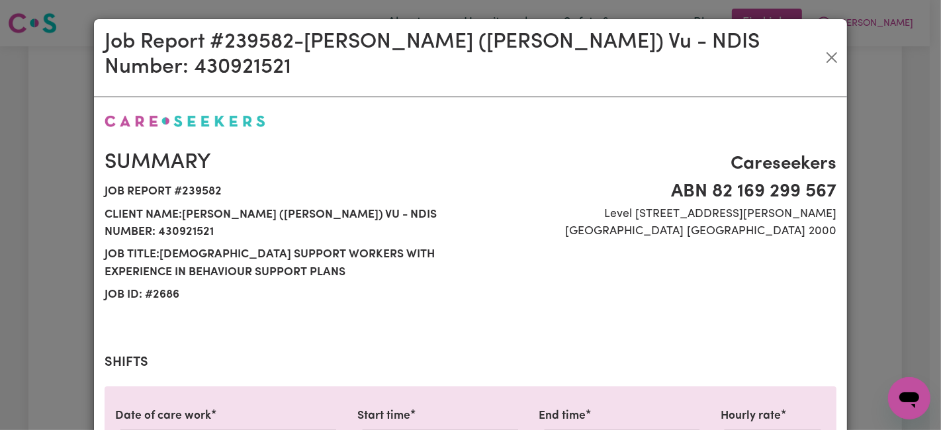
select select "77.06-[DATE]"
select select "94.2-[DATE]"
select select "31.51-Overnight"
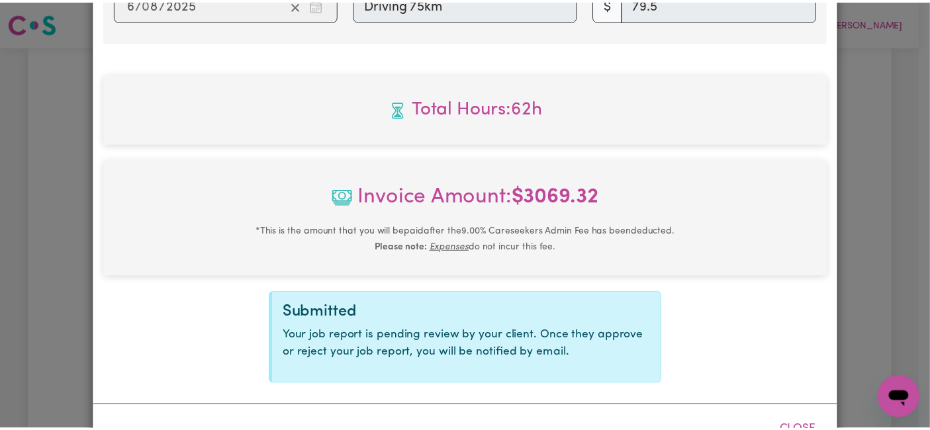
scroll to position [1784, 0]
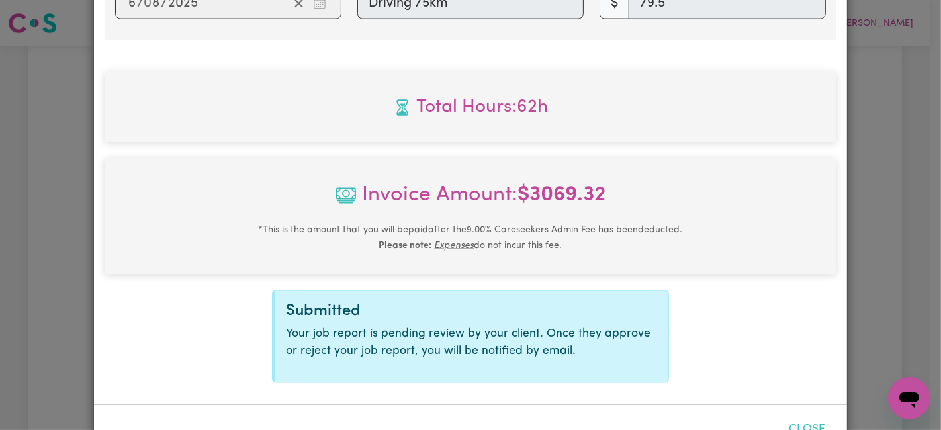
click at [797, 415] on button "Close" at bounding box center [806, 429] width 59 height 29
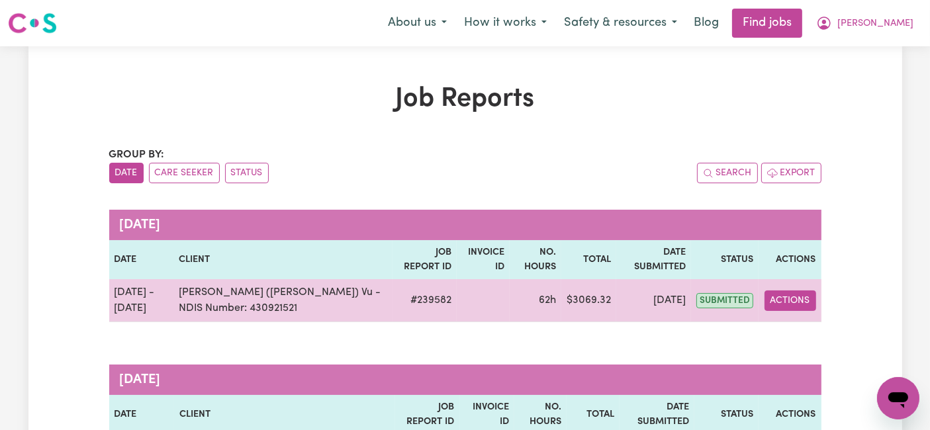
click at [783, 302] on button "Actions" at bounding box center [790, 300] width 52 height 21
click at [631, 304] on td "[DATE]" at bounding box center [653, 300] width 75 height 43
click at [572, 304] on td "$ 3069.32" at bounding box center [588, 300] width 55 height 43
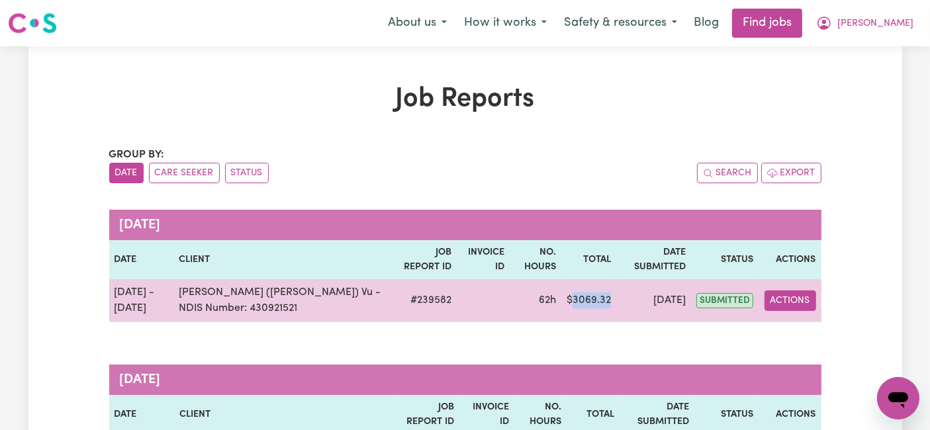
click at [790, 299] on button "Actions" at bounding box center [790, 300] width 52 height 21
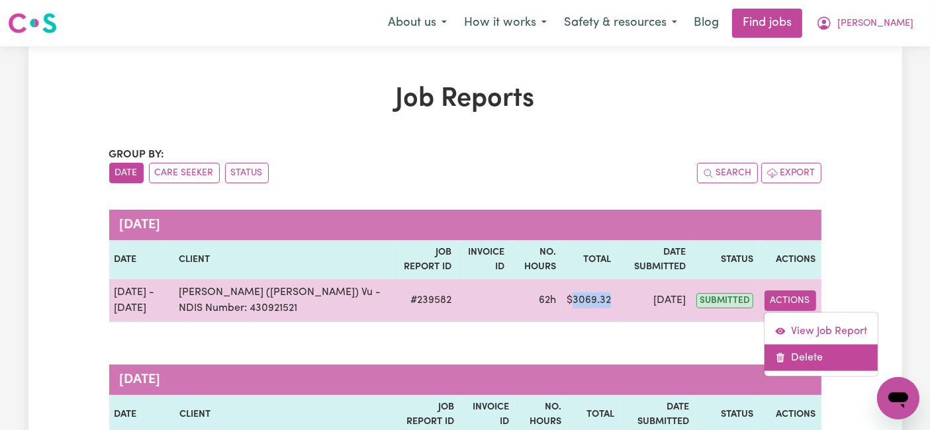
click at [785, 353] on icon "Delete job report 239582" at bounding box center [780, 358] width 11 height 11
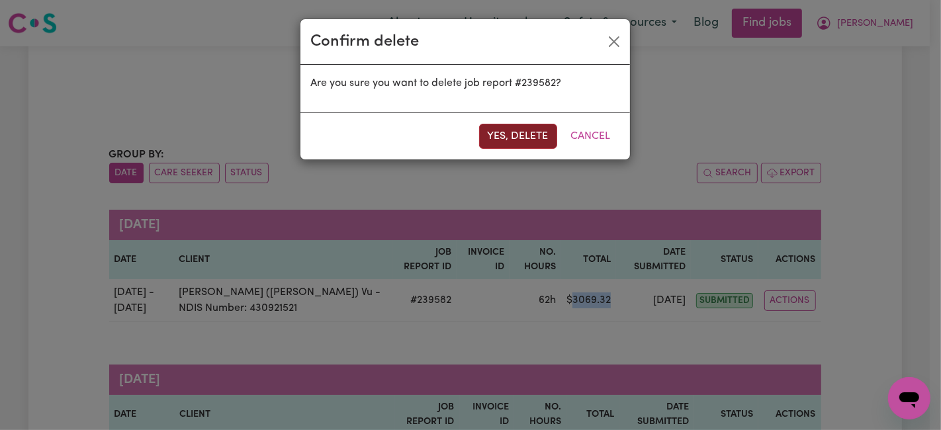
click at [529, 140] on button "Yes, delete" at bounding box center [518, 136] width 78 height 25
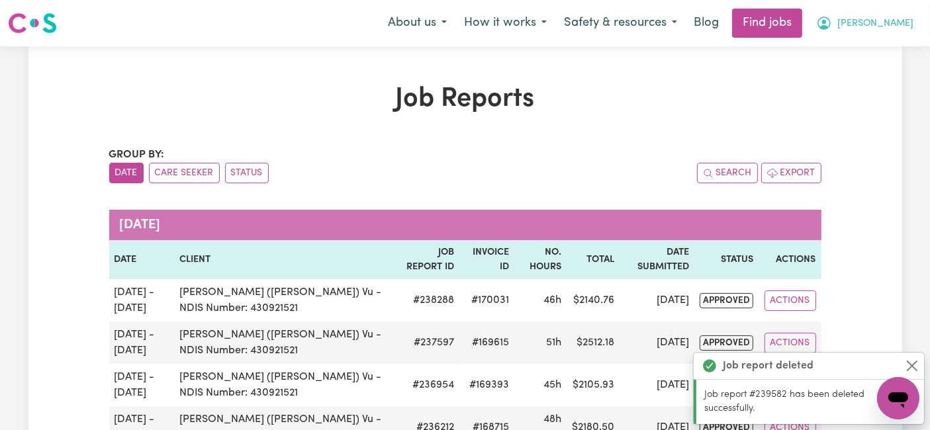
click at [892, 32] on button "[PERSON_NAME]" at bounding box center [864, 23] width 114 height 28
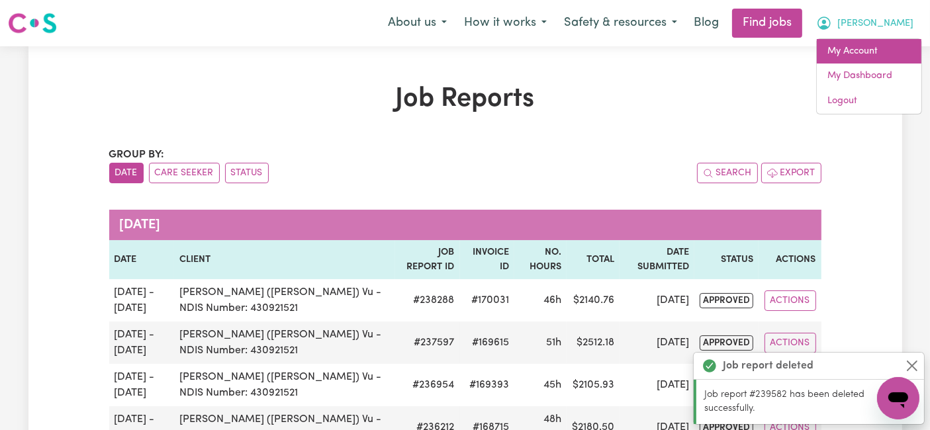
click at [870, 49] on link "My Account" at bounding box center [868, 51] width 105 height 25
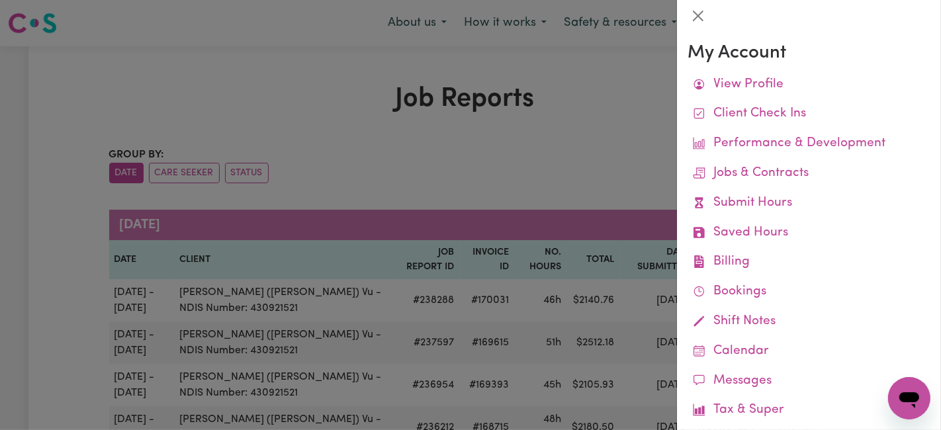
click at [370, 144] on div at bounding box center [470, 215] width 941 height 430
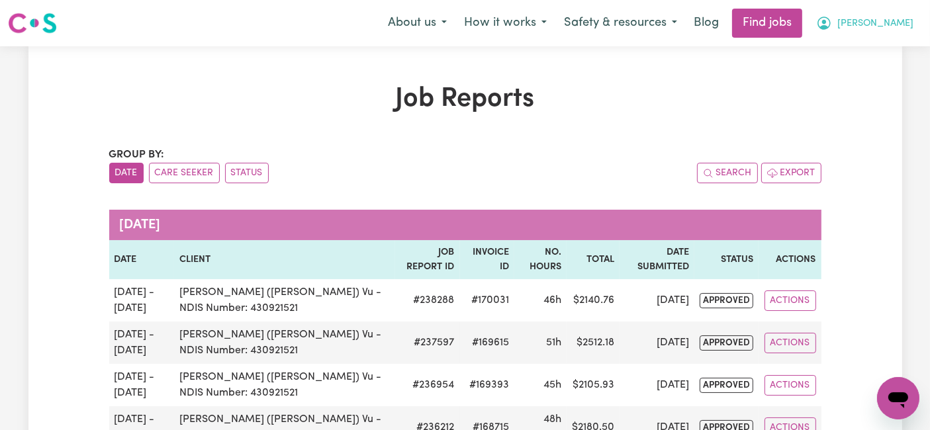
click at [885, 25] on span "[PERSON_NAME]" at bounding box center [875, 24] width 76 height 15
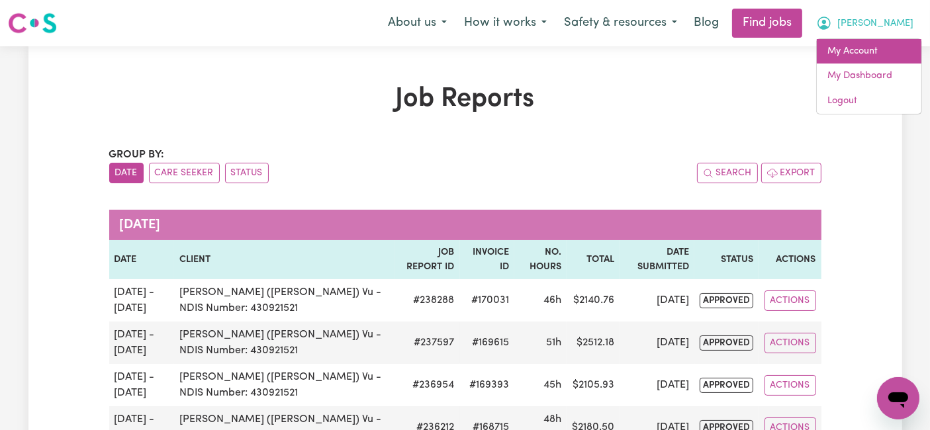
click at [861, 48] on link "My Account" at bounding box center [868, 51] width 105 height 25
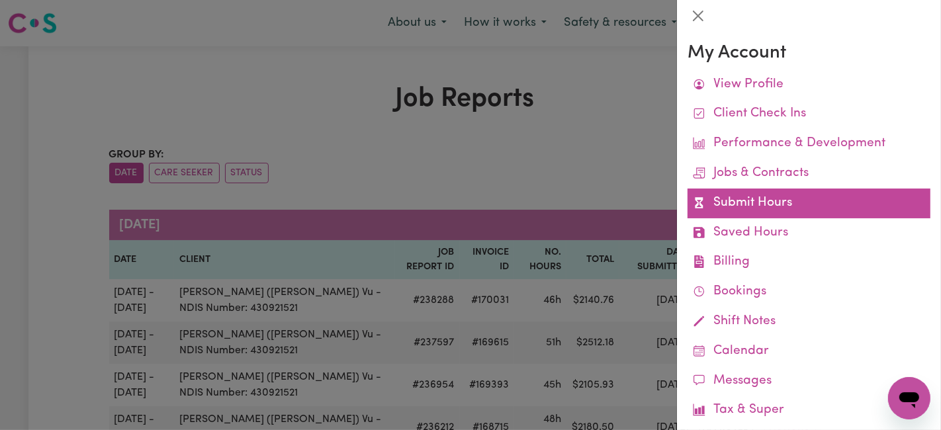
click at [748, 196] on link "Submit Hours" at bounding box center [808, 204] width 243 height 30
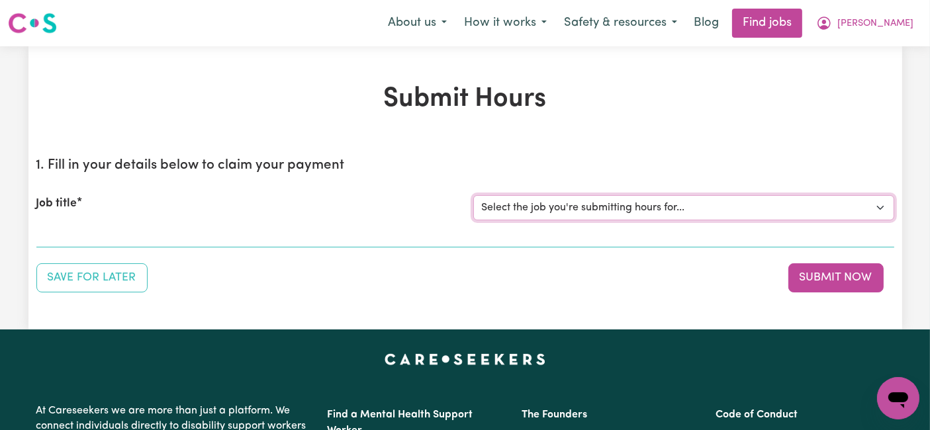
click at [602, 210] on select "Select the job you're submitting hours for... [[PERSON_NAME] (Han) Vu - NDIS Nu…" at bounding box center [683, 207] width 421 height 25
select select "2686"
click at [473, 195] on select "Select the job you're submitting hours for... [[PERSON_NAME] (Han) Vu - NDIS Nu…" at bounding box center [683, 207] width 421 height 25
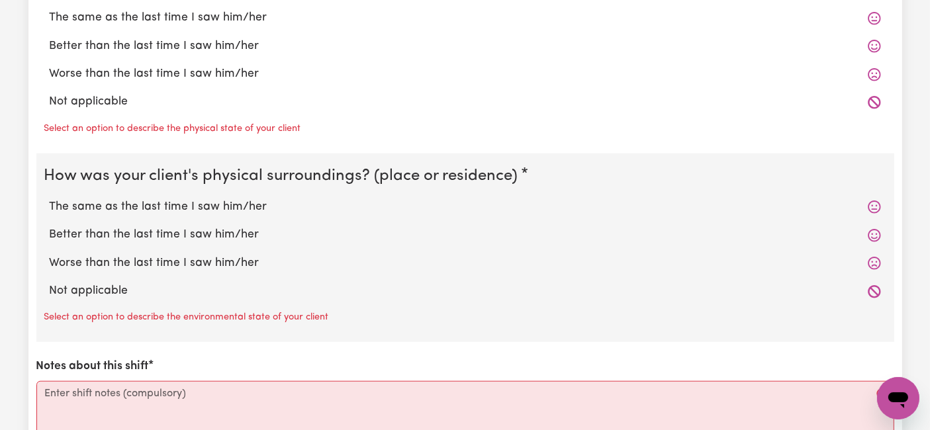
scroll to position [1323, 0]
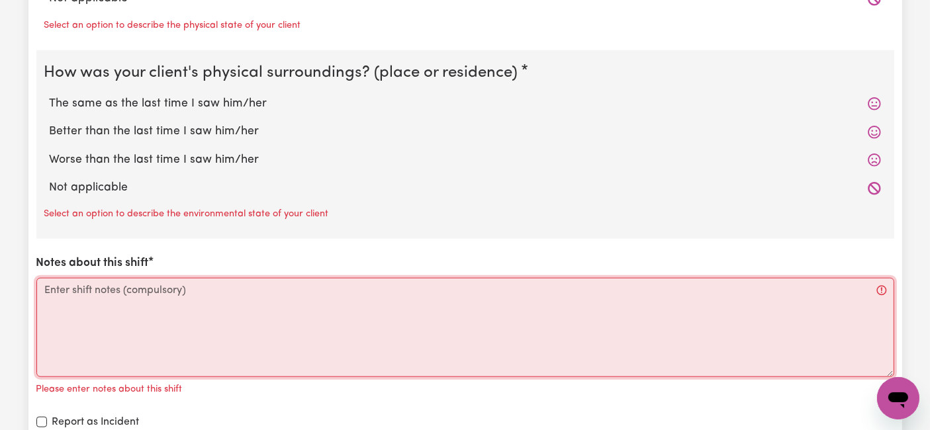
click at [189, 289] on textarea "Notes about this shift" at bounding box center [464, 327] width 857 height 99
paste textarea "Loremi 4/5/0472 5:11 DO – Sit ametc adipi elitsed 4:57 DO – Eius te, inc ut.2 l…"
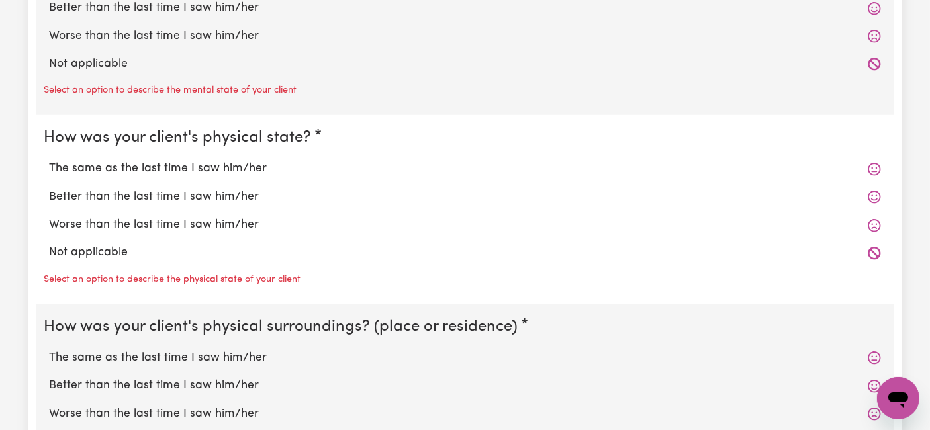
scroll to position [882, 0]
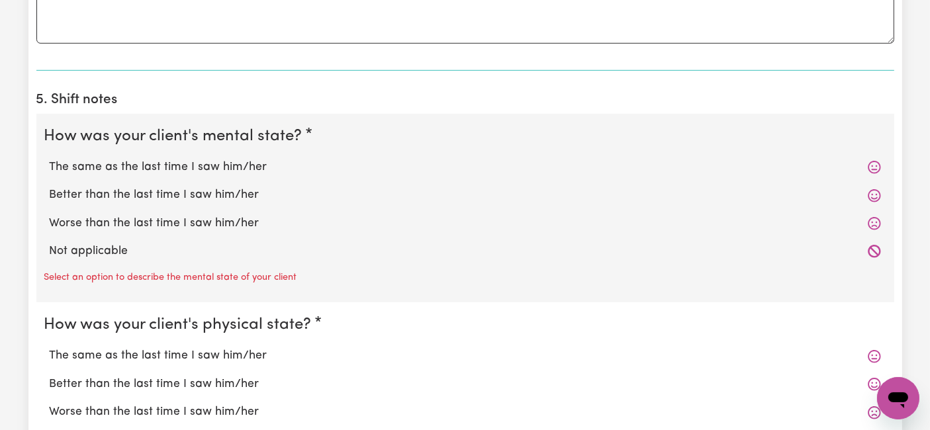
type textarea "Loremi 4/5/0472 5:11 DO – Sit ametc adipi elitsed 4:57 DO – Eius te, inc ut.2 l…"
click at [215, 161] on label "The same as the last time I saw him/her" at bounding box center [465, 167] width 831 height 17
click at [50, 159] on input "The same as the last time I saw him/her" at bounding box center [49, 158] width 1 height 1
radio input "true"
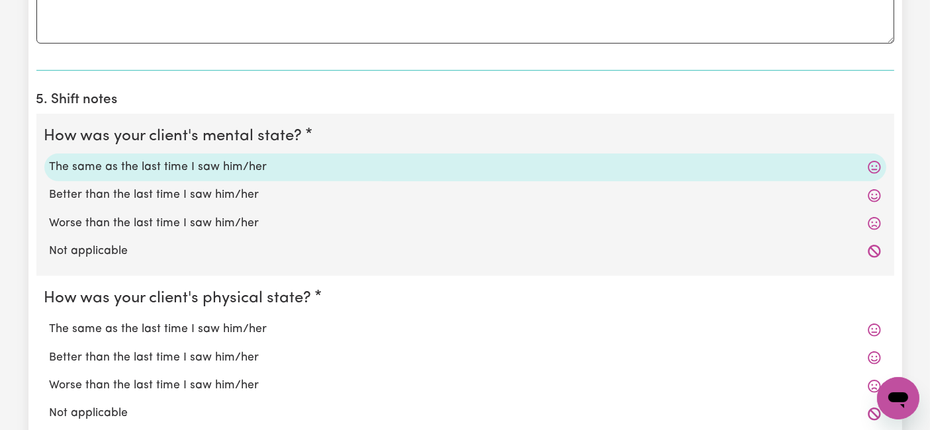
click at [210, 330] on label "The same as the last time I saw him/her" at bounding box center [465, 329] width 831 height 17
click at [50, 321] on input "The same as the last time I saw him/her" at bounding box center [49, 320] width 1 height 1
radio input "true"
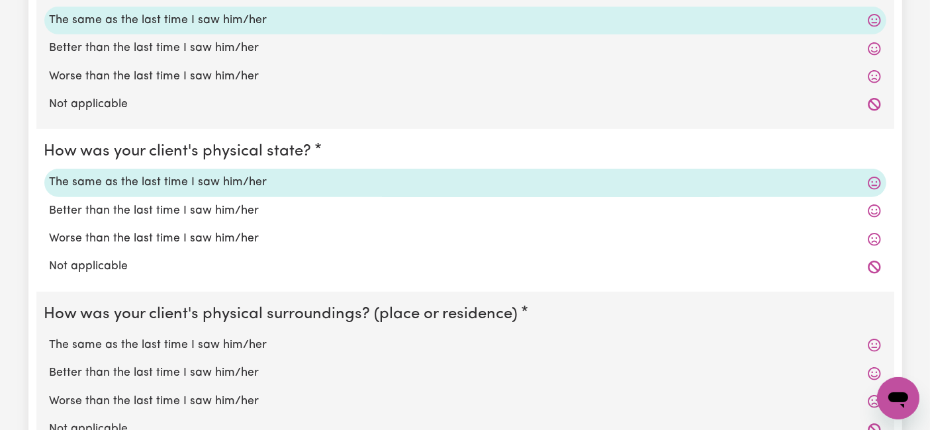
click at [187, 344] on label "The same as the last time I saw him/her" at bounding box center [465, 345] width 831 height 17
click at [50, 337] on input "The same as the last time I saw him/her" at bounding box center [49, 336] width 1 height 1
radio input "true"
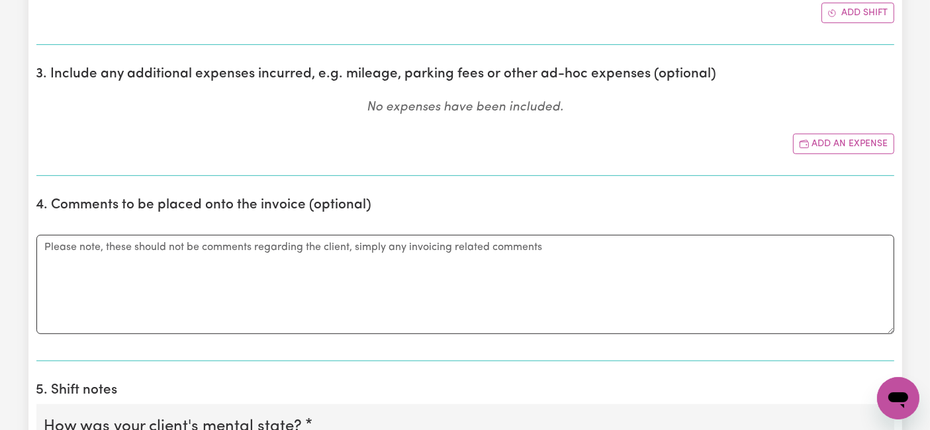
scroll to position [514, 0]
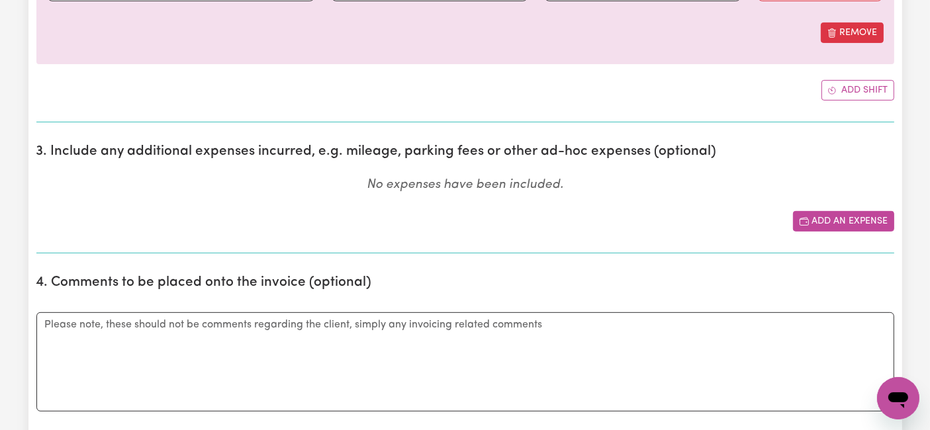
click at [816, 212] on button "Add an expense" at bounding box center [843, 221] width 101 height 21
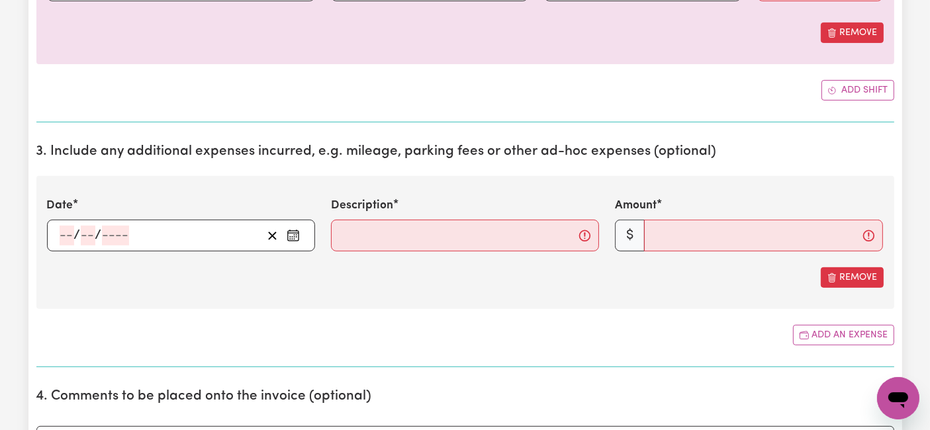
click at [67, 233] on input "number" at bounding box center [67, 236] width 15 height 20
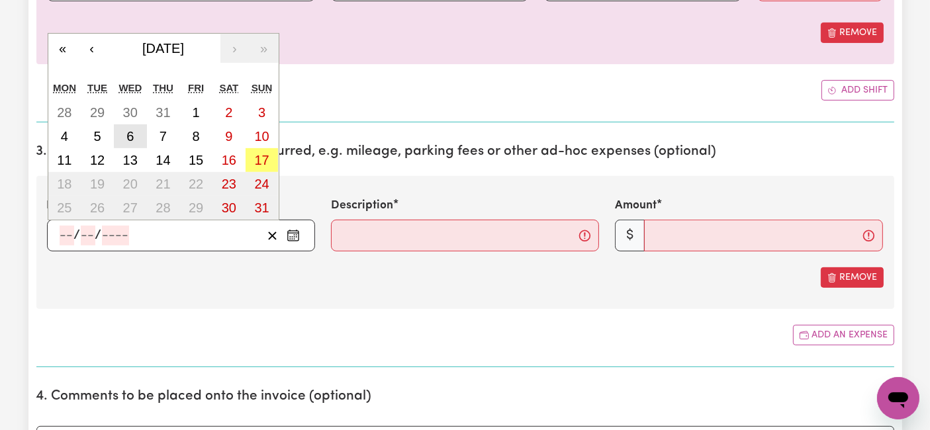
click at [132, 129] on abbr "6" at bounding box center [129, 136] width 7 height 15
type input "[DATE]"
type input "6"
type input "8"
type input "2025"
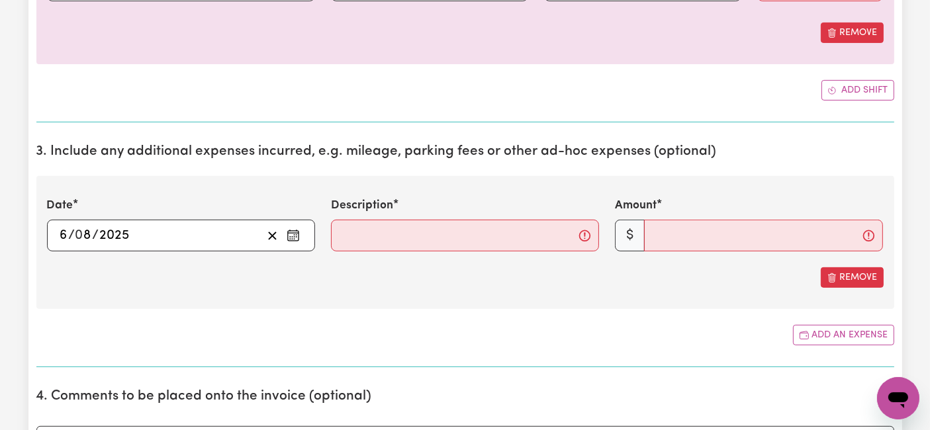
click at [408, 216] on div "Description" at bounding box center [465, 224] width 268 height 54
click at [408, 237] on input "Description" at bounding box center [465, 236] width 268 height 32
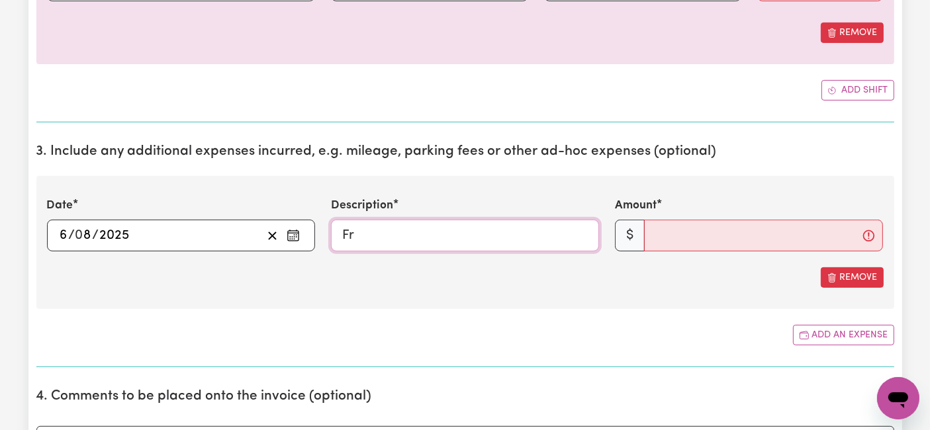
type input "F"
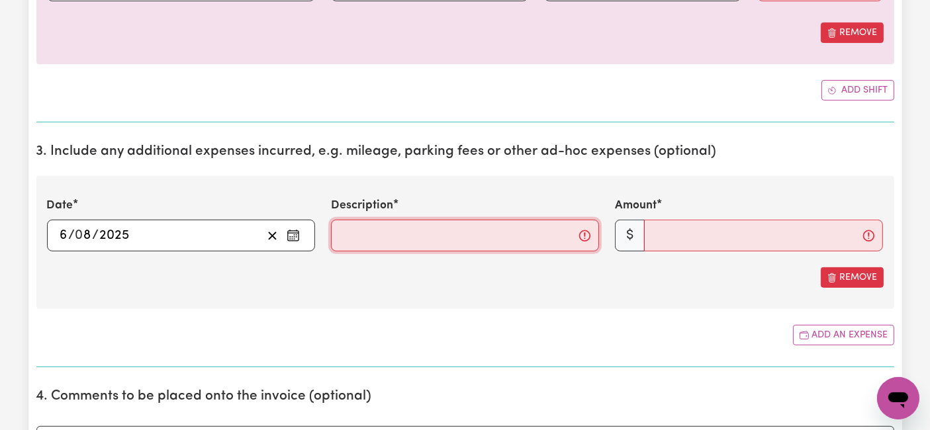
type input "F"
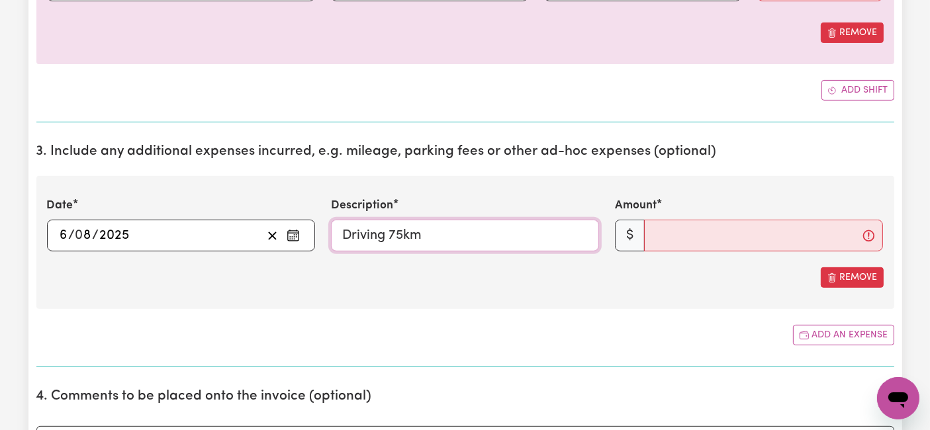
type input "Driving 75km"
click at [718, 232] on input "Amount" at bounding box center [763, 236] width 239 height 32
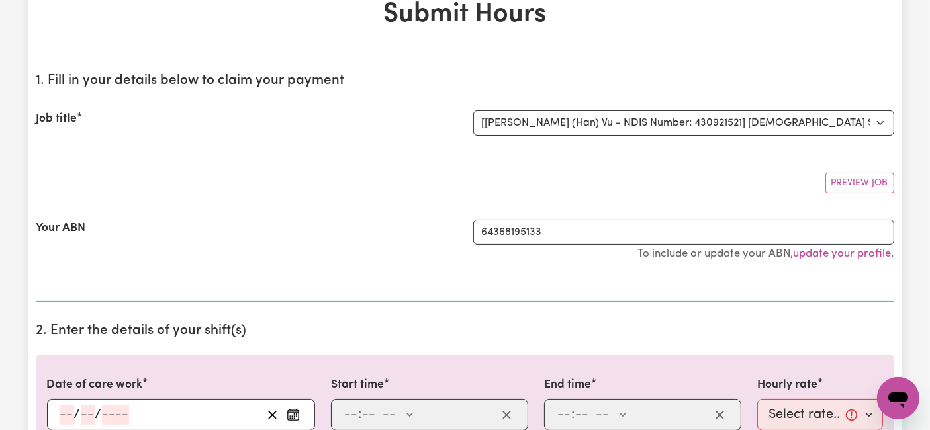
scroll to position [220, 0]
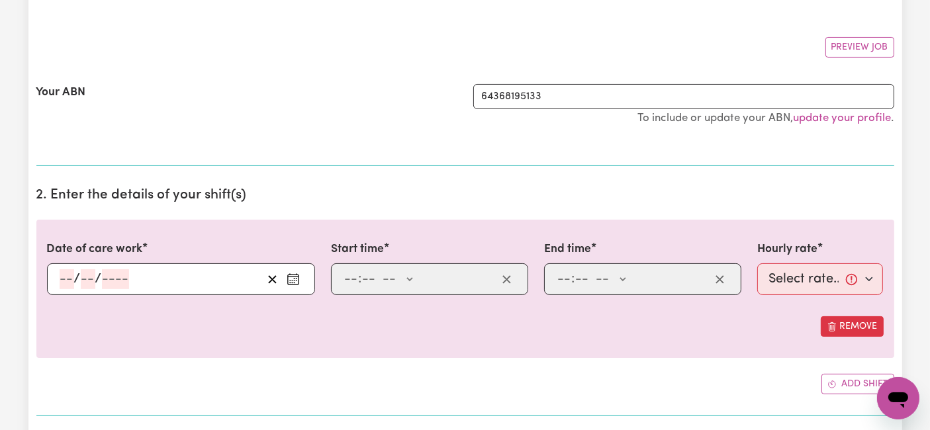
type input "79.5"
click at [60, 282] on input "number" at bounding box center [67, 279] width 15 height 20
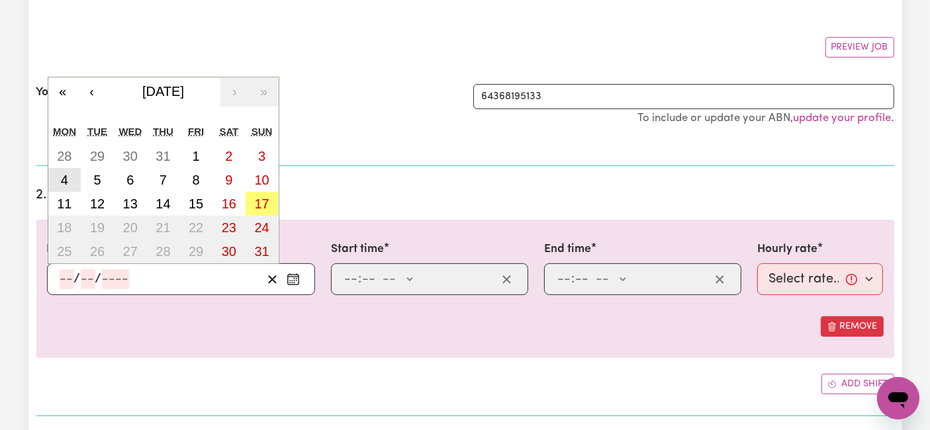
click at [71, 185] on button "4" at bounding box center [64, 180] width 33 height 24
type input "[DATE]"
type input "4"
type input "8"
type input "2025"
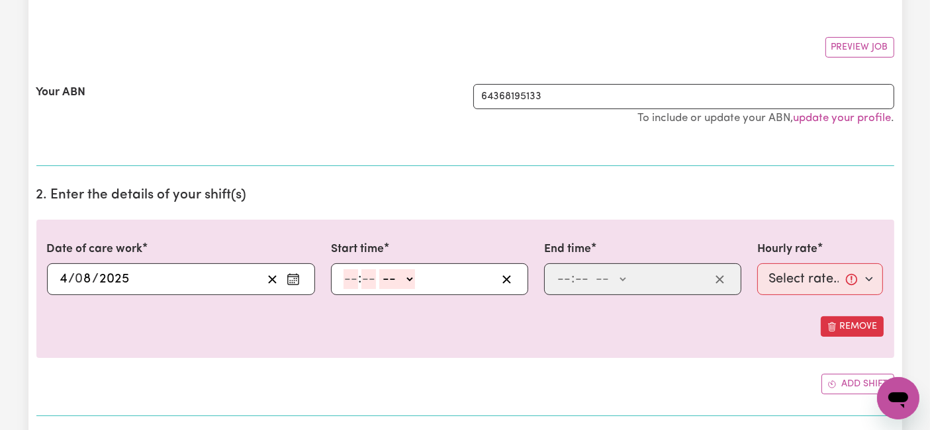
click at [353, 282] on input "number" at bounding box center [350, 279] width 15 height 20
type input "6"
type input "0"
click at [394, 279] on select "-- AM PM" at bounding box center [395, 279] width 36 height 20
select select "am"
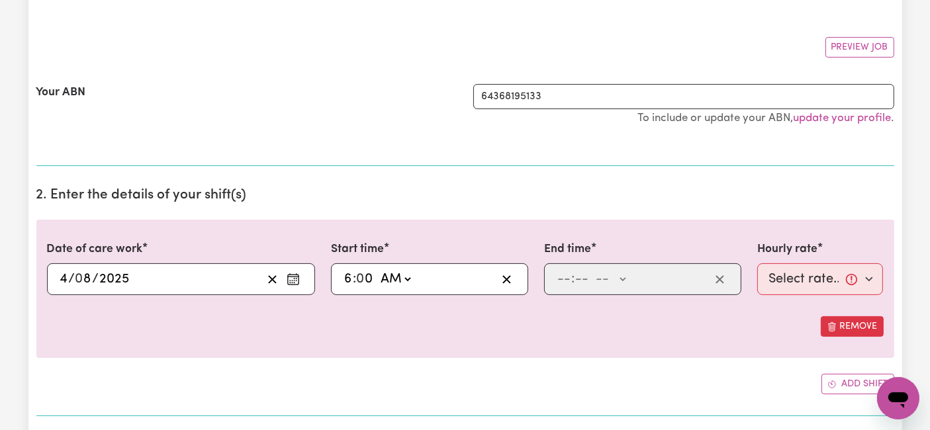
click at [377, 269] on select "-- AM PM" at bounding box center [395, 279] width 36 height 20
type input "06:00"
click at [562, 281] on input "number" at bounding box center [563, 279] width 15 height 20
type input "2"
type input "0"
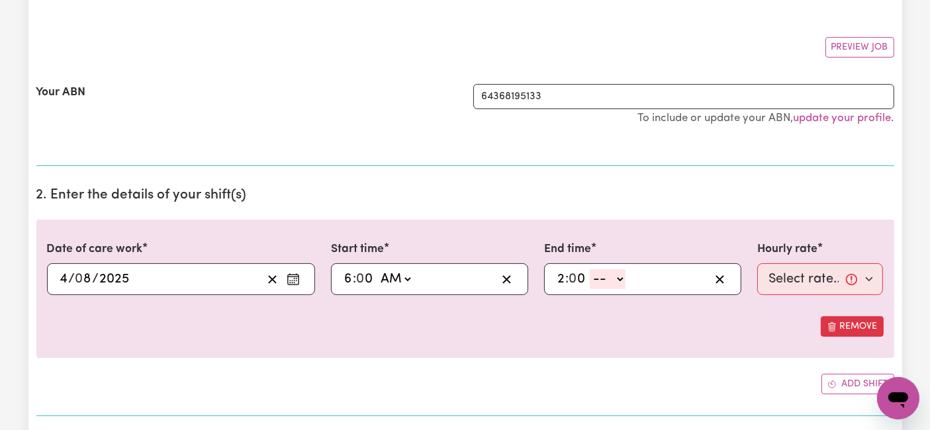
drag, startPoint x: 598, startPoint y: 275, endPoint x: 601, endPoint y: 285, distance: 10.3
click at [598, 275] on select "-- AM PM" at bounding box center [607, 279] width 36 height 20
select select "pm"
click at [589, 269] on select "-- AM PM" at bounding box center [607, 279] width 36 height 20
type input "14:00"
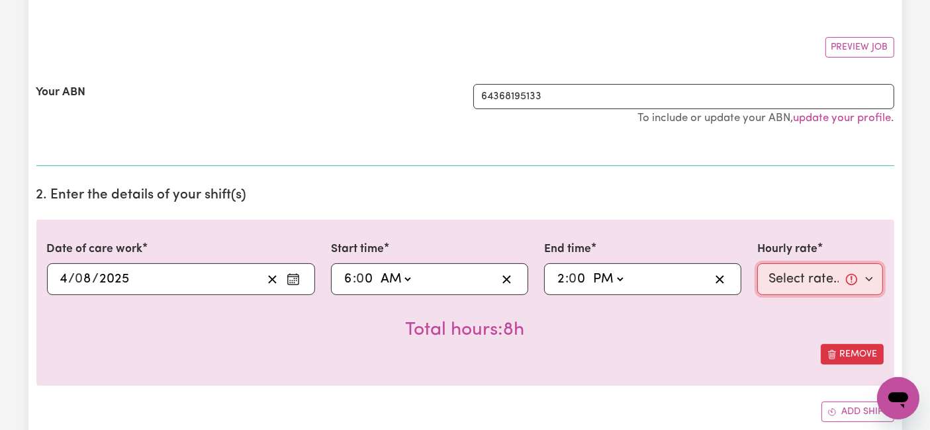
click at [798, 281] on select "Select rate... $54.21 (Weekday) $77.06 ([DATE]) $94.20 ([DATE]) $92.12 (Public …" at bounding box center [820, 279] width 126 height 32
select select "54.21-Weekday"
click at [757, 263] on select "Select rate... $54.21 (Weekday) $77.06 ([DATE]) $94.20 ([DATE]) $92.12 (Public …" at bounding box center [820, 279] width 126 height 32
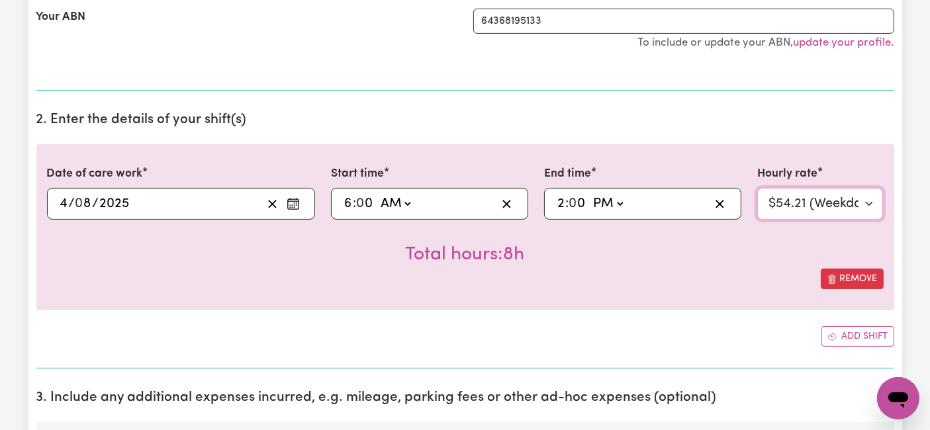
scroll to position [367, 0]
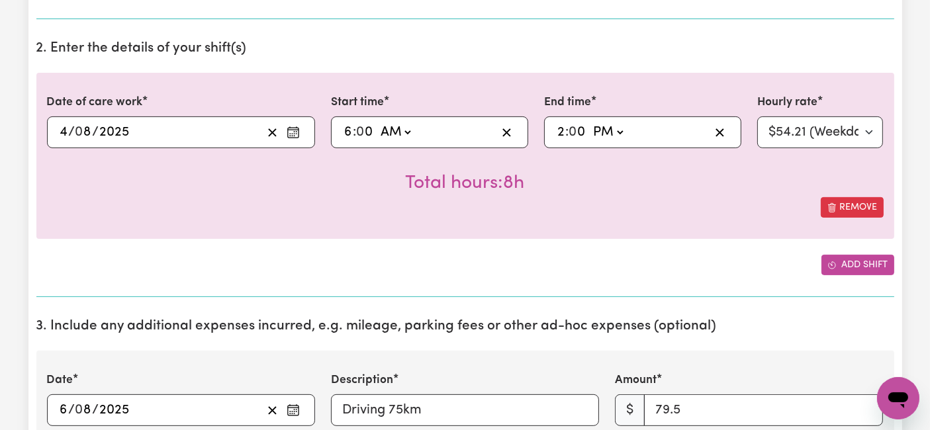
click at [850, 265] on button "Add shift" at bounding box center [857, 265] width 73 height 21
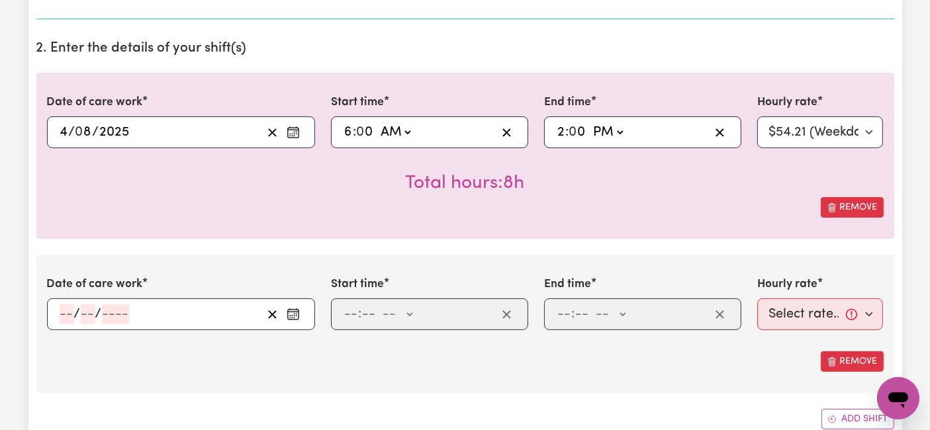
click at [69, 304] on input "number" at bounding box center [67, 314] width 15 height 20
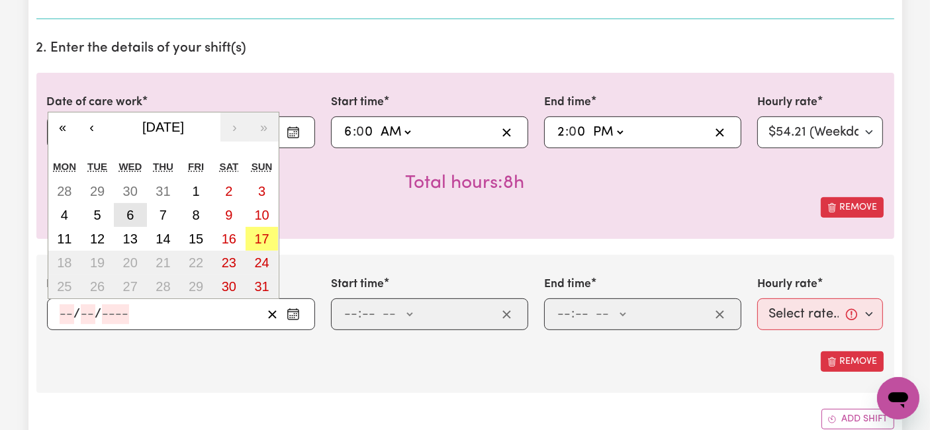
click at [126, 219] on abbr "6" at bounding box center [129, 215] width 7 height 15
type input "[DATE]"
type input "6"
type input "8"
type input "2025"
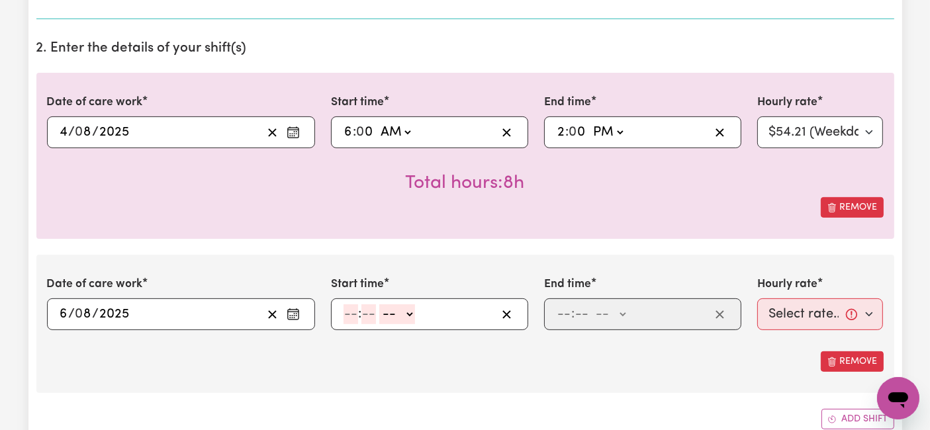
click at [355, 314] on input "number" at bounding box center [350, 314] width 15 height 20
type input "7"
type input "0"
click at [390, 305] on select "-- AM PM" at bounding box center [394, 314] width 36 height 20
drag, startPoint x: 415, startPoint y: 366, endPoint x: 539, endPoint y: 329, distance: 128.3
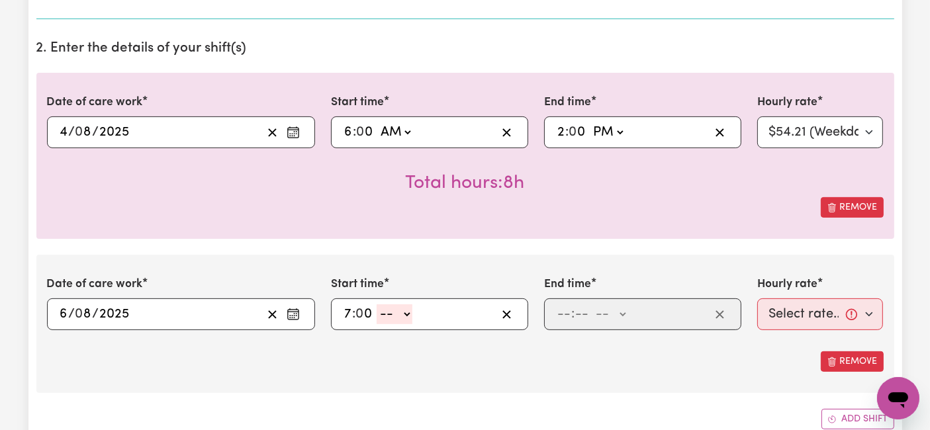
click at [415, 366] on div "Remove" at bounding box center [465, 361] width 836 height 21
click at [405, 315] on select "-- AM PM" at bounding box center [394, 314] width 36 height 20
select select "am"
click at [376, 304] on select "-- AM PM" at bounding box center [394, 314] width 36 height 20
type input "07:00"
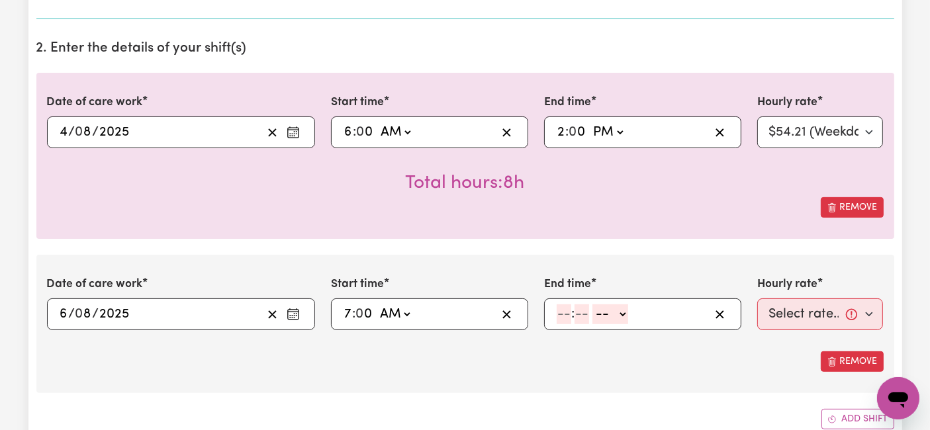
click at [560, 320] on input "number" at bounding box center [563, 314] width 15 height 20
type input "2"
type input "0"
drag, startPoint x: 609, startPoint y: 311, endPoint x: 609, endPoint y: 320, distance: 9.3
click at [609, 311] on select "-- AM PM" at bounding box center [607, 314] width 36 height 20
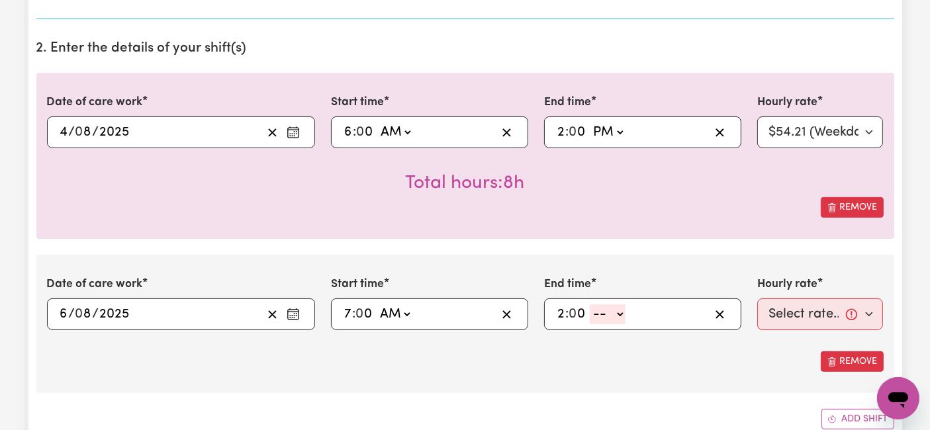
select select "pm"
click at [589, 304] on select "-- AM PM" at bounding box center [607, 314] width 36 height 20
type input "14:00"
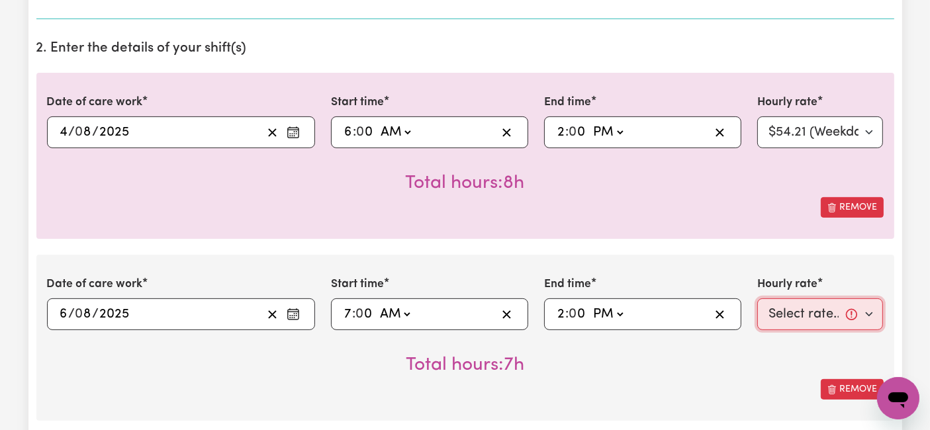
click at [771, 310] on select "Select rate... $54.21 (Weekday) $77.06 ([DATE]) $94.20 ([DATE]) $92.12 (Public …" at bounding box center [820, 314] width 126 height 32
select select "54.21-Weekday"
click at [757, 298] on select "Select rate... $54.21 (Weekday) $77.06 ([DATE]) $94.20 ([DATE]) $92.12 (Public …" at bounding box center [820, 314] width 126 height 32
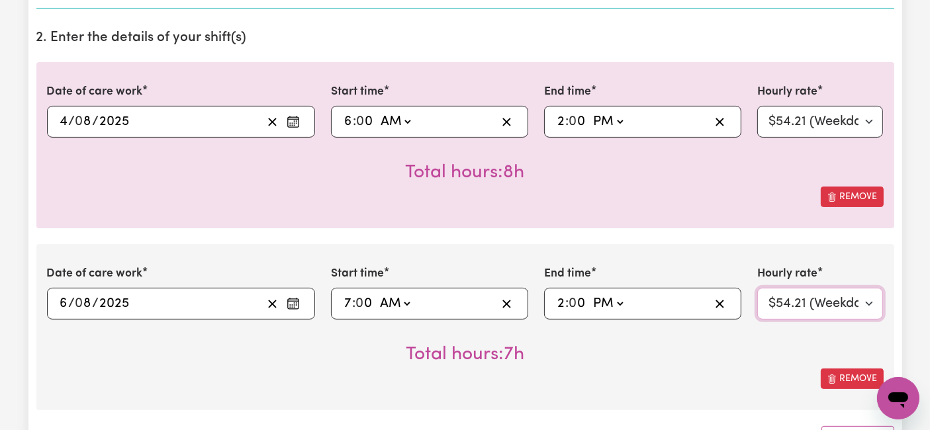
scroll to position [514, 0]
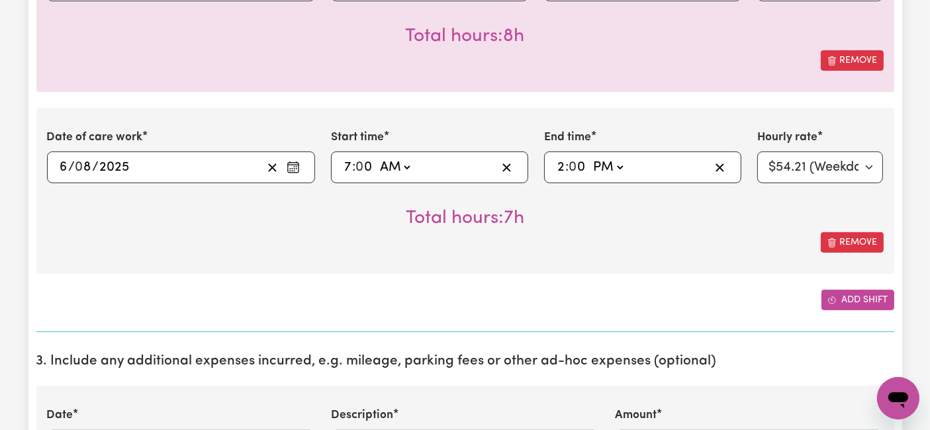
click at [871, 298] on button "Add shift" at bounding box center [857, 300] width 73 height 21
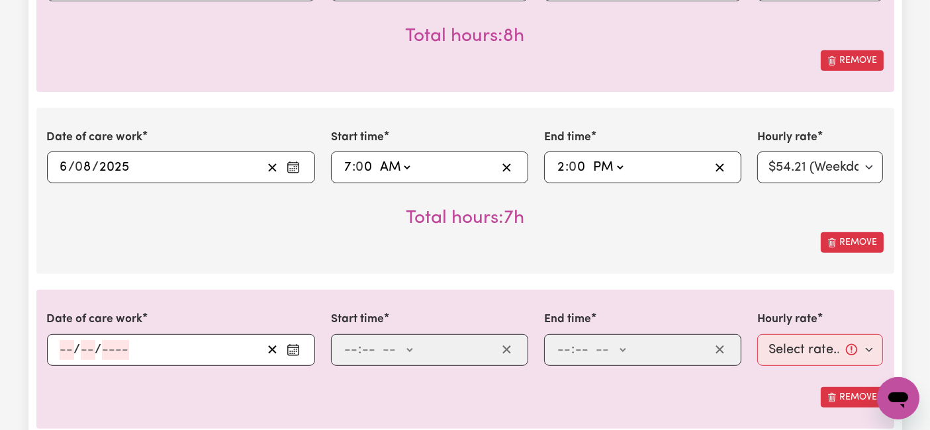
click at [65, 347] on input "number" at bounding box center [67, 350] width 15 height 20
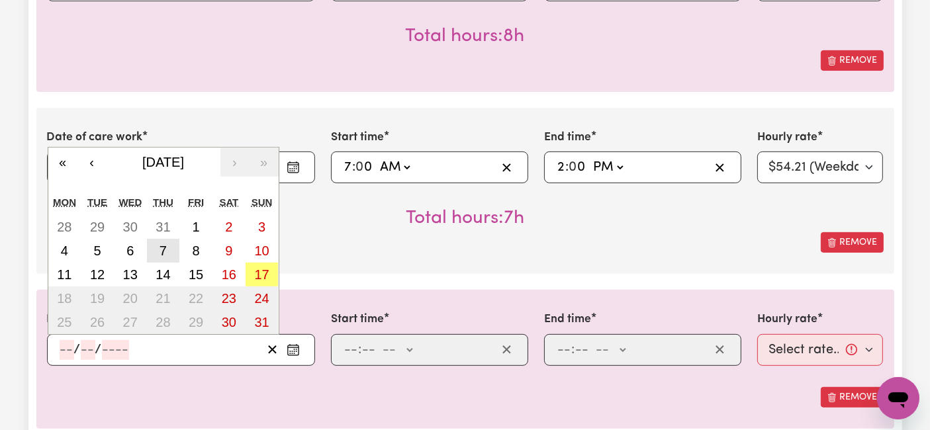
click at [173, 251] on button "7" at bounding box center [163, 251] width 33 height 24
type input "[DATE]"
type input "7"
type input "8"
type input "2025"
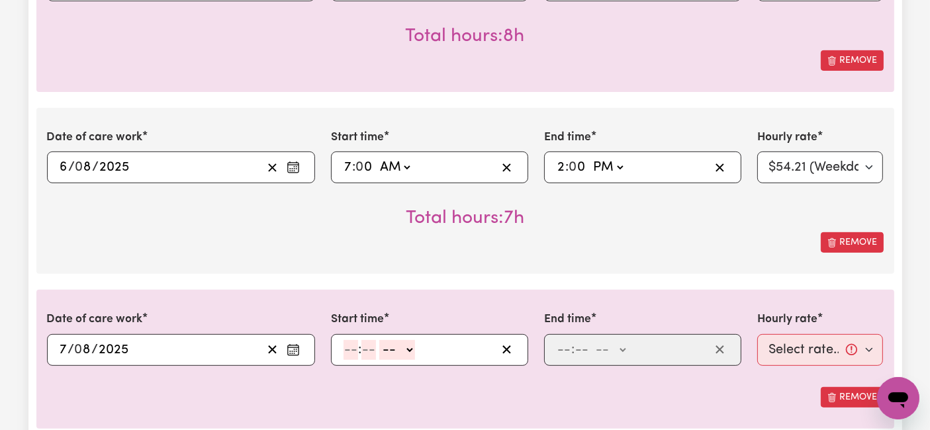
click at [347, 341] on input "number" at bounding box center [350, 350] width 15 height 20
type input "7"
type input "0"
drag, startPoint x: 384, startPoint y: 343, endPoint x: 417, endPoint y: 397, distance: 63.9
click at [384, 343] on select "-- AM PM" at bounding box center [394, 350] width 36 height 20
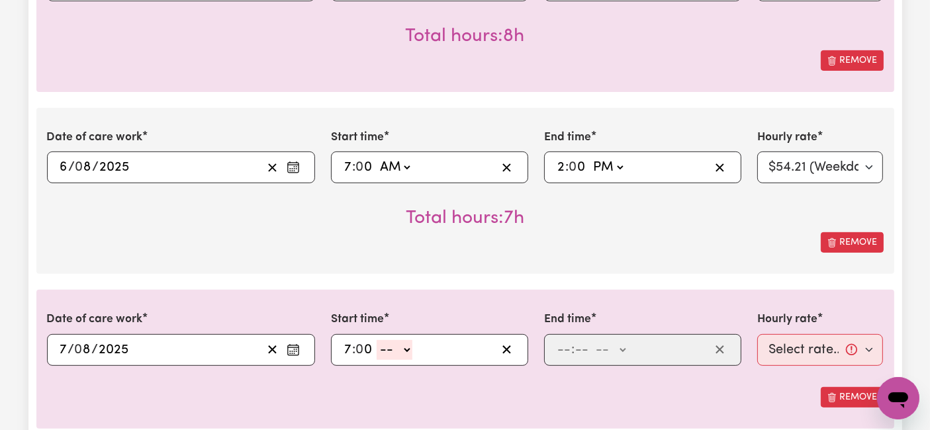
click at [419, 400] on div "Remove" at bounding box center [465, 397] width 836 height 21
click at [401, 350] on select "-- AM PM" at bounding box center [394, 350] width 36 height 20
select select "am"
click at [376, 340] on select "-- AM PM" at bounding box center [394, 350] width 36 height 20
type input "07:00"
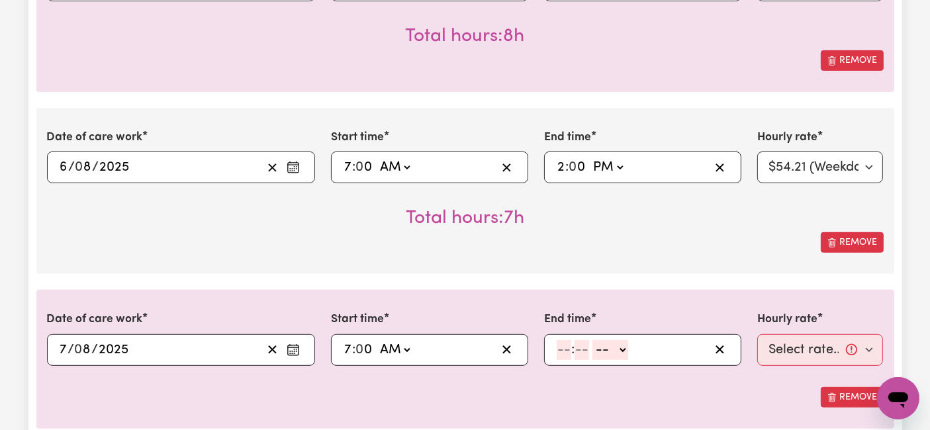
click at [560, 345] on input "number" at bounding box center [563, 350] width 15 height 20
type input "2"
type input "0"
click at [617, 341] on select "-- AM PM" at bounding box center [607, 350] width 36 height 20
select select "pm"
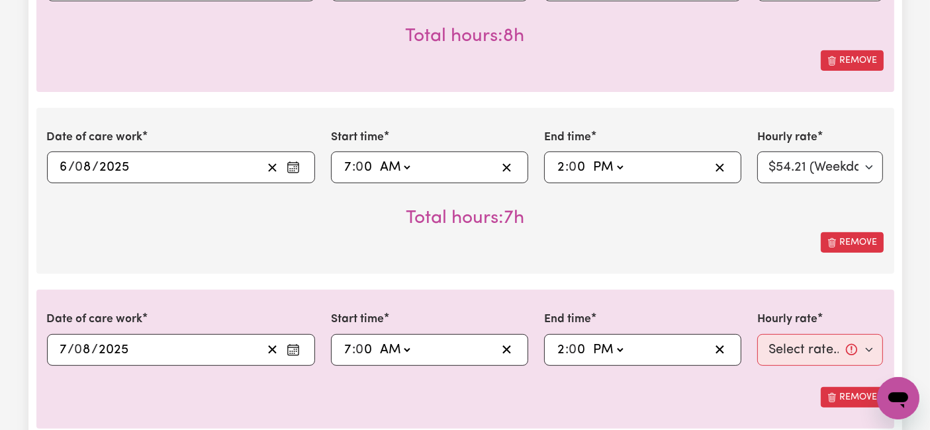
click at [589, 340] on select "-- AM PM" at bounding box center [607, 350] width 36 height 20
type input "14:00"
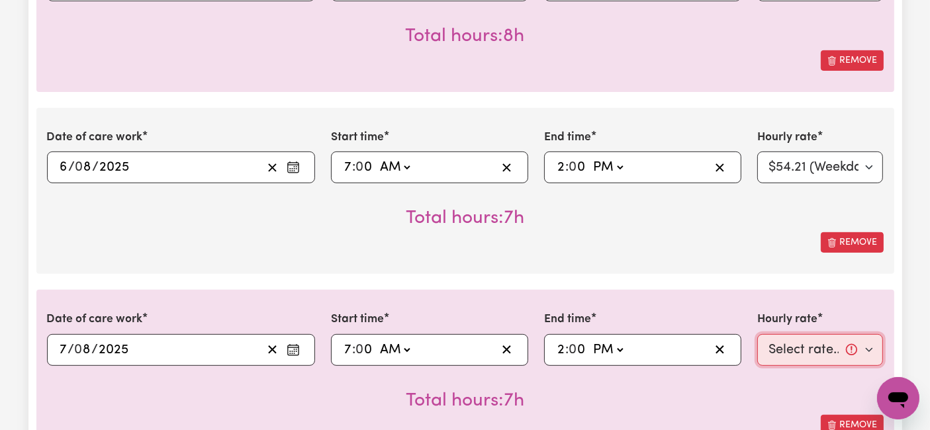
click at [793, 355] on select "Select rate... $54.21 (Weekday) $77.06 ([DATE]) $94.20 ([DATE]) $92.12 (Public …" at bounding box center [820, 350] width 126 height 32
select select "54.21-Weekday"
click at [757, 334] on select "Select rate... $54.21 (Weekday) $77.06 ([DATE]) $94.20 ([DATE]) $92.12 (Public …" at bounding box center [820, 350] width 126 height 32
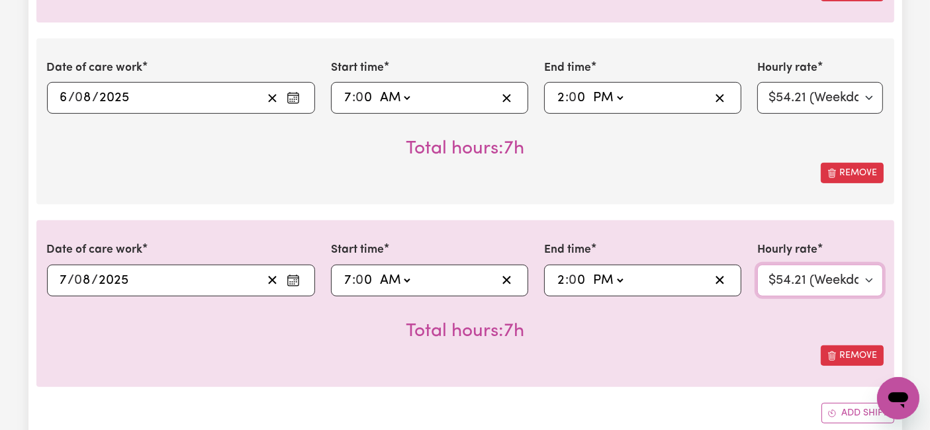
scroll to position [662, 0]
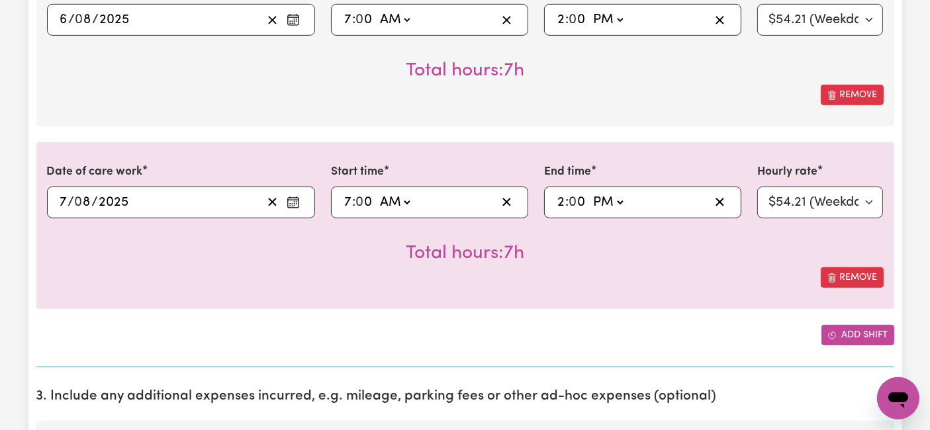
click at [838, 333] on button "Add shift" at bounding box center [857, 335] width 73 height 21
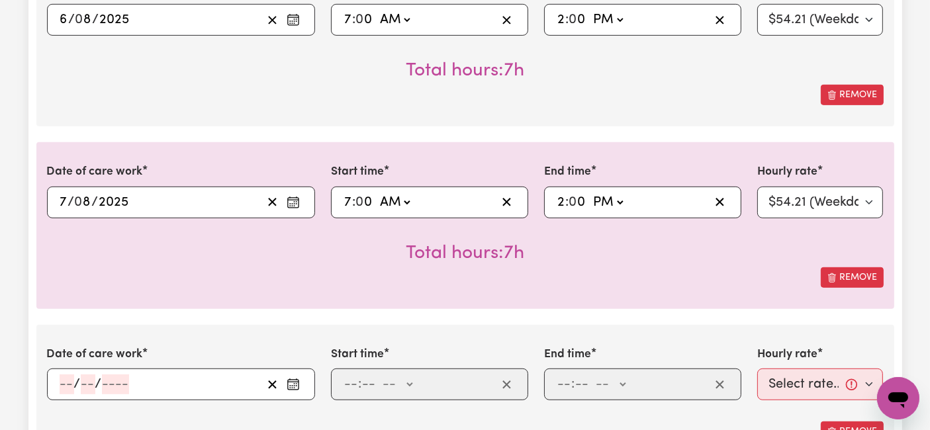
click at [65, 382] on input "number" at bounding box center [67, 384] width 15 height 20
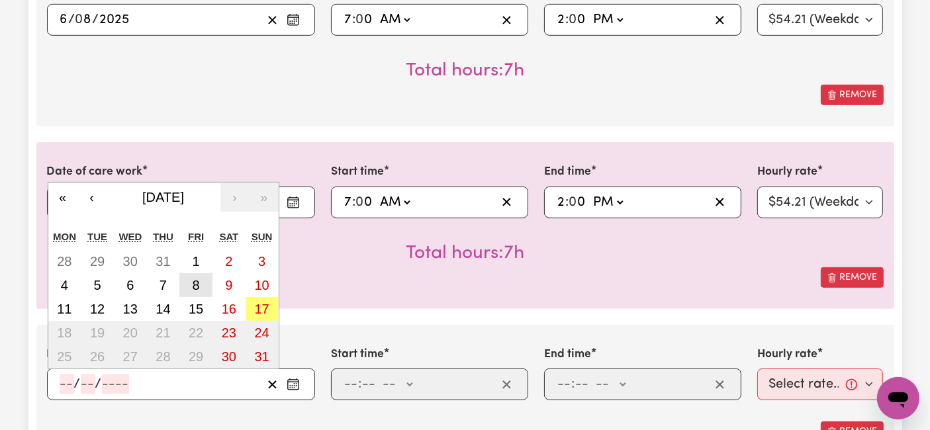
click at [191, 287] on button "8" at bounding box center [195, 285] width 33 height 24
type input "[DATE]"
type input "8"
type input "2025"
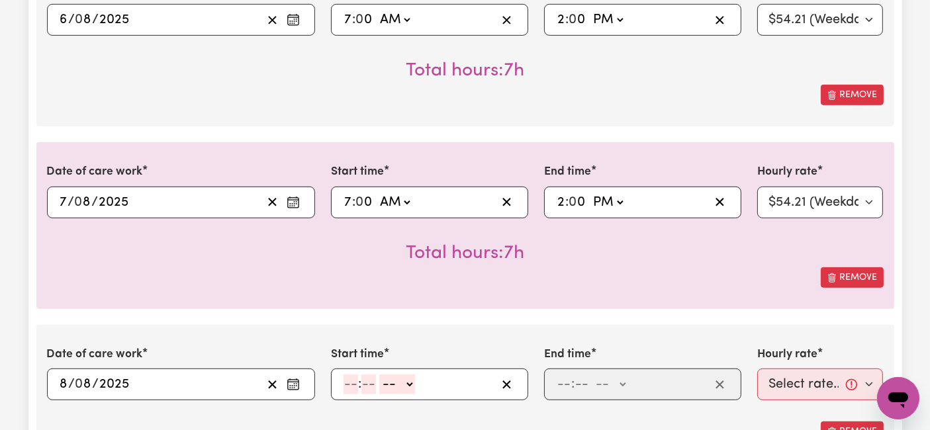
click at [355, 384] on input "number" at bounding box center [350, 384] width 15 height 20
type input "8"
type input "0"
drag, startPoint x: 391, startPoint y: 380, endPoint x: 416, endPoint y: 427, distance: 53.3
click at [391, 380] on select "-- AM PM" at bounding box center [395, 384] width 36 height 20
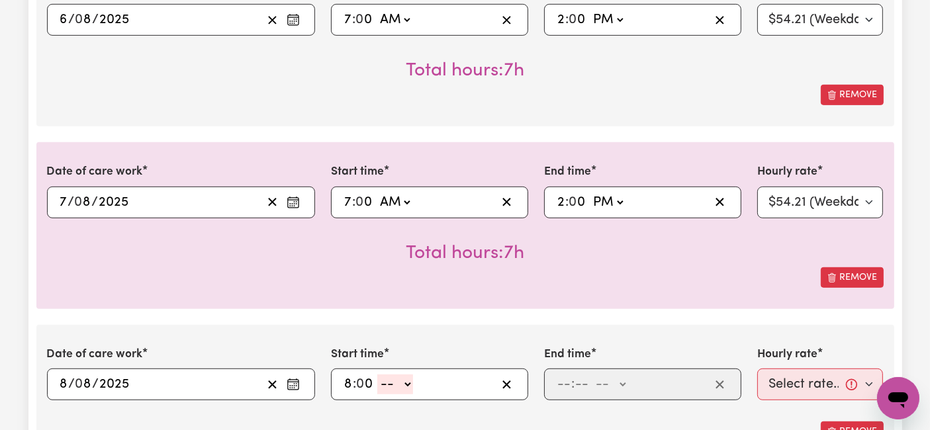
select select "pm"
click at [377, 374] on select "-- AM PM" at bounding box center [395, 384] width 36 height 20
type input "20:00"
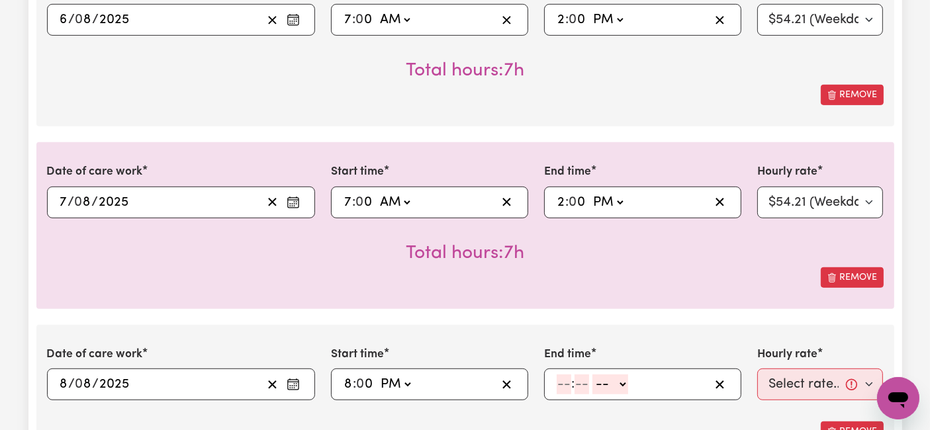
click at [564, 385] on input "number" at bounding box center [563, 384] width 15 height 20
type input "10"
type input "0"
click at [607, 380] on select "-- AM PM" at bounding box center [613, 384] width 36 height 20
click at [595, 374] on select "-- AM PM" at bounding box center [613, 384] width 36 height 20
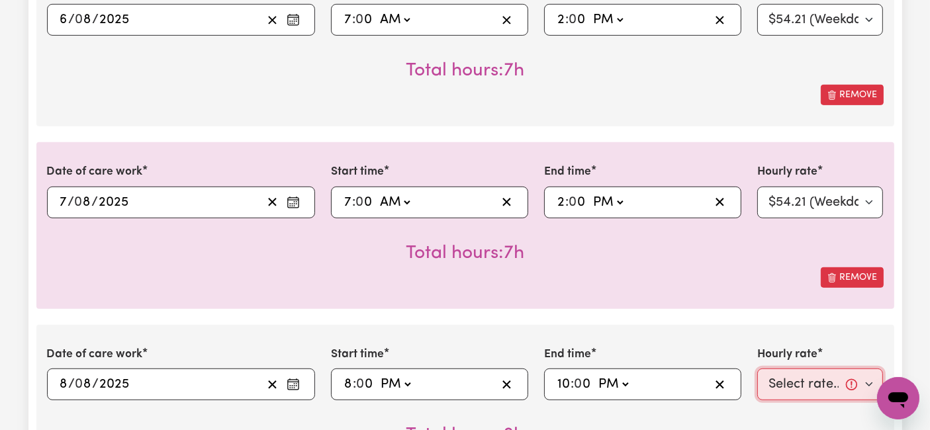
click at [791, 384] on select "Select rate... $54.21 (Weekday) $77.06 ([DATE]) $94.20 ([DATE]) $92.12 (Public …" at bounding box center [820, 384] width 126 height 32
click at [757, 368] on select "Select rate... $54.21 (Weekday) $77.06 ([DATE]) $94.20 ([DATE]) $92.12 (Public …" at bounding box center [820, 384] width 126 height 32
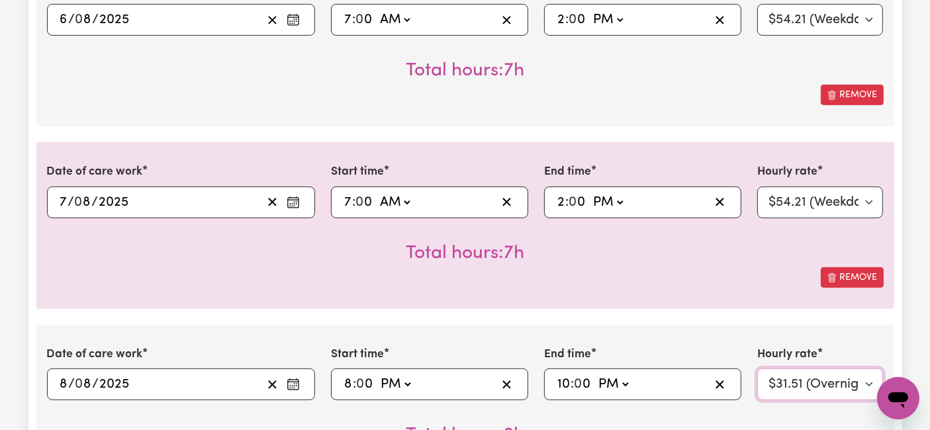
drag, startPoint x: 794, startPoint y: 379, endPoint x: 799, endPoint y: 369, distance: 11.0
click at [794, 379] on select "Select rate... $54.21 (Weekday) $77.06 ([DATE]) $94.20 ([DATE]) $92.12 (Public …" at bounding box center [820, 384] width 126 height 32
click at [757, 368] on select "Select rate... $54.21 (Weekday) $77.06 ([DATE]) $94.20 ([DATE]) $92.12 (Public …" at bounding box center [820, 384] width 126 height 32
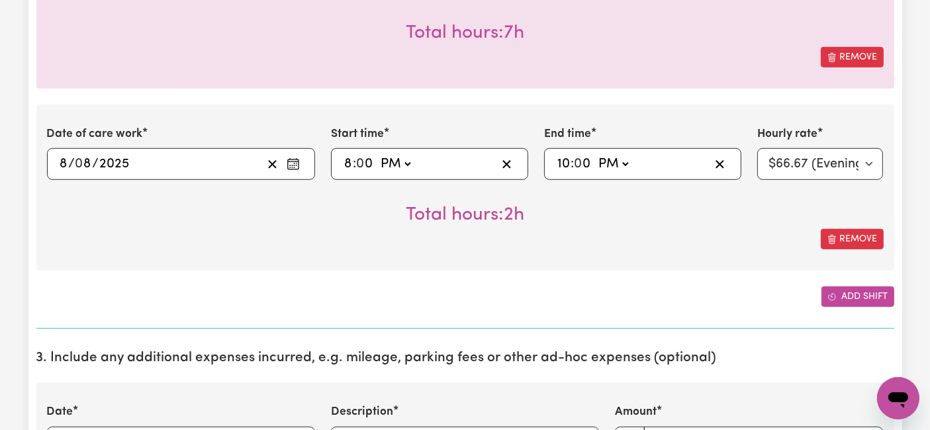
click at [848, 296] on button "Add shift" at bounding box center [857, 296] width 73 height 21
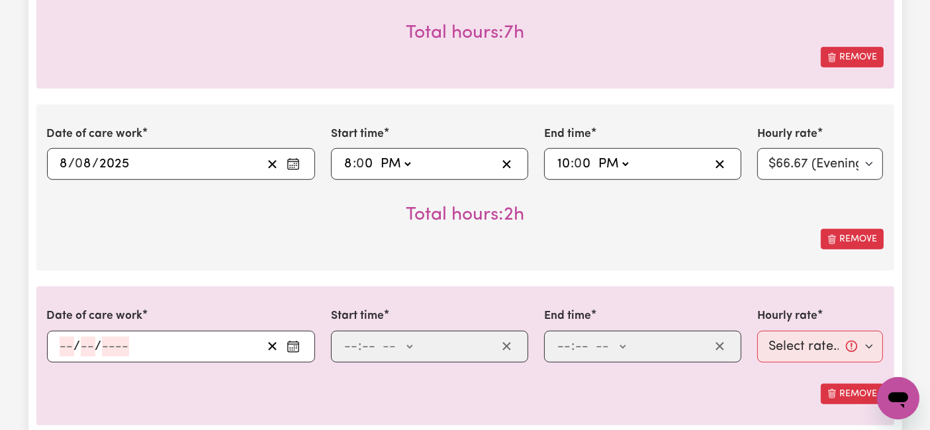
click at [64, 346] on input "number" at bounding box center [67, 347] width 15 height 20
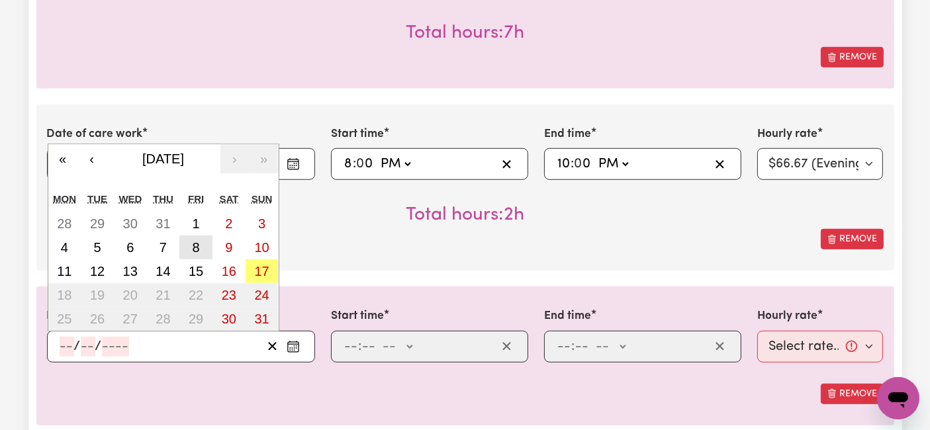
click at [195, 240] on abbr "8" at bounding box center [196, 247] width 7 height 15
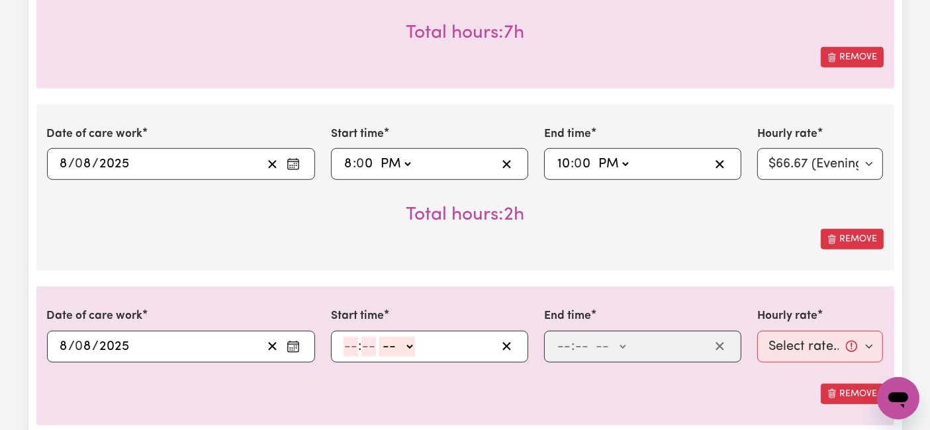
click at [351, 341] on input "number" at bounding box center [350, 347] width 15 height 20
click at [408, 343] on select "-- AM PM" at bounding box center [400, 347] width 36 height 20
click at [382, 337] on select "-- AM PM" at bounding box center [400, 347] width 36 height 20
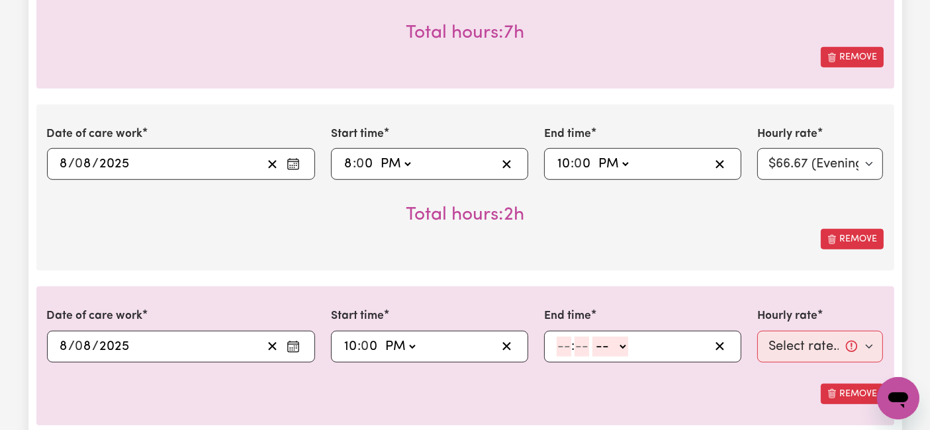
click at [563, 340] on input "number" at bounding box center [563, 347] width 15 height 20
click at [607, 347] on select "-- AM PM" at bounding box center [608, 347] width 36 height 20
click at [590, 337] on select "-- AM PM" at bounding box center [608, 347] width 36 height 20
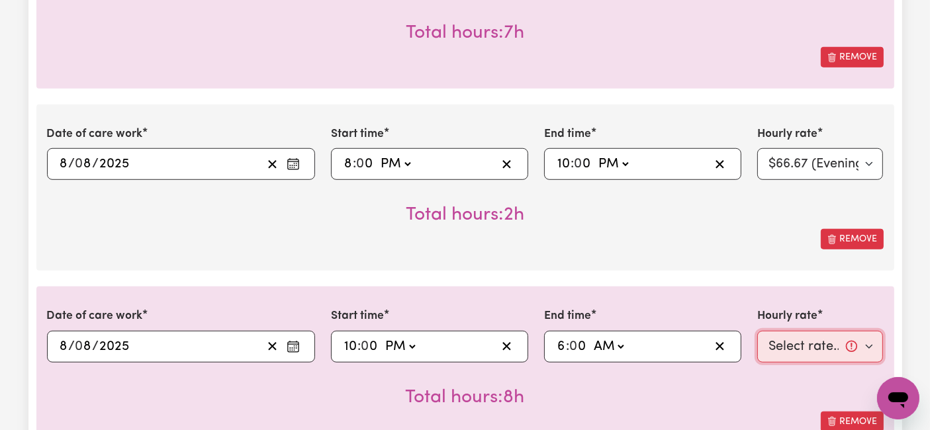
click at [828, 353] on select "Select rate... $54.21 (Weekday) $77.06 ([DATE]) $94.20 ([DATE]) $92.12 (Public …" at bounding box center [820, 347] width 126 height 32
click at [757, 331] on select "Select rate... $54.21 (Weekday) $77.06 ([DATE]) $94.20 ([DATE]) $92.12 (Public …" at bounding box center [820, 347] width 126 height 32
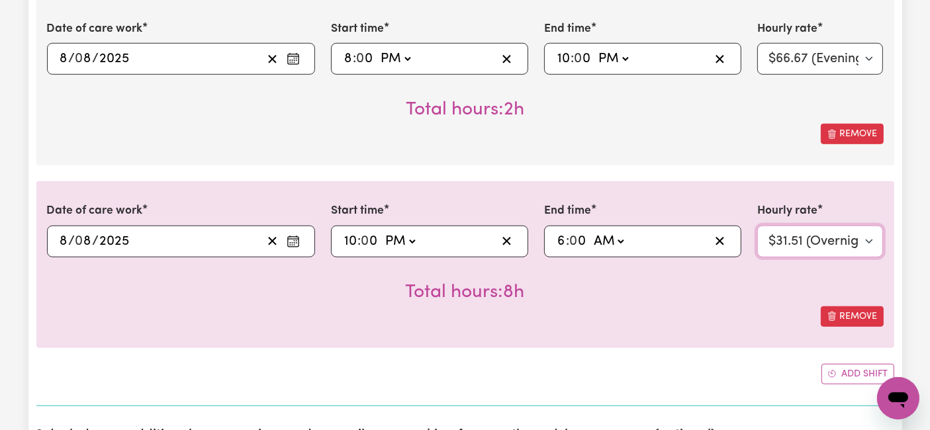
scroll to position [1102, 0]
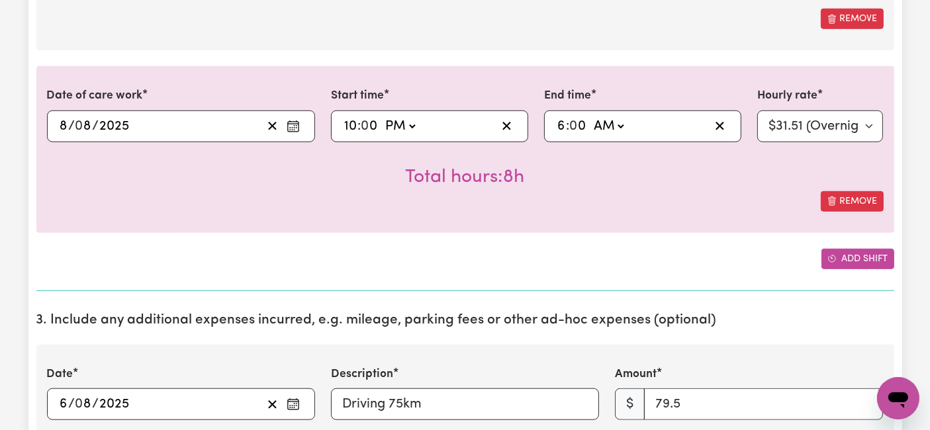
click at [863, 256] on button "Add shift" at bounding box center [857, 259] width 73 height 21
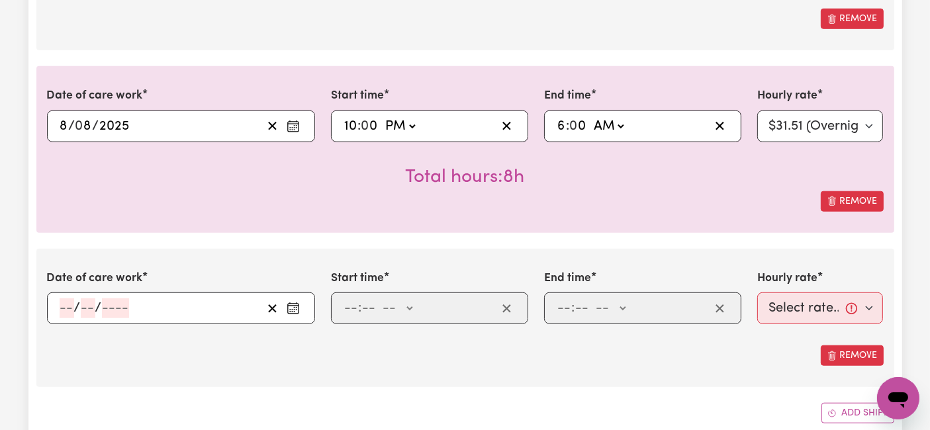
click at [60, 304] on input "number" at bounding box center [67, 308] width 15 height 20
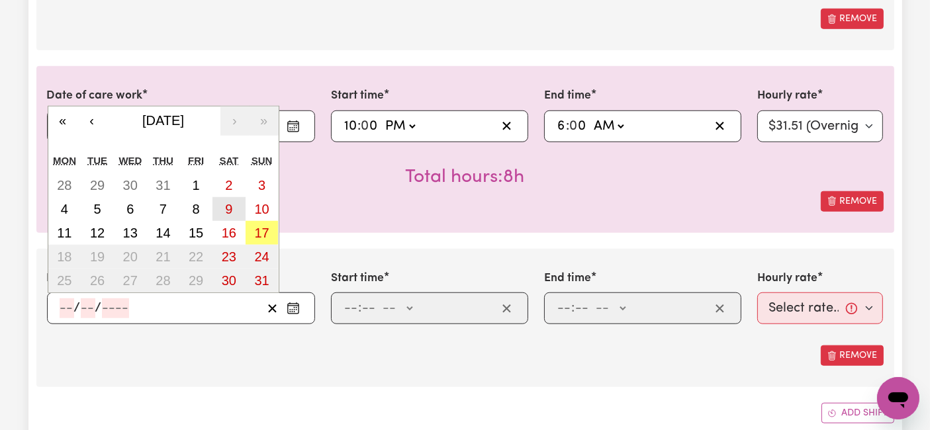
click at [233, 208] on button "9" at bounding box center [228, 209] width 33 height 24
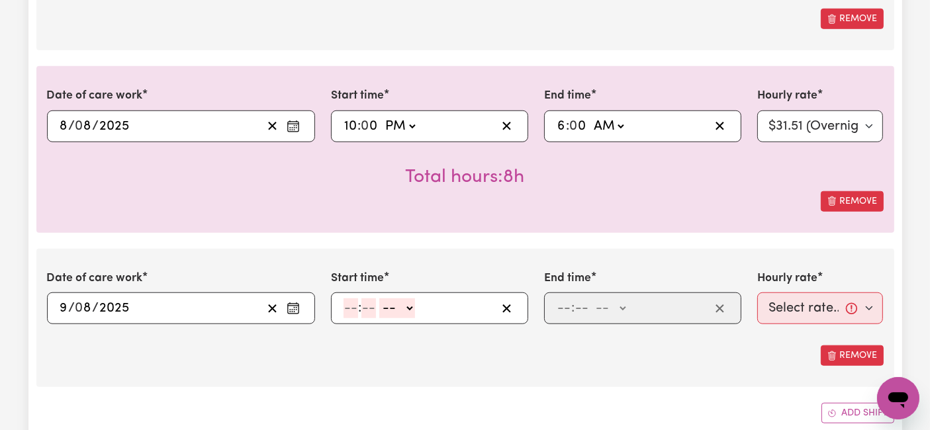
click at [351, 310] on input "number" at bounding box center [350, 308] width 15 height 20
click at [400, 303] on select "-- AM PM" at bounding box center [395, 308] width 36 height 20
click at [377, 298] on select "-- AM PM" at bounding box center [395, 308] width 36 height 20
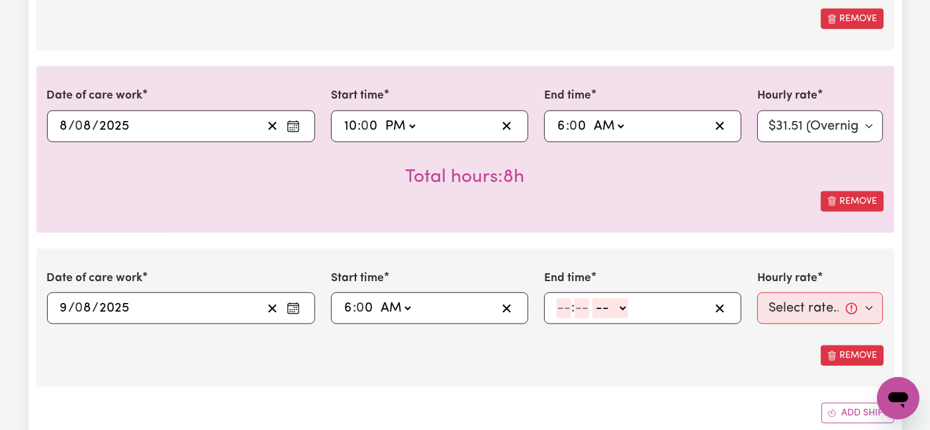
click at [564, 302] on input "number" at bounding box center [563, 308] width 15 height 20
click at [601, 304] on select "-- AM PM" at bounding box center [608, 308] width 36 height 20
click at [590, 298] on select "-- AM PM" at bounding box center [608, 308] width 36 height 20
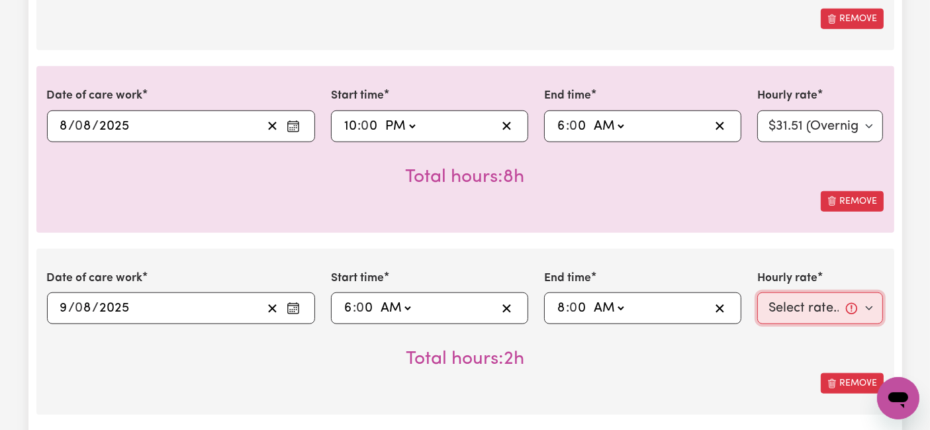
click at [794, 302] on select "Select rate... $54.21 (Weekday) $77.06 ([DATE]) $94.20 ([DATE]) $92.12 (Public …" at bounding box center [820, 308] width 126 height 32
click at [757, 292] on select "Select rate... $54.21 (Weekday) $77.06 ([DATE]) $94.20 ([DATE]) $92.12 (Public …" at bounding box center [820, 308] width 126 height 32
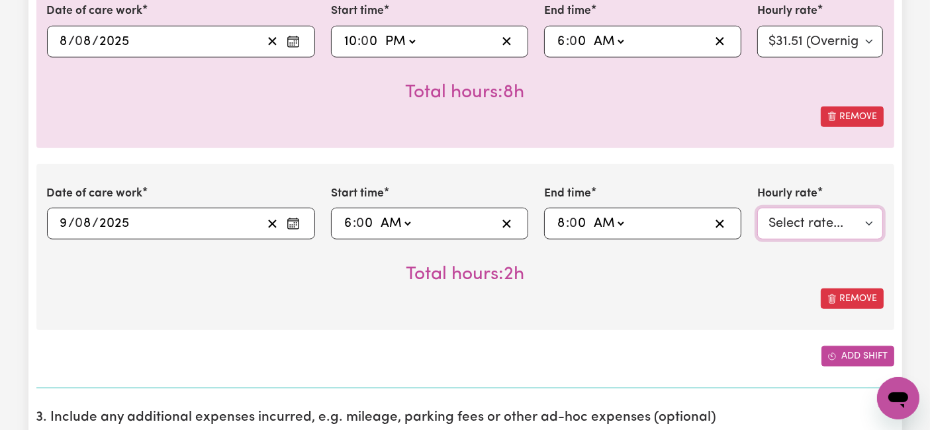
scroll to position [1249, 0]
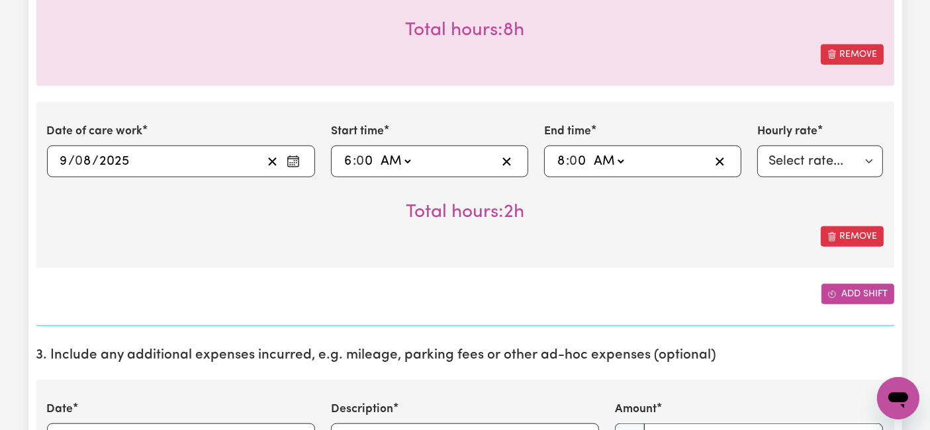
click at [839, 287] on button "Add shift" at bounding box center [857, 294] width 73 height 21
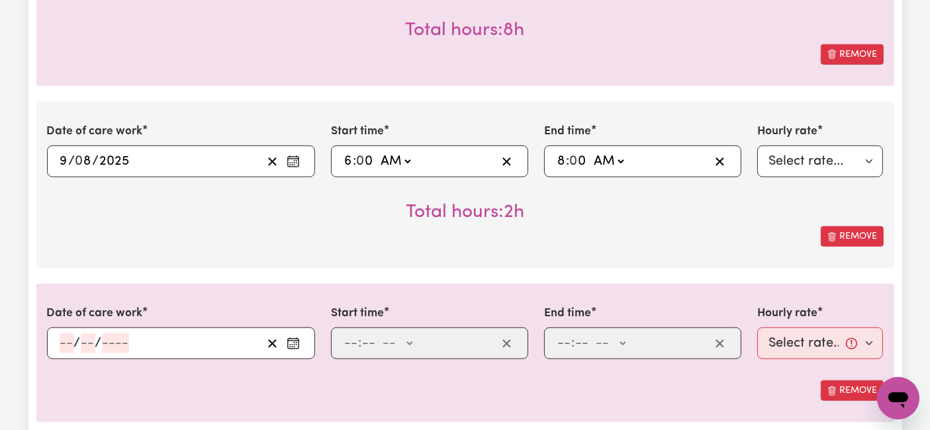
click at [70, 345] on input "number" at bounding box center [67, 343] width 15 height 20
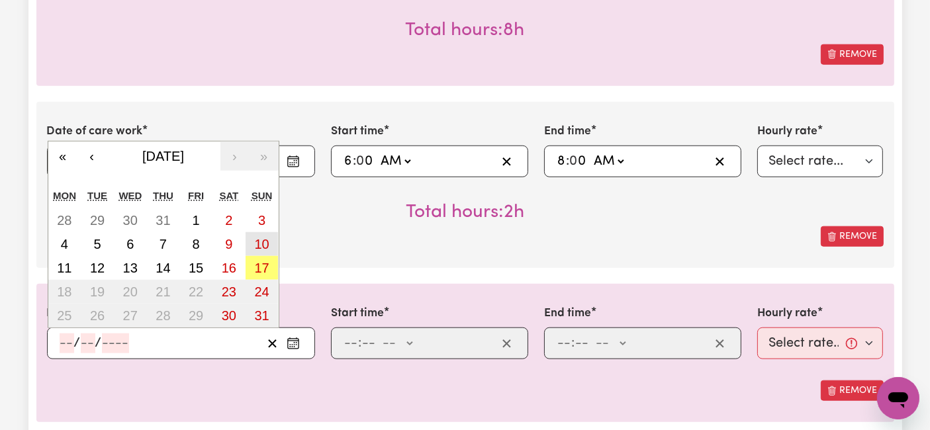
click at [265, 241] on abbr "10" at bounding box center [261, 244] width 15 height 15
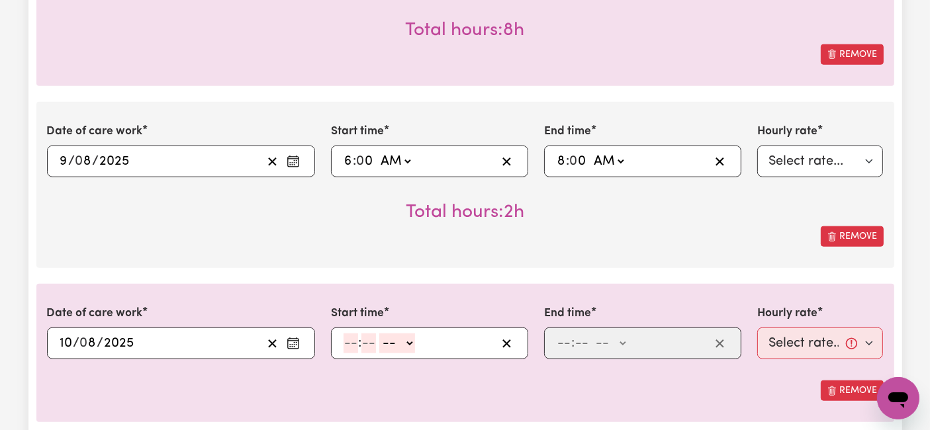
click at [355, 347] on input "number" at bounding box center [350, 343] width 15 height 20
click at [404, 333] on select "-- AM PM" at bounding box center [395, 343] width 36 height 20
click at [377, 333] on select "-- AM PM" at bounding box center [395, 343] width 36 height 20
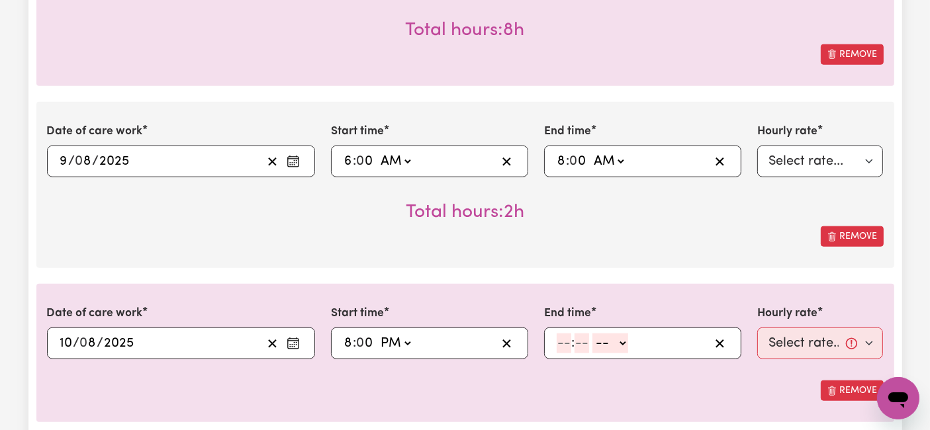
click at [563, 344] on input "number" at bounding box center [563, 343] width 15 height 20
click at [635, 343] on div "10 : 0 0 -- AM PM" at bounding box center [632, 343] width 154 height 20
click at [614, 351] on div "10 : 0 0 -- AM PM" at bounding box center [642, 343] width 197 height 32
click at [612, 343] on select "-- AM PM" at bounding box center [613, 343] width 36 height 20
click at [595, 333] on select "-- AM PM" at bounding box center [613, 343] width 36 height 20
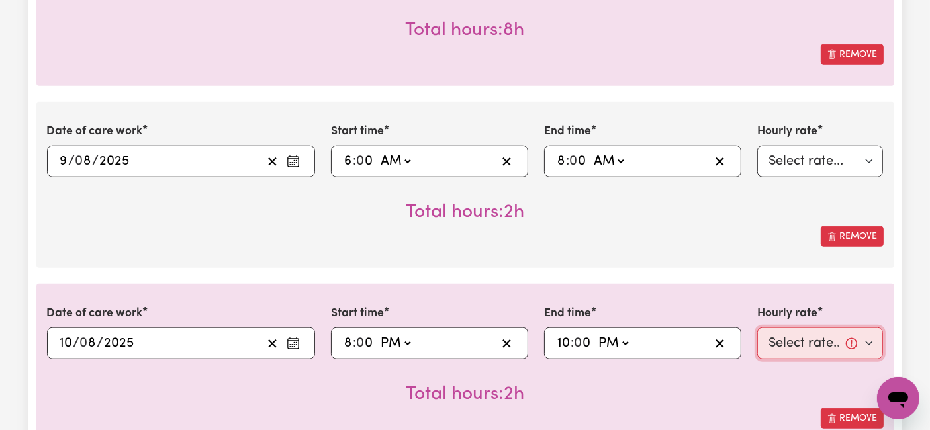
click at [803, 346] on select "Select rate... $54.21 (Weekday) $77.06 ([DATE]) $94.20 ([DATE]) $92.12 (Public …" at bounding box center [820, 343] width 126 height 32
click at [757, 327] on select "Select rate... $54.21 (Weekday) $77.06 ([DATE]) $94.20 ([DATE]) $92.12 (Public …" at bounding box center [820, 343] width 126 height 32
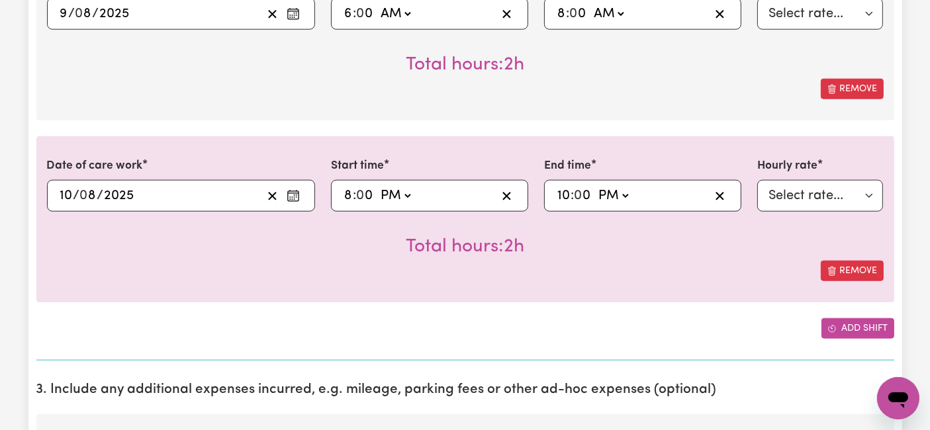
click at [833, 324] on icon "Add another shift" at bounding box center [831, 328] width 9 height 9
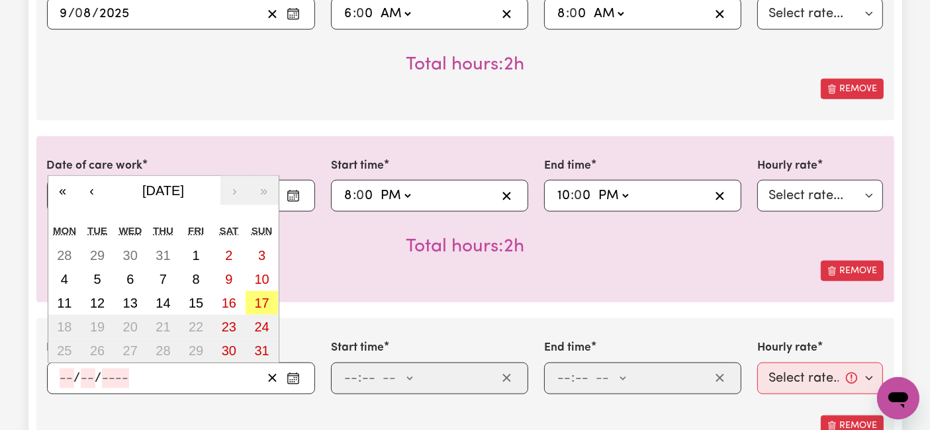
click at [66, 371] on input "number" at bounding box center [67, 378] width 15 height 20
click at [258, 280] on abbr "10" at bounding box center [261, 279] width 15 height 15
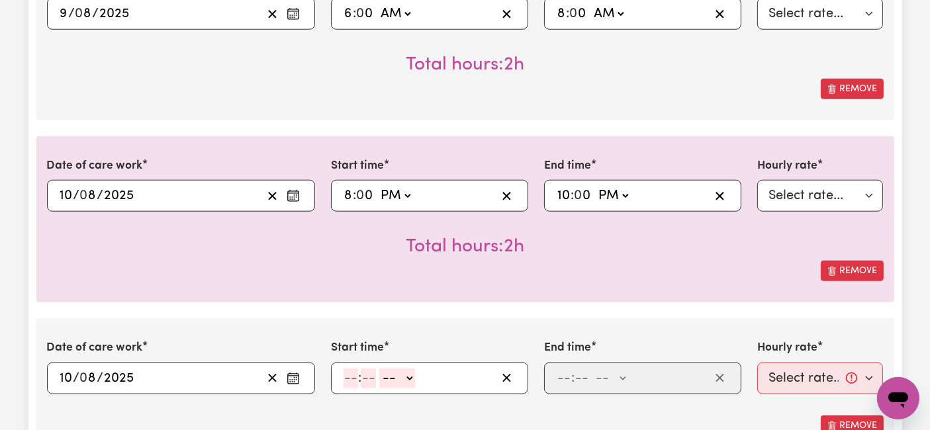
click at [349, 371] on input "number" at bounding box center [350, 378] width 15 height 20
drag, startPoint x: 396, startPoint y: 368, endPoint x: 402, endPoint y: 403, distance: 35.7
click at [396, 368] on select "-- AM PM" at bounding box center [400, 378] width 36 height 20
click at [382, 368] on select "-- AM PM" at bounding box center [400, 378] width 36 height 20
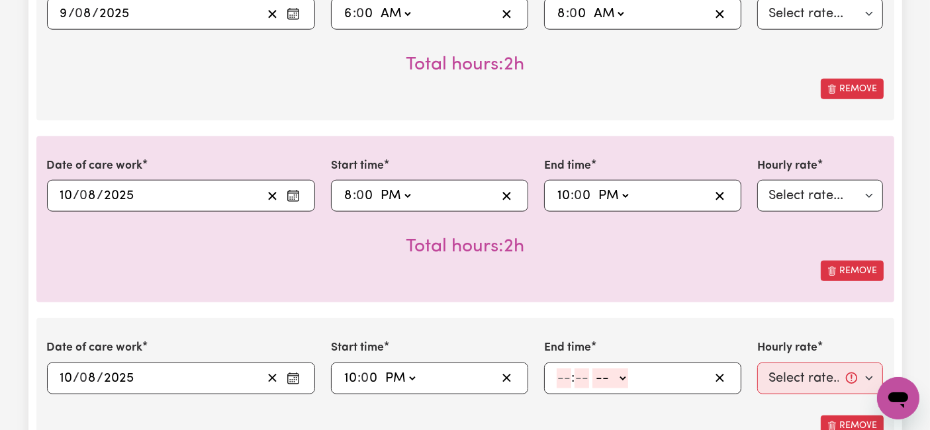
click at [569, 370] on input "number" at bounding box center [563, 378] width 15 height 20
drag, startPoint x: 602, startPoint y: 369, endPoint x: 605, endPoint y: 377, distance: 8.4
click at [602, 369] on select "-- AM PM" at bounding box center [608, 378] width 36 height 20
click at [590, 368] on select "-- AM PM" at bounding box center [608, 378] width 36 height 20
drag, startPoint x: 838, startPoint y: 379, endPoint x: 830, endPoint y: 379, distance: 8.6
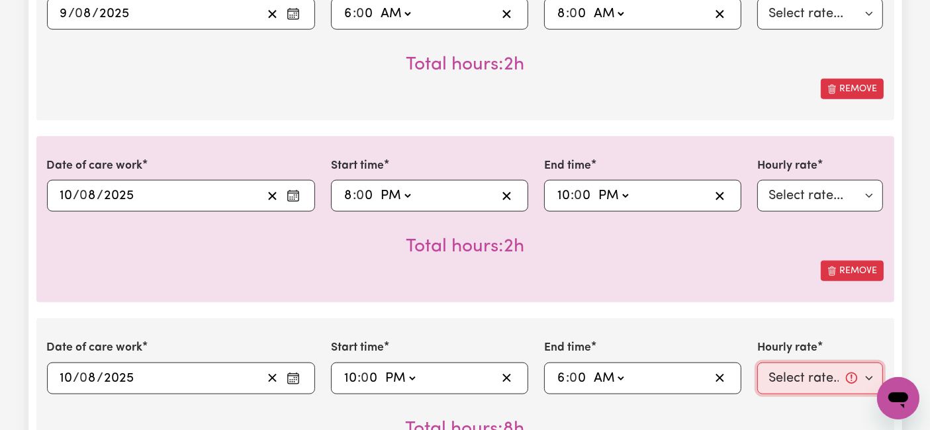
click at [837, 379] on select "Select rate... $54.21 (Weekday) $77.06 ([DATE]) $94.20 ([DATE]) $92.12 (Public …" at bounding box center [820, 379] width 126 height 32
click at [757, 363] on select "Select rate... $54.21 (Weekday) $77.06 ([DATE]) $94.20 ([DATE]) $92.12 (Public …" at bounding box center [820, 379] width 126 height 32
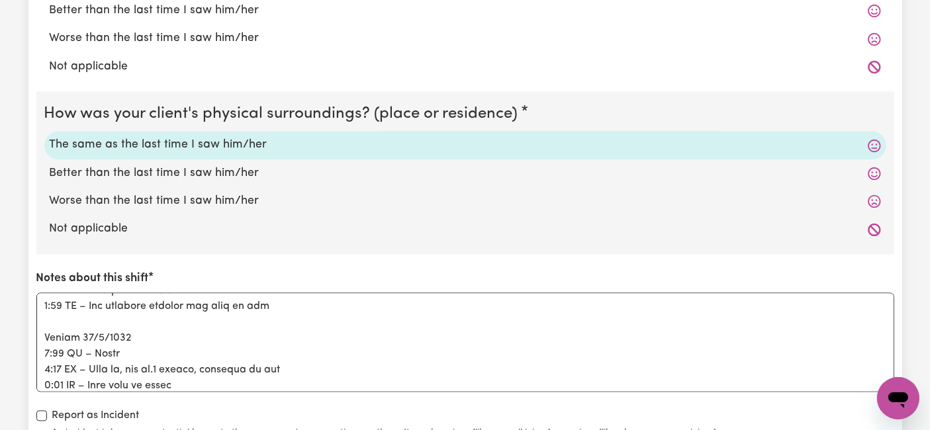
scroll to position [2940, 0]
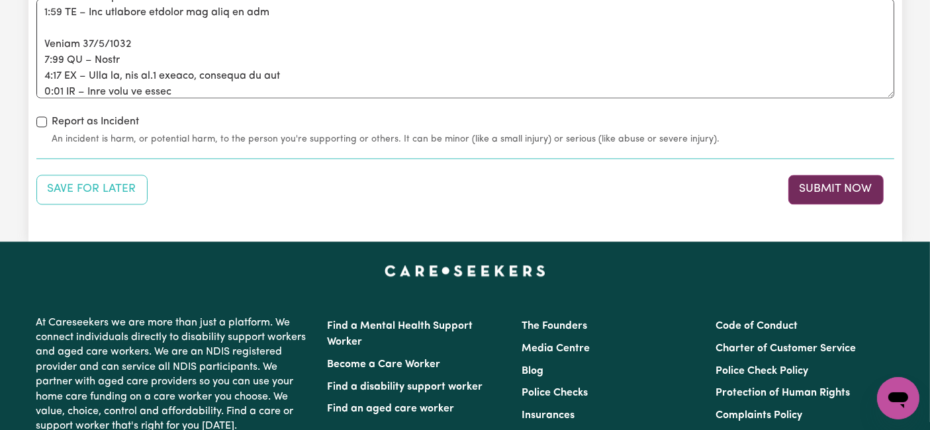
click at [824, 184] on button "Submit Now" at bounding box center [835, 189] width 95 height 29
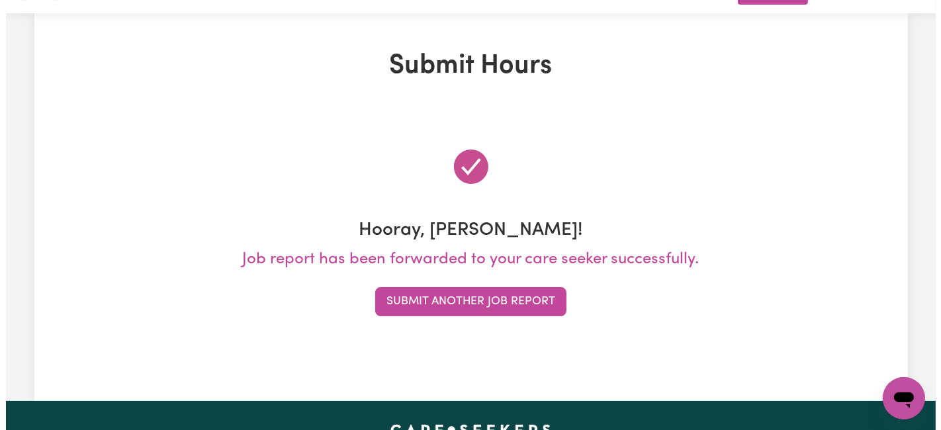
scroll to position [0, 0]
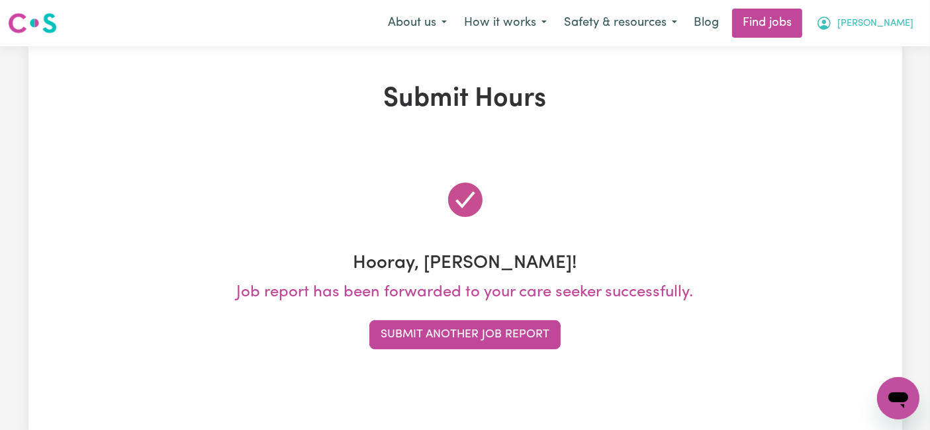
click at [887, 30] on span "[PERSON_NAME]" at bounding box center [875, 24] width 76 height 15
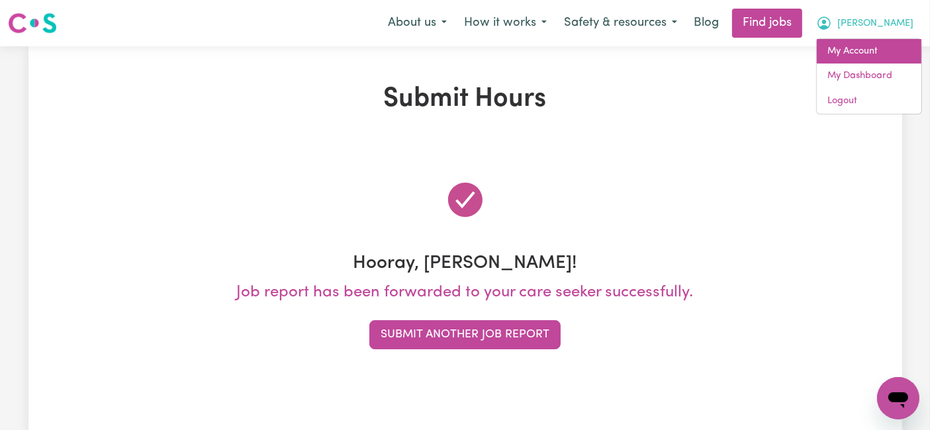
click at [861, 57] on link "My Account" at bounding box center [868, 51] width 105 height 25
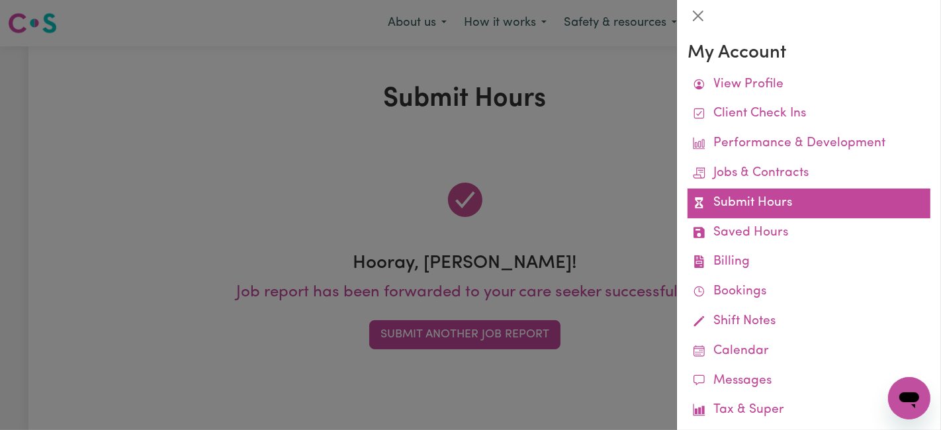
click at [754, 208] on link "Submit Hours" at bounding box center [808, 204] width 243 height 30
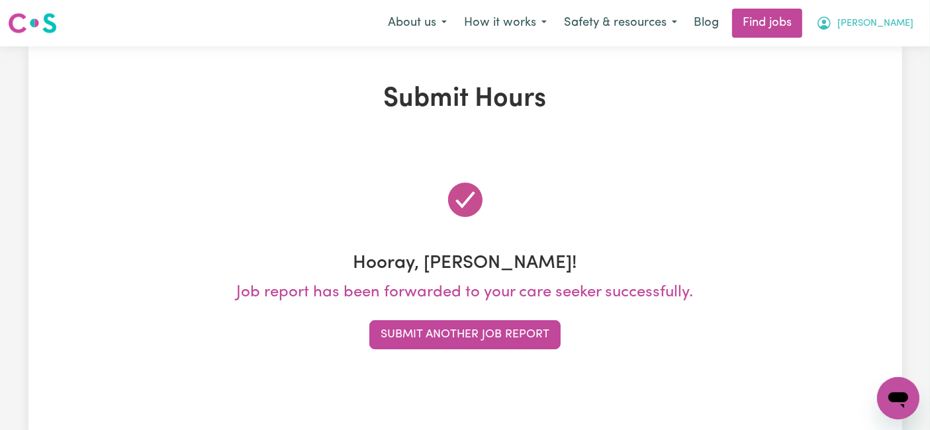
click at [887, 27] on span "[PERSON_NAME]" at bounding box center [875, 24] width 76 height 15
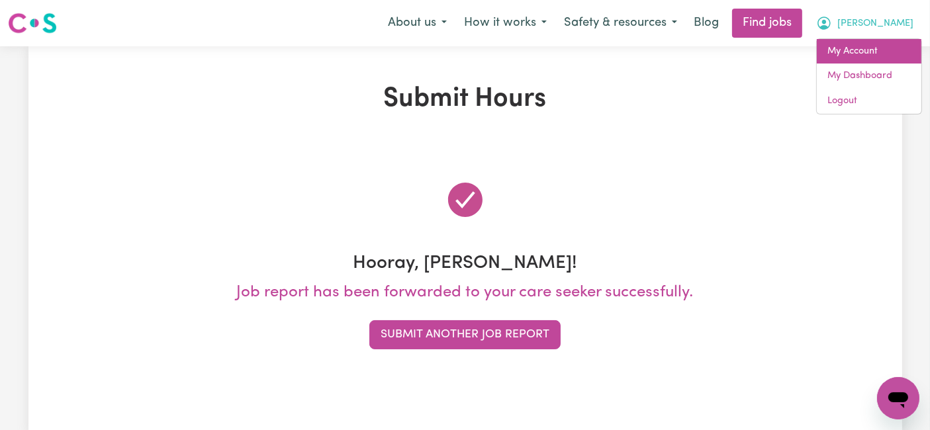
click at [867, 44] on link "My Account" at bounding box center [868, 51] width 105 height 25
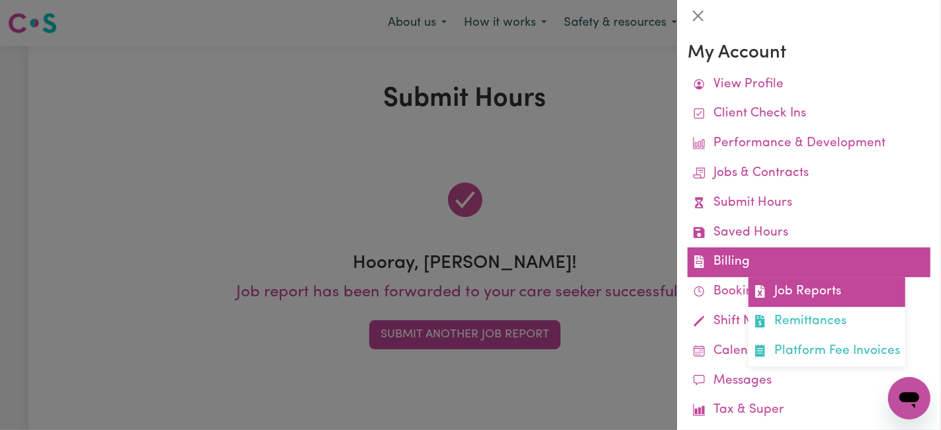
click at [772, 289] on link "Job Reports" at bounding box center [826, 292] width 157 height 30
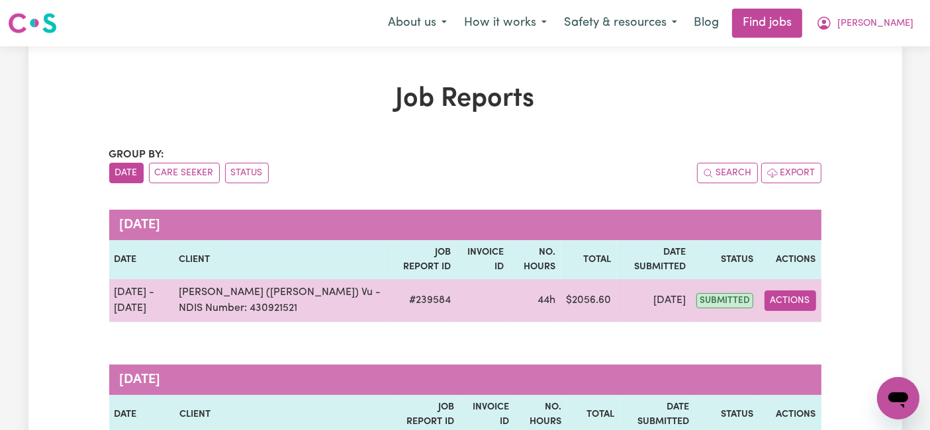
click at [799, 298] on button "Actions" at bounding box center [790, 300] width 52 height 21
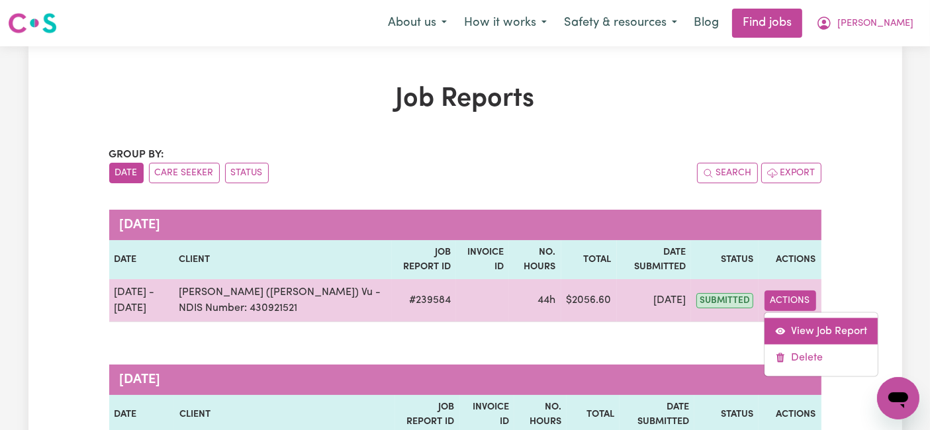
click at [785, 327] on icon "View job report 239584" at bounding box center [780, 331] width 11 height 11
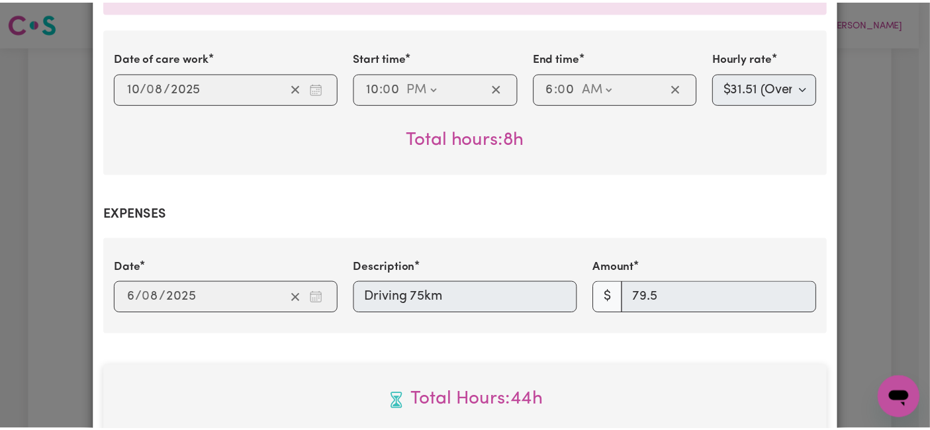
scroll to position [1784, 0]
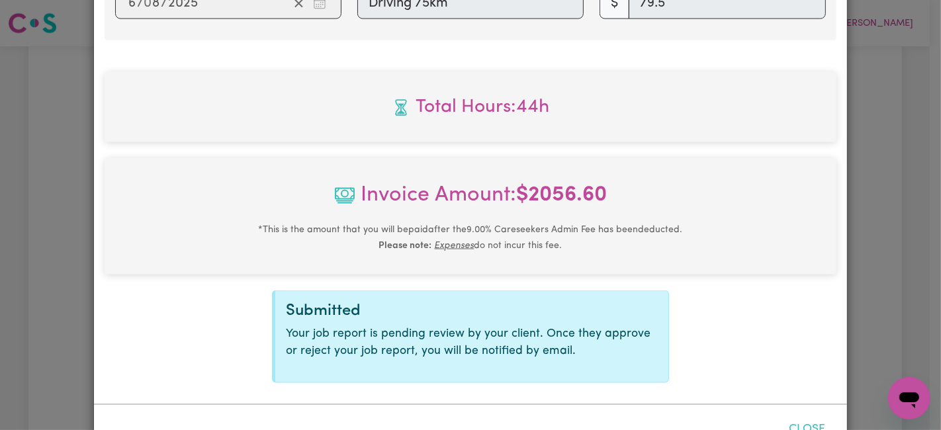
click at [793, 415] on button "Close" at bounding box center [806, 429] width 59 height 29
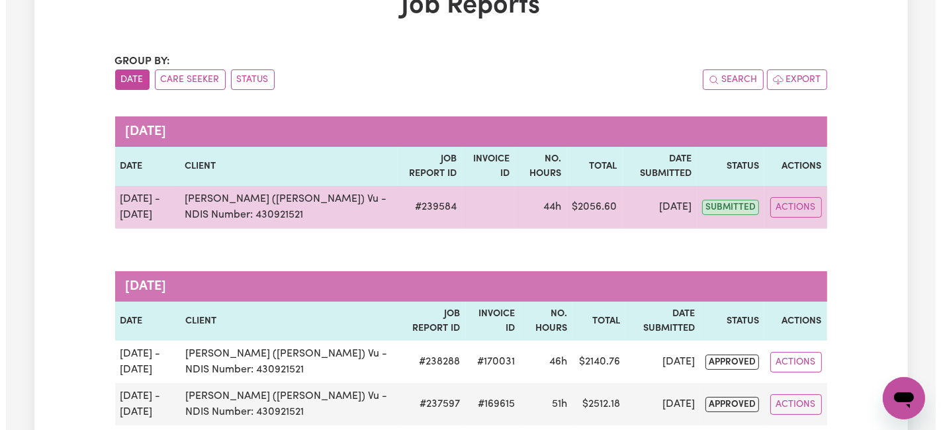
scroll to position [147, 0]
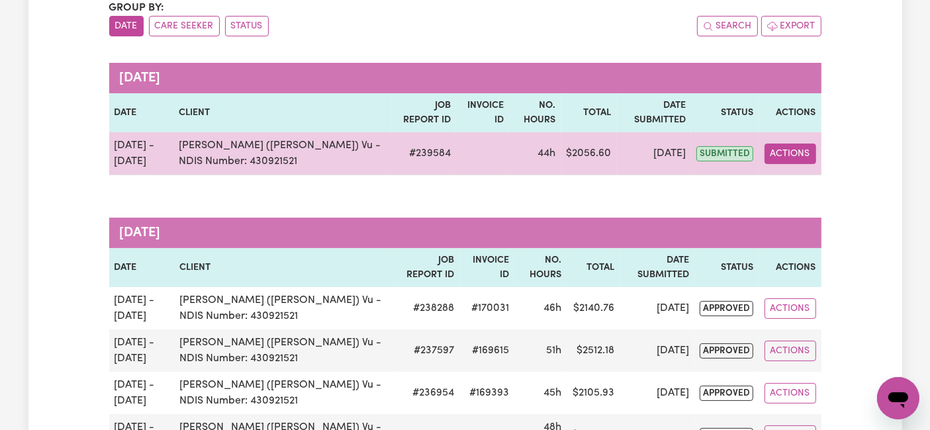
click at [797, 158] on button "Actions" at bounding box center [790, 154] width 52 height 21
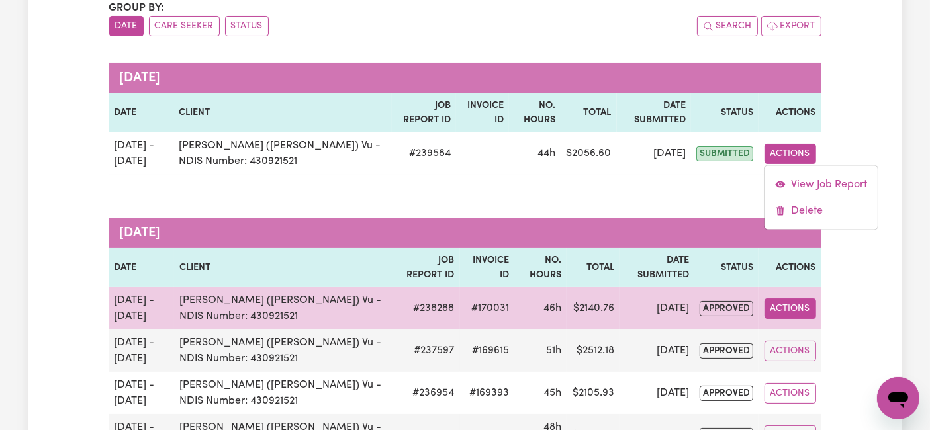
click at [797, 301] on button "Actions" at bounding box center [790, 308] width 52 height 21
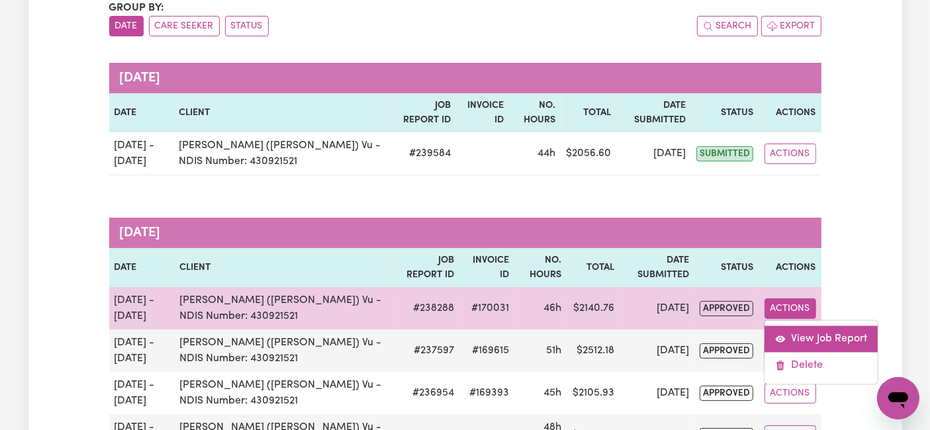
click at [788, 333] on link "View Job Report" at bounding box center [820, 339] width 113 height 26
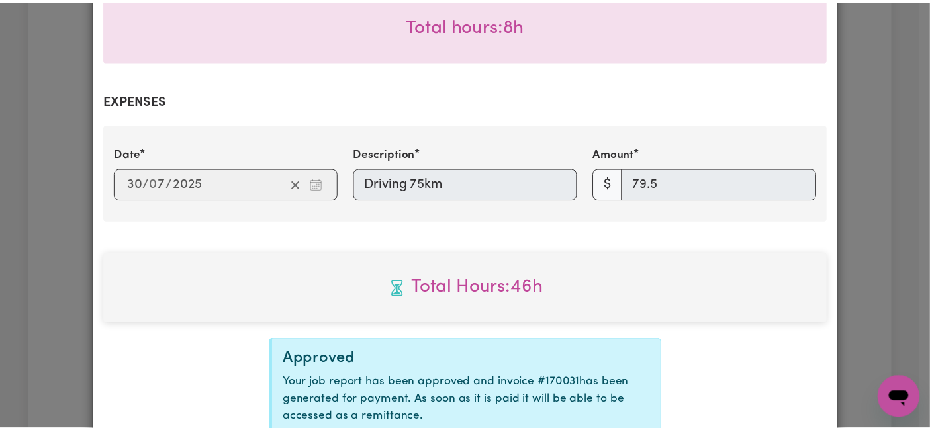
scroll to position [1829, 0]
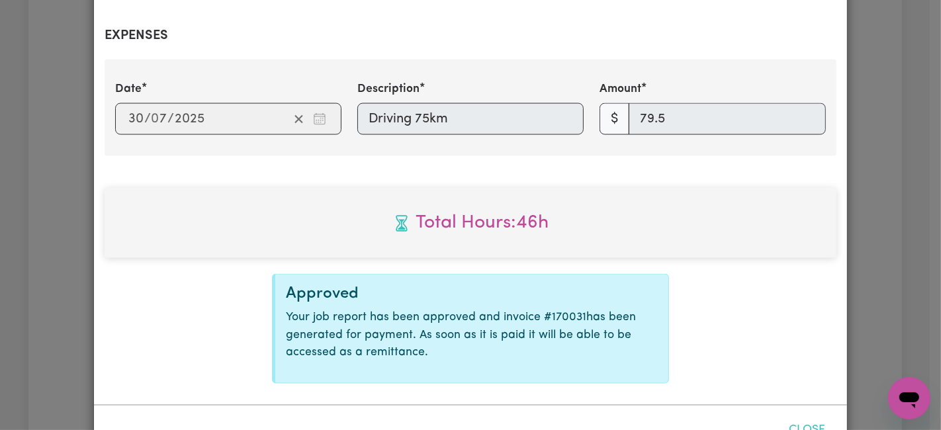
click at [806, 416] on button "Close" at bounding box center [806, 430] width 59 height 29
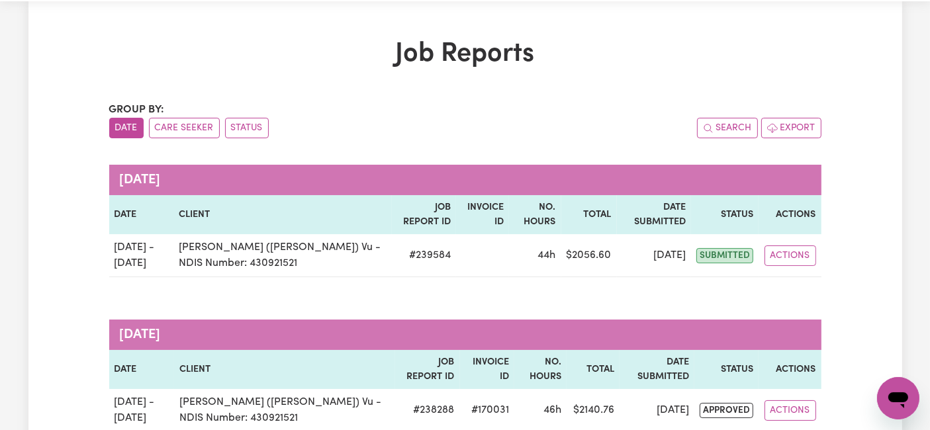
scroll to position [0, 0]
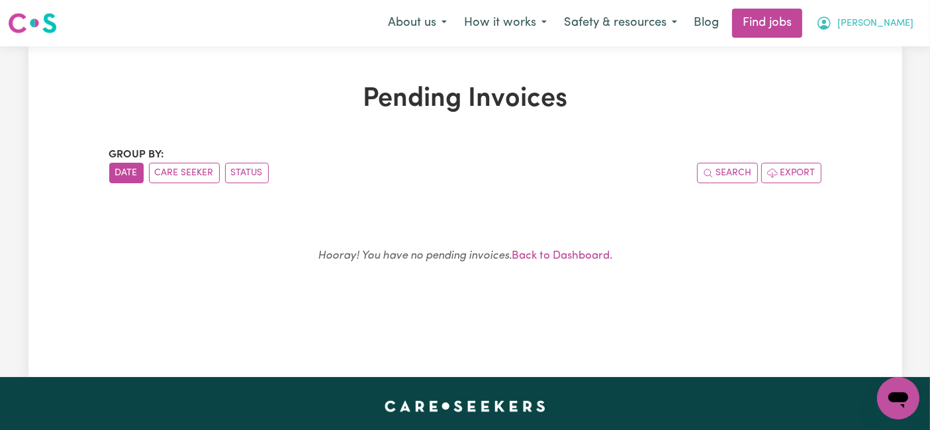
click at [894, 28] on span "[PERSON_NAME]" at bounding box center [875, 24] width 76 height 15
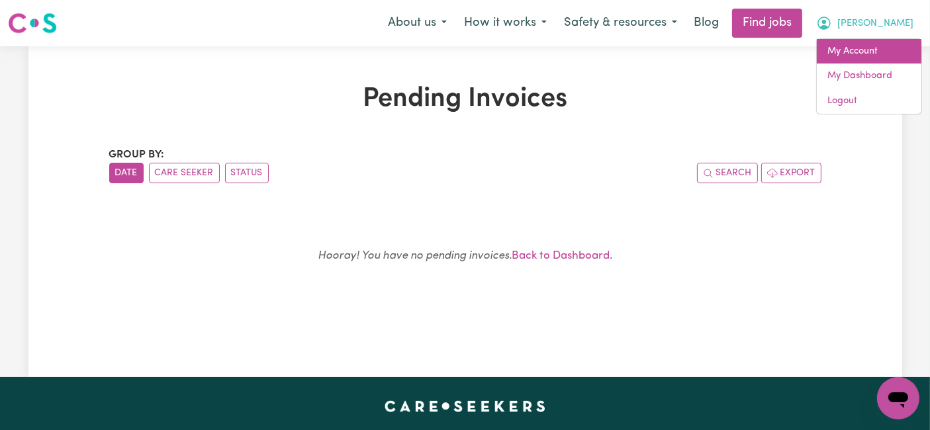
click at [875, 40] on link "My Account" at bounding box center [868, 51] width 105 height 25
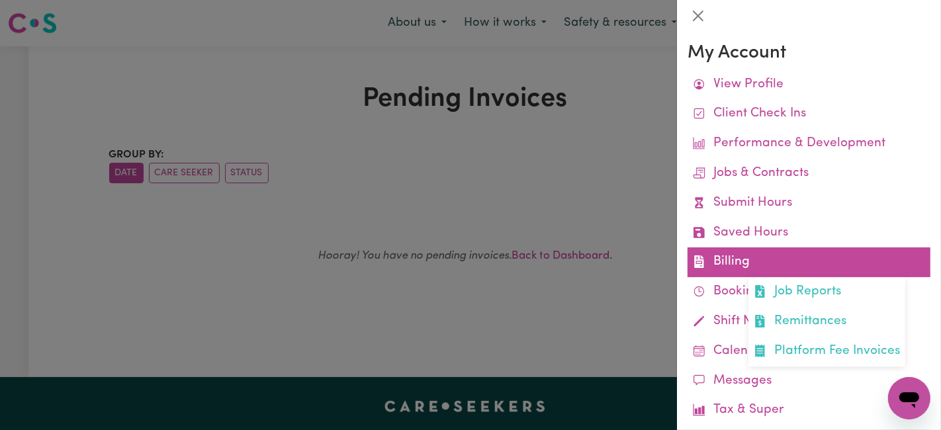
click at [744, 265] on link "Billing Job Reports Remittances Platform Fee Invoices" at bounding box center [808, 262] width 243 height 30
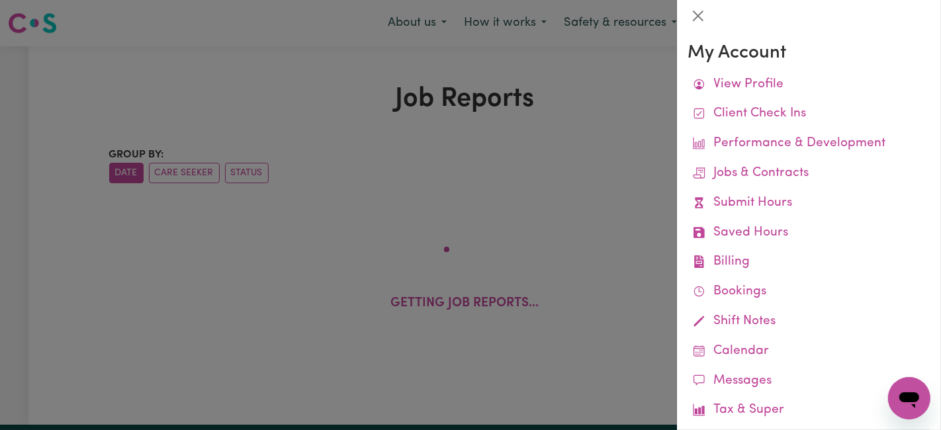
click at [635, 94] on div at bounding box center [470, 215] width 941 height 430
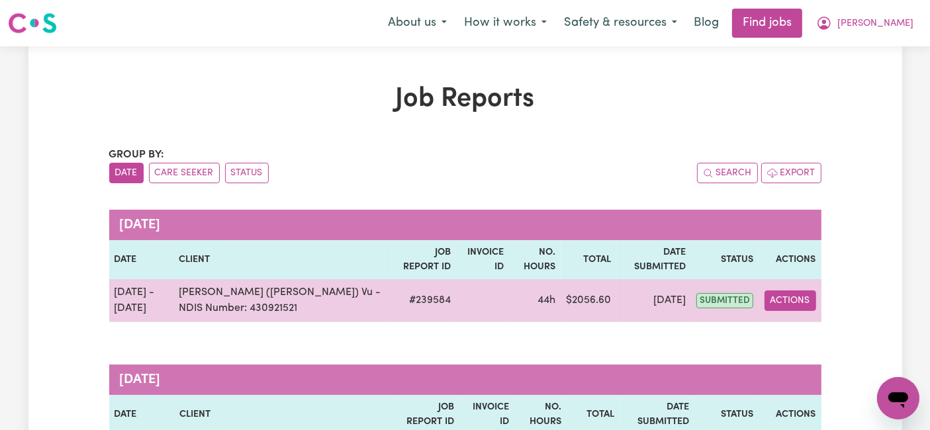
click at [791, 298] on button "Actions" at bounding box center [790, 300] width 52 height 21
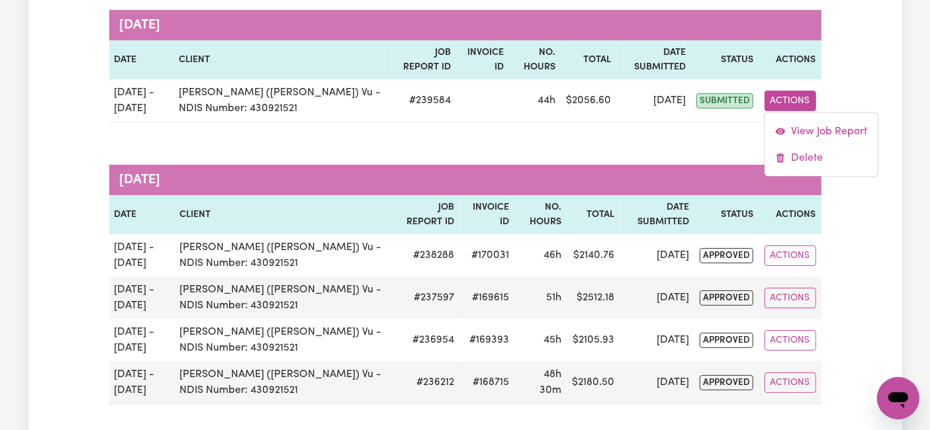
scroll to position [147, 0]
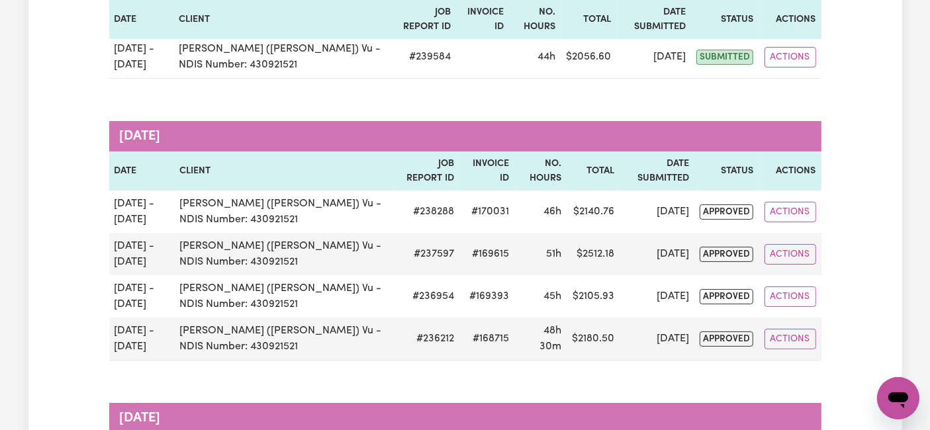
scroll to position [220, 0]
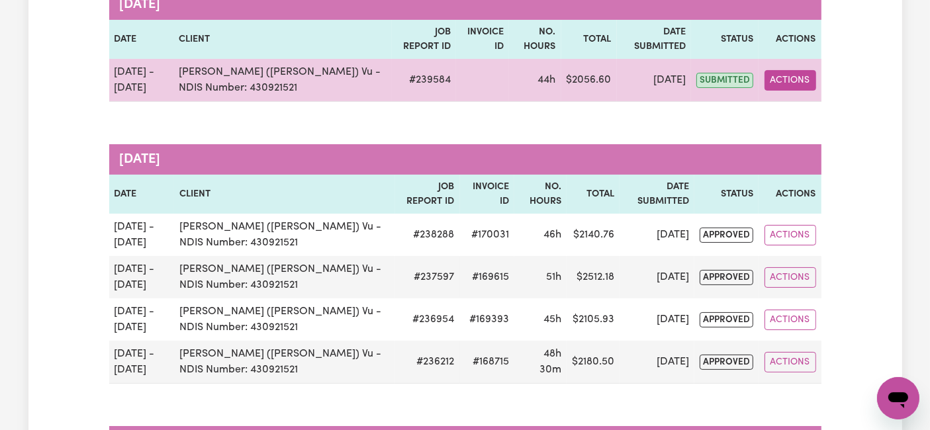
click at [785, 81] on button "Actions" at bounding box center [790, 80] width 52 height 21
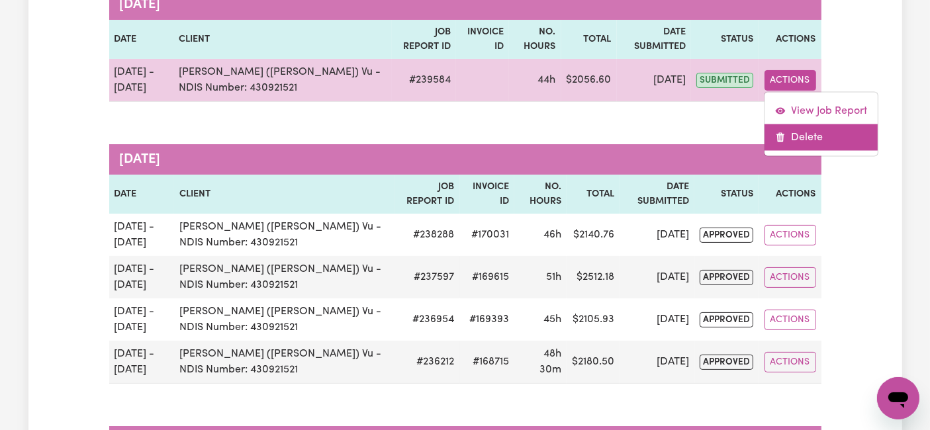
click at [792, 140] on link "Delete" at bounding box center [820, 137] width 113 height 26
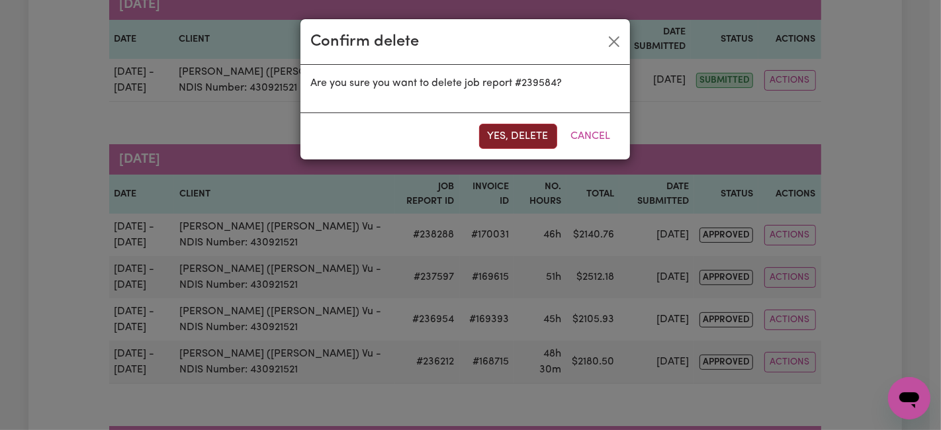
click at [499, 128] on button "Yes, delete" at bounding box center [518, 136] width 78 height 25
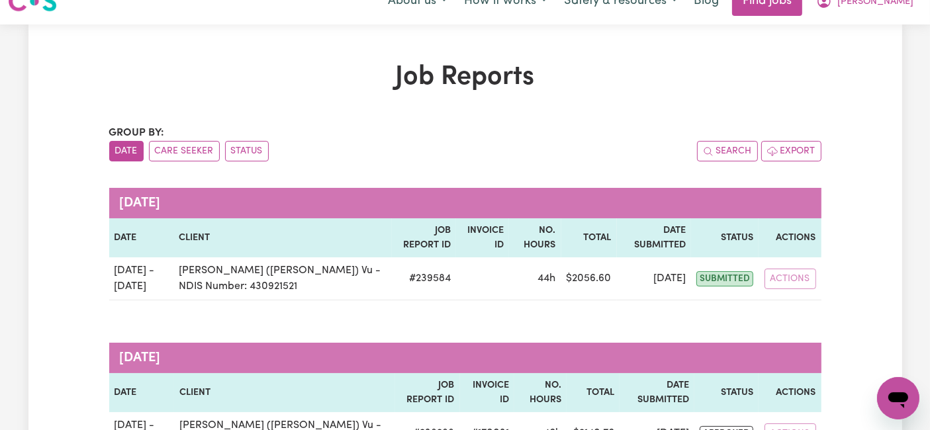
scroll to position [0, 0]
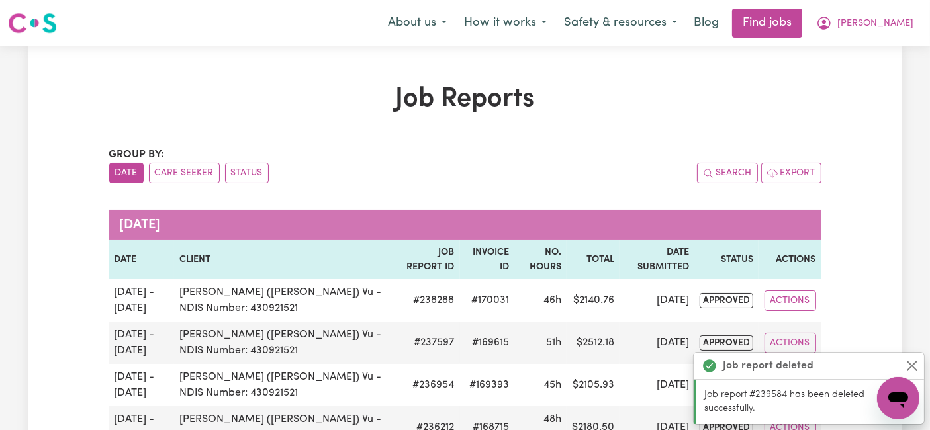
click at [32, 21] on img at bounding box center [32, 23] width 49 height 24
